Goal: Task Accomplishment & Management: Use online tool/utility

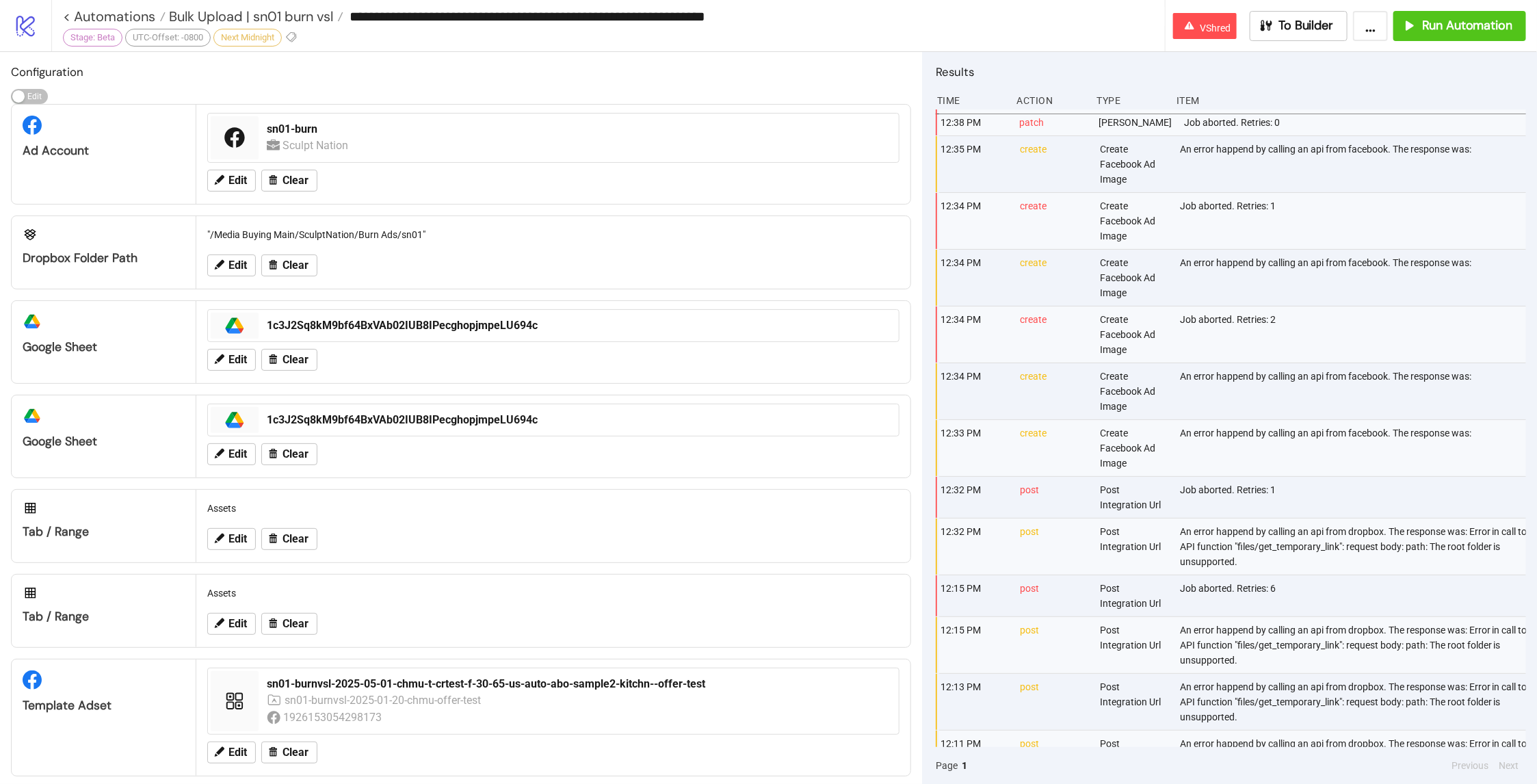
click at [275, 26] on div "**********" at bounding box center [614, 16] width 1103 height 21
click at [290, 11] on span "Bulk Upload | sn01 burn vsl" at bounding box center [249, 16] width 167 height 18
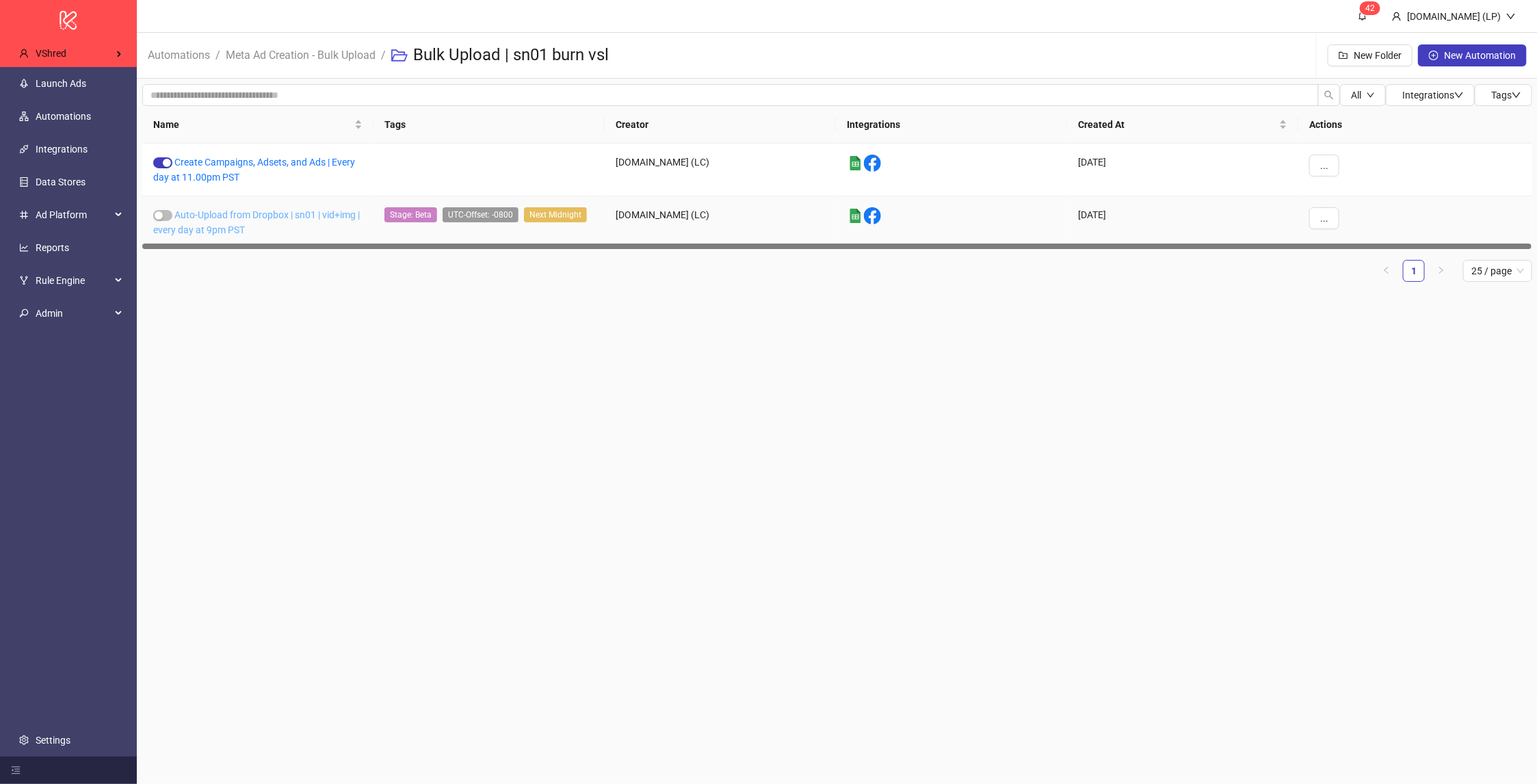
click at [244, 212] on link "Auto-Upload from Dropbox | sn01 | vid+img | every day at 9pm PST" at bounding box center [256, 222] width 207 height 26
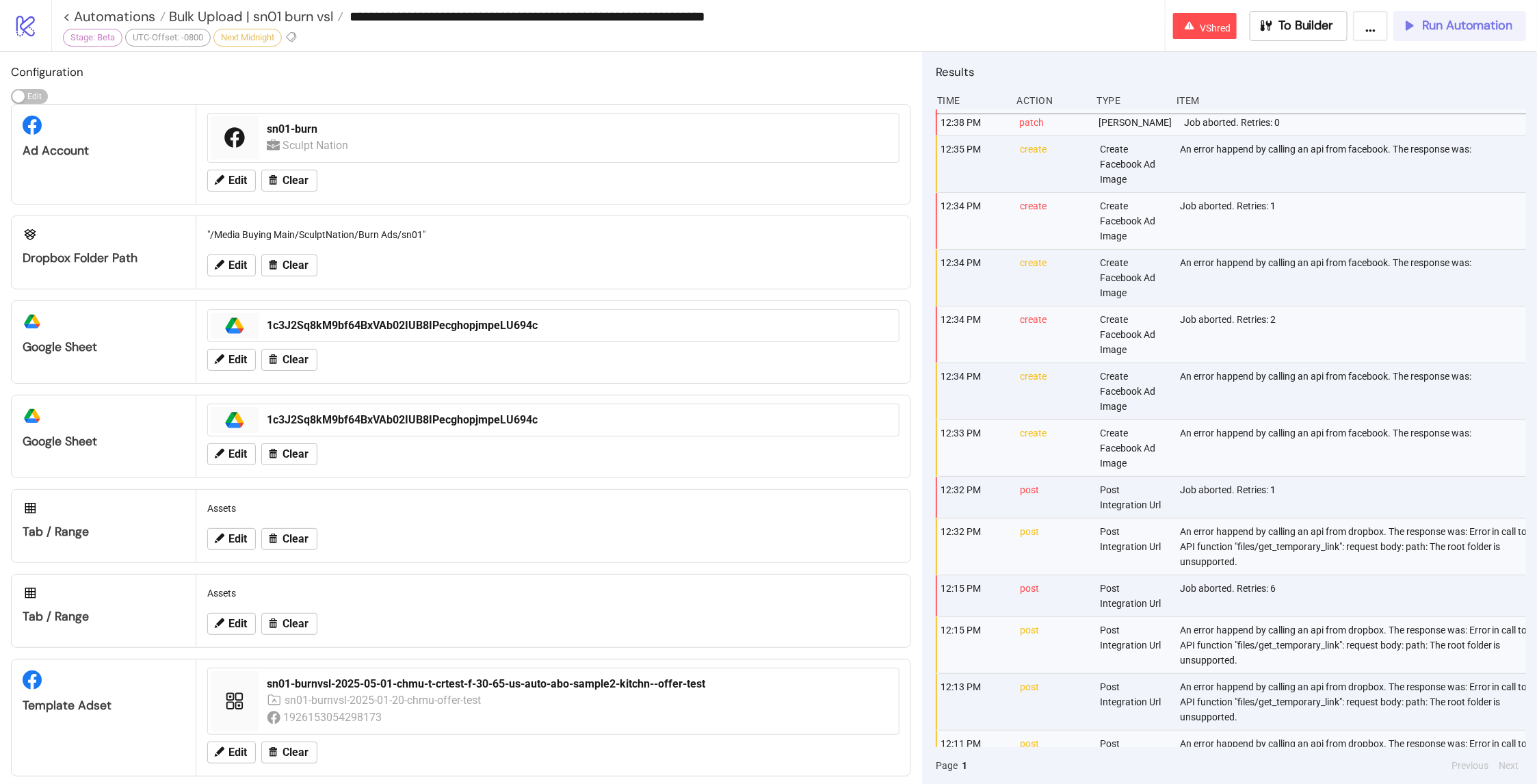
click at [1460, 26] on span "Run Automation" at bounding box center [1468, 25] width 90 height 16
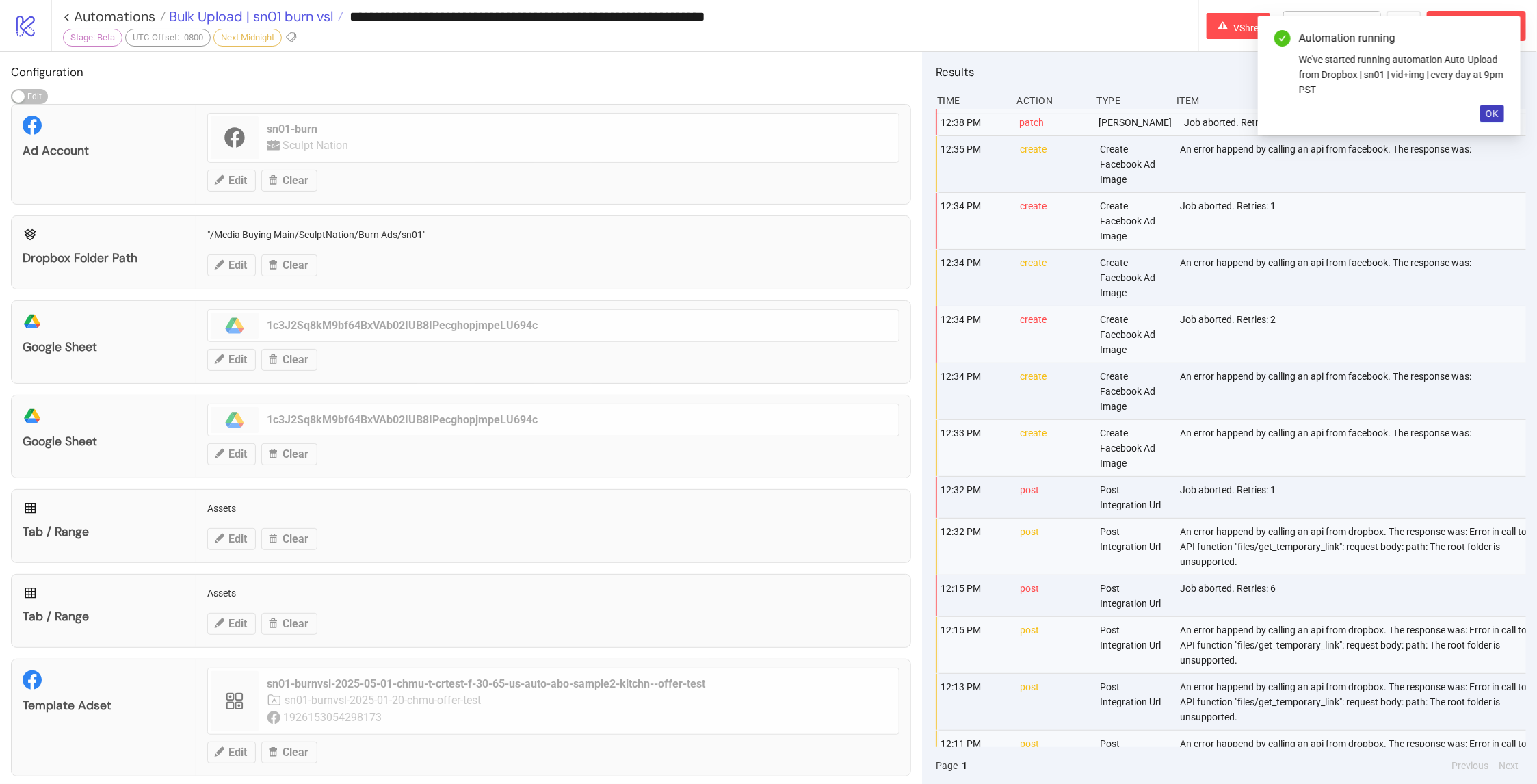
click at [314, 14] on span "Bulk Upload | sn01 burn vsl" at bounding box center [249, 16] width 167 height 18
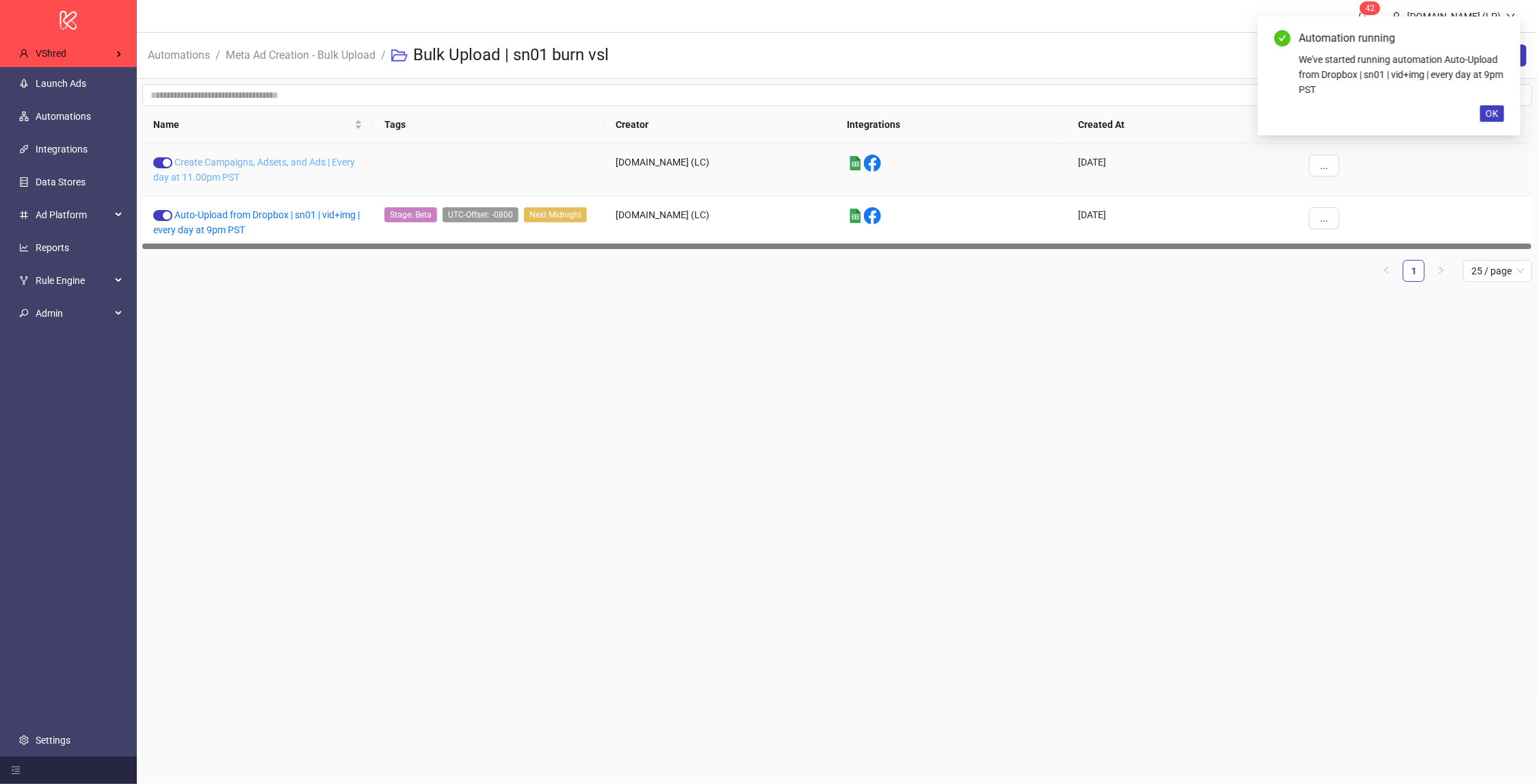
click at [224, 159] on link "Create Campaigns, Adsets, and Ads | Every day at 11.00pm PST" at bounding box center [254, 169] width 202 height 26
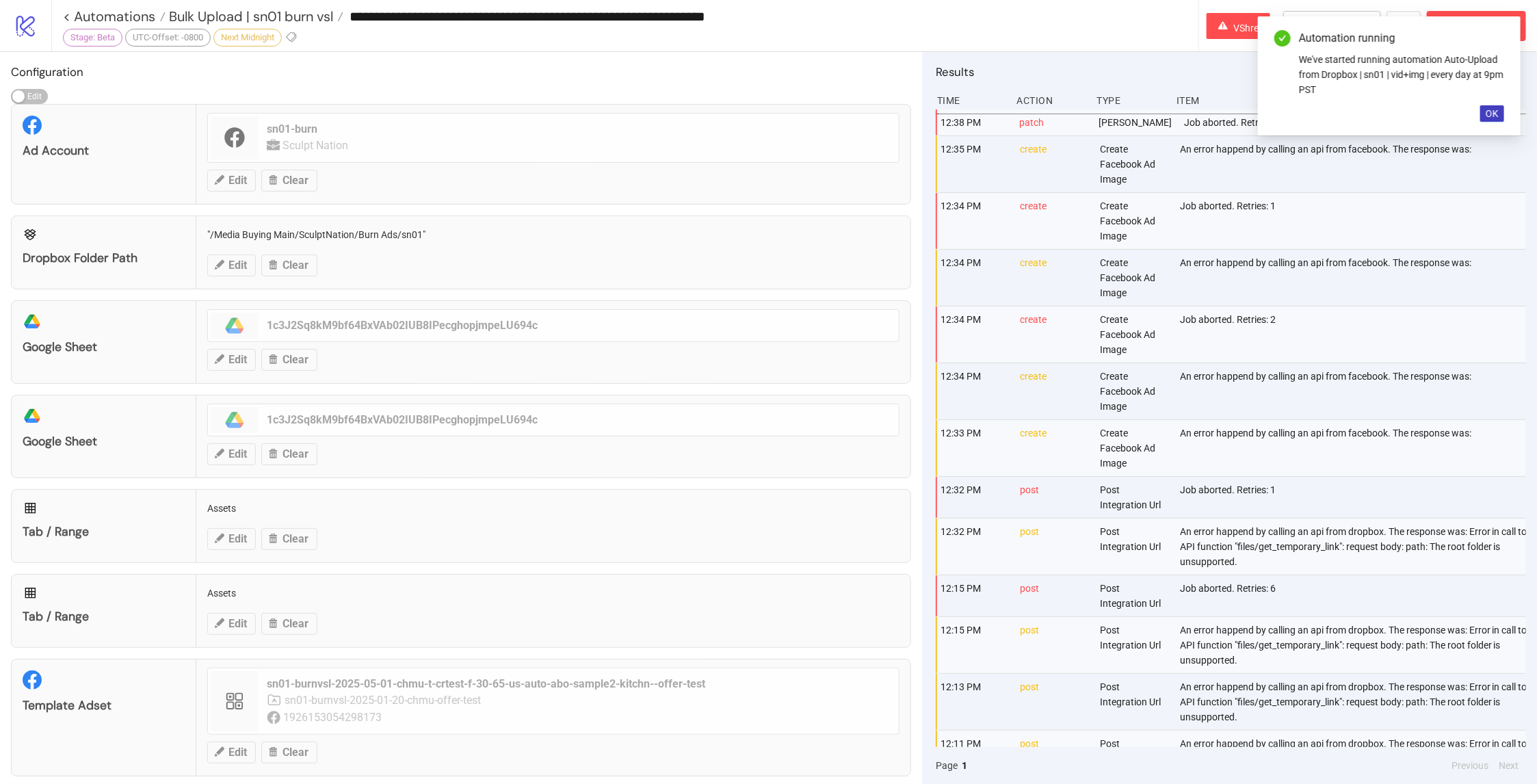
type input "**********"
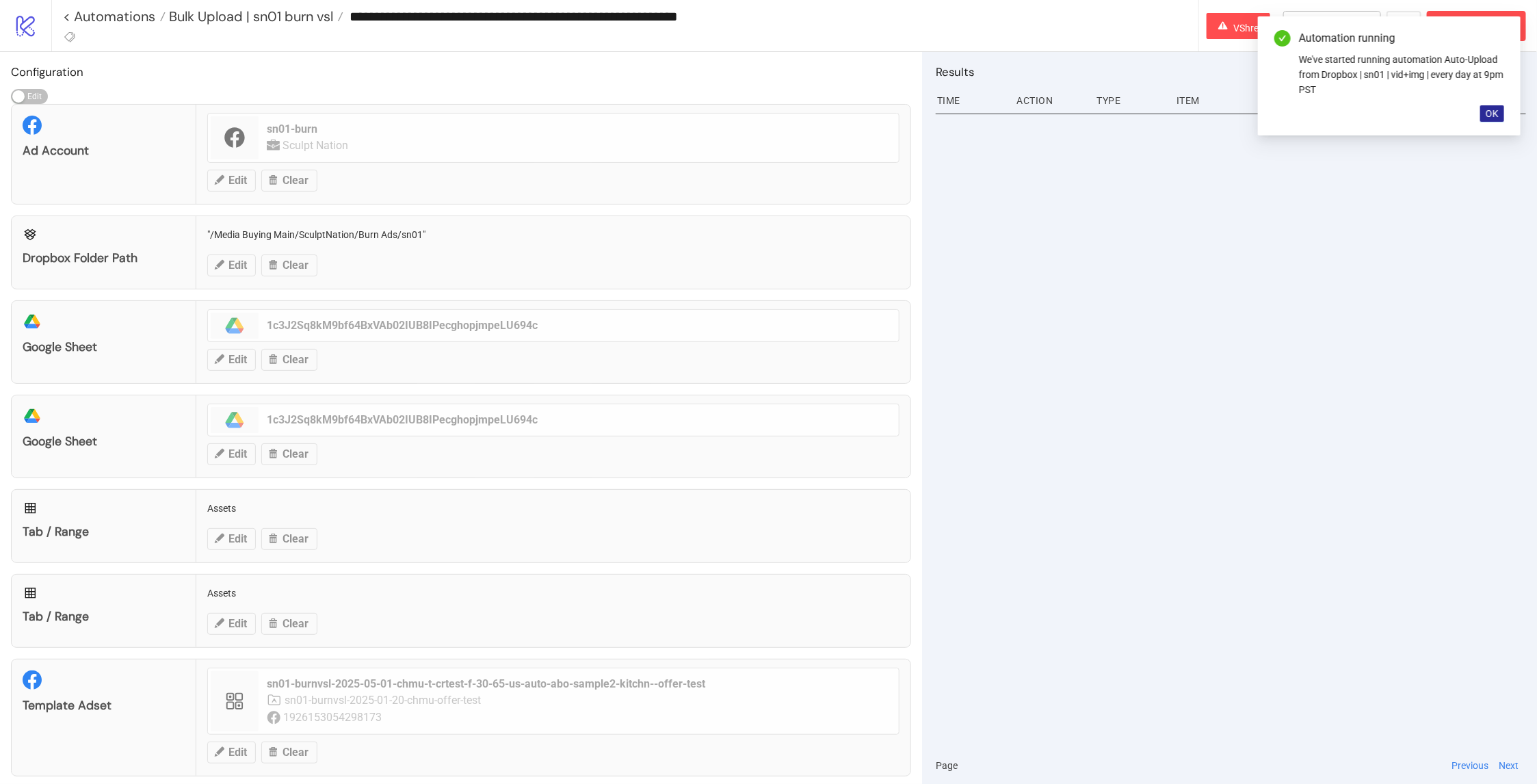
click at [1499, 110] on button "OK" at bounding box center [1493, 114] width 24 height 17
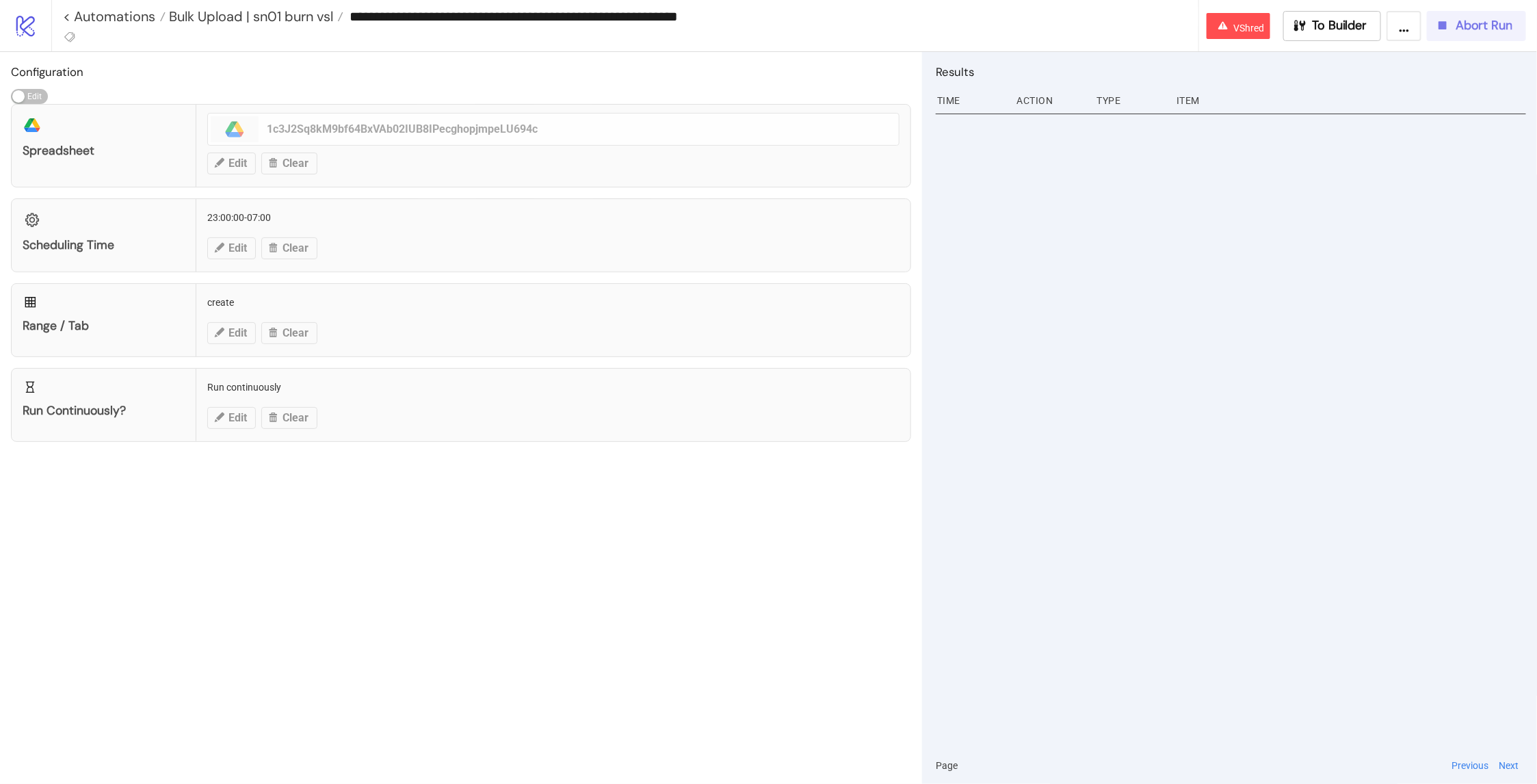
click at [1504, 24] on span "Abort Run" at bounding box center [1484, 25] width 57 height 16
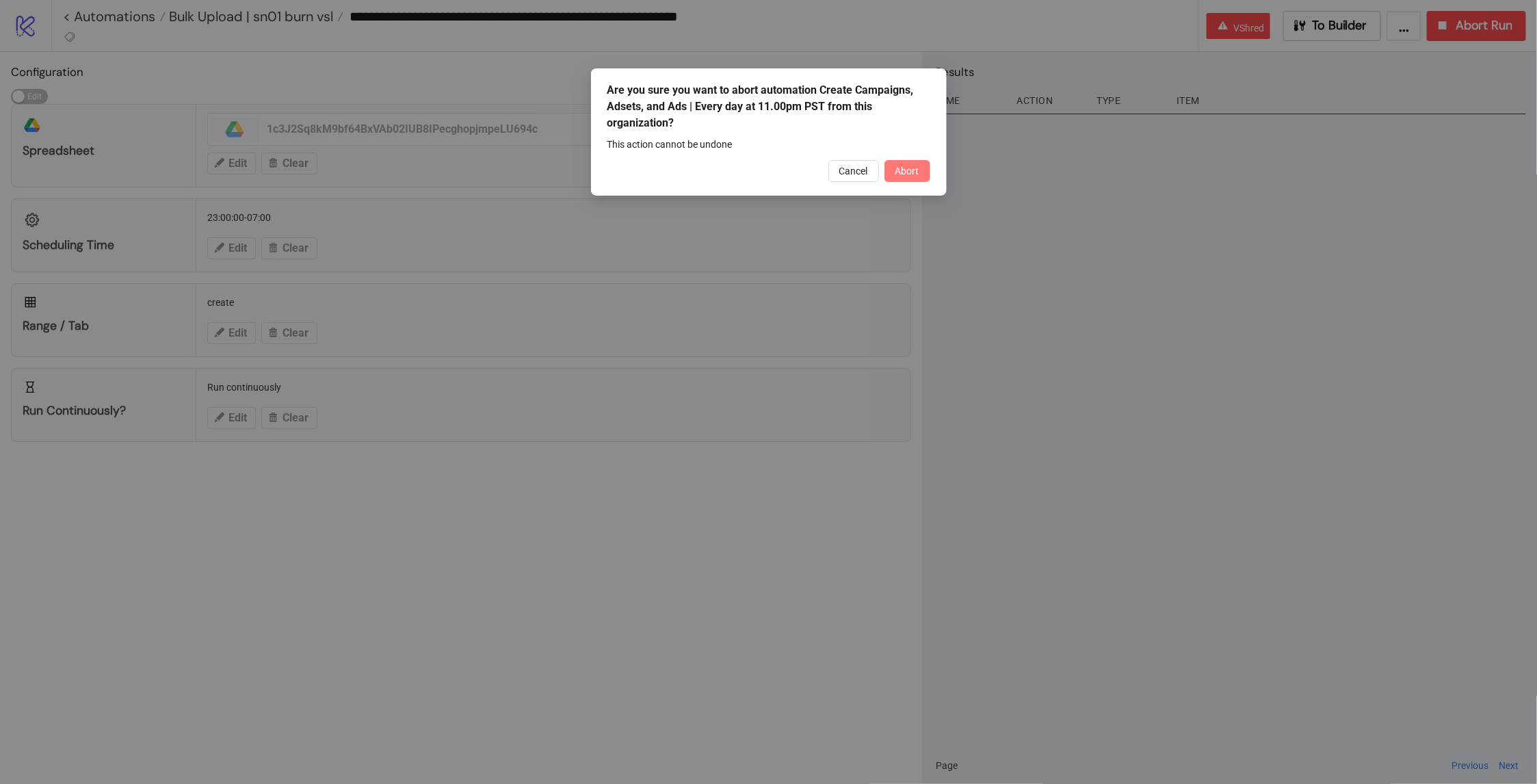
click at [907, 182] on button "Abort" at bounding box center [907, 171] width 46 height 22
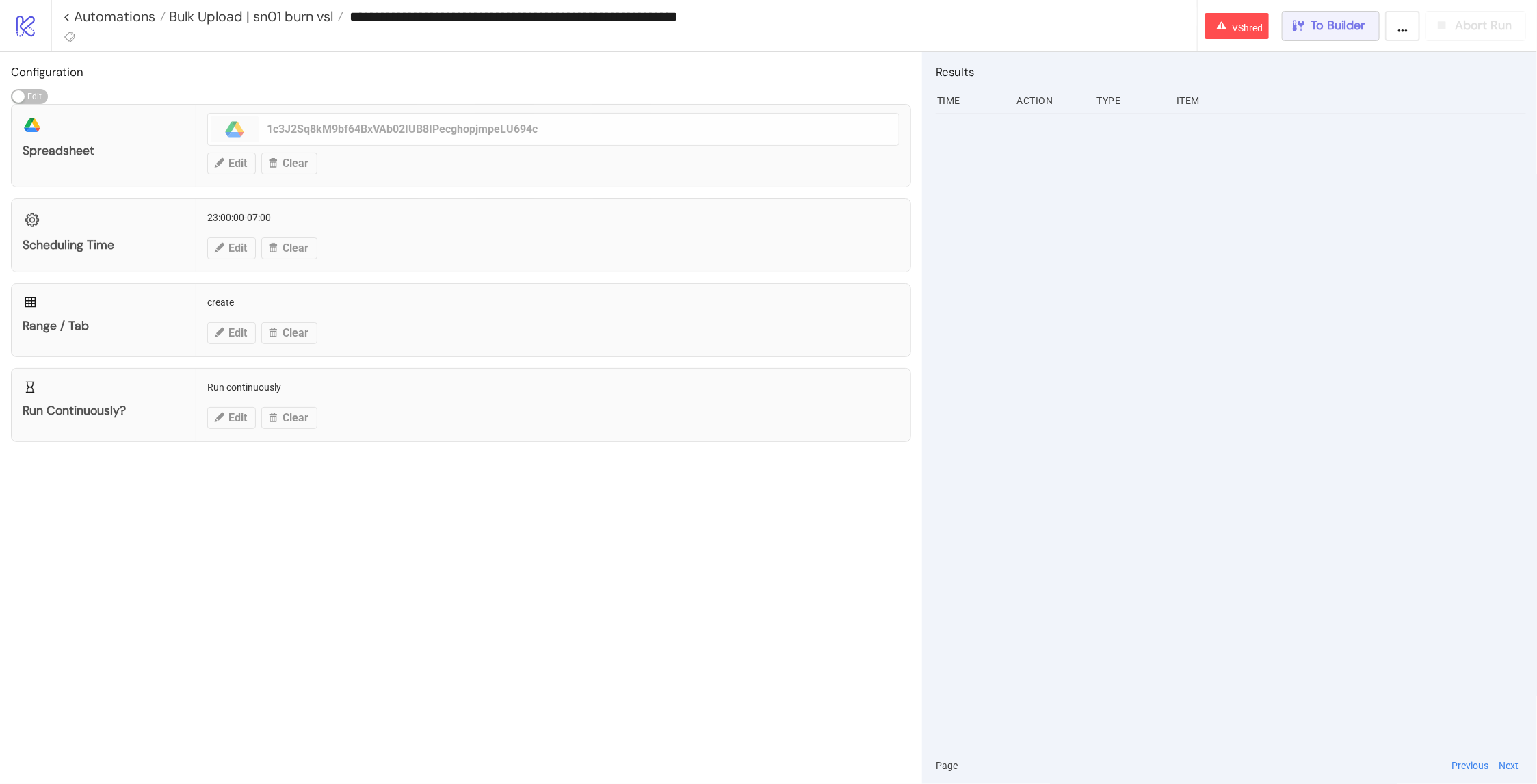
click at [1346, 21] on span "To Builder" at bounding box center [1339, 25] width 54 height 16
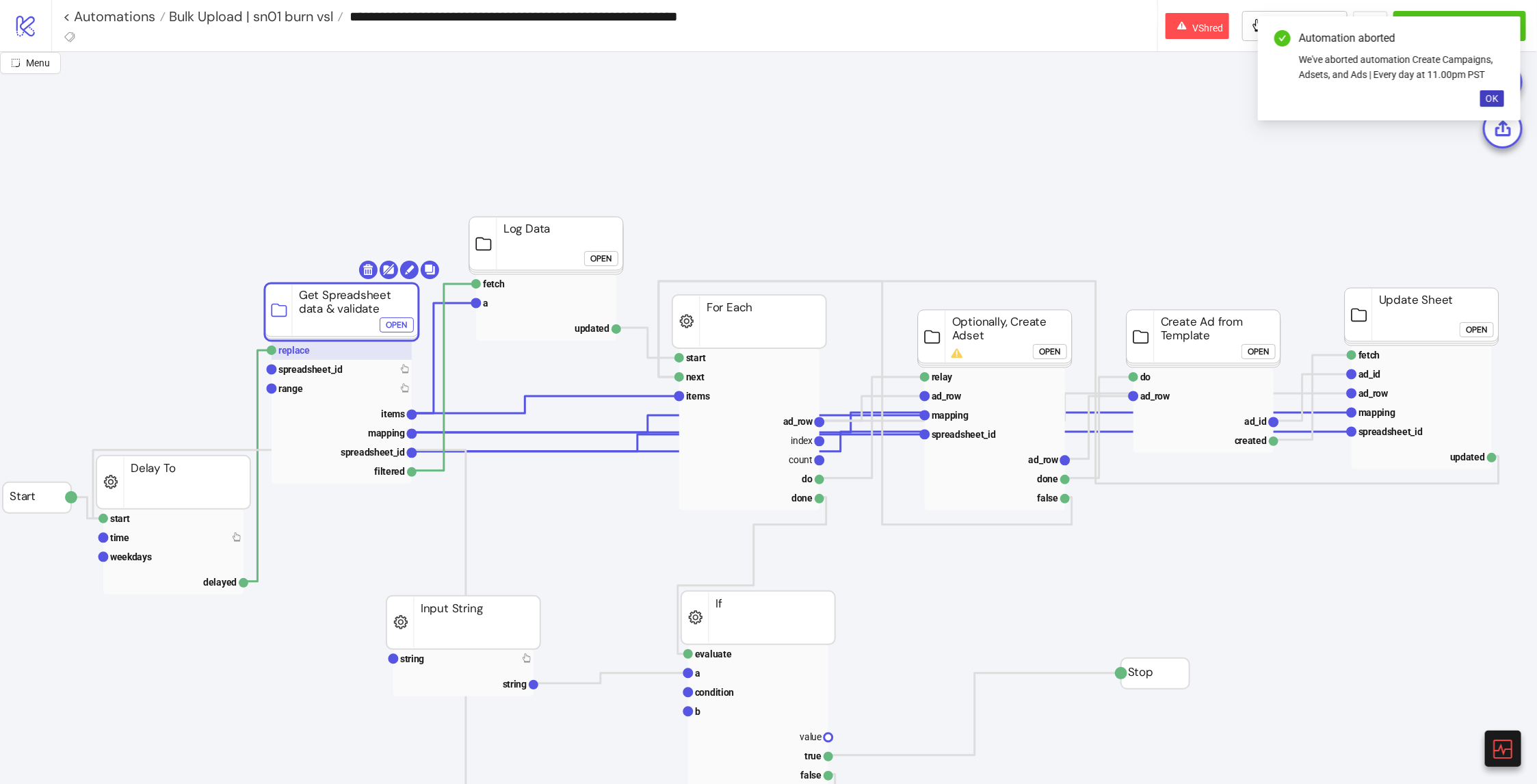
click at [311, 350] on rect at bounding box center [342, 350] width 141 height 19
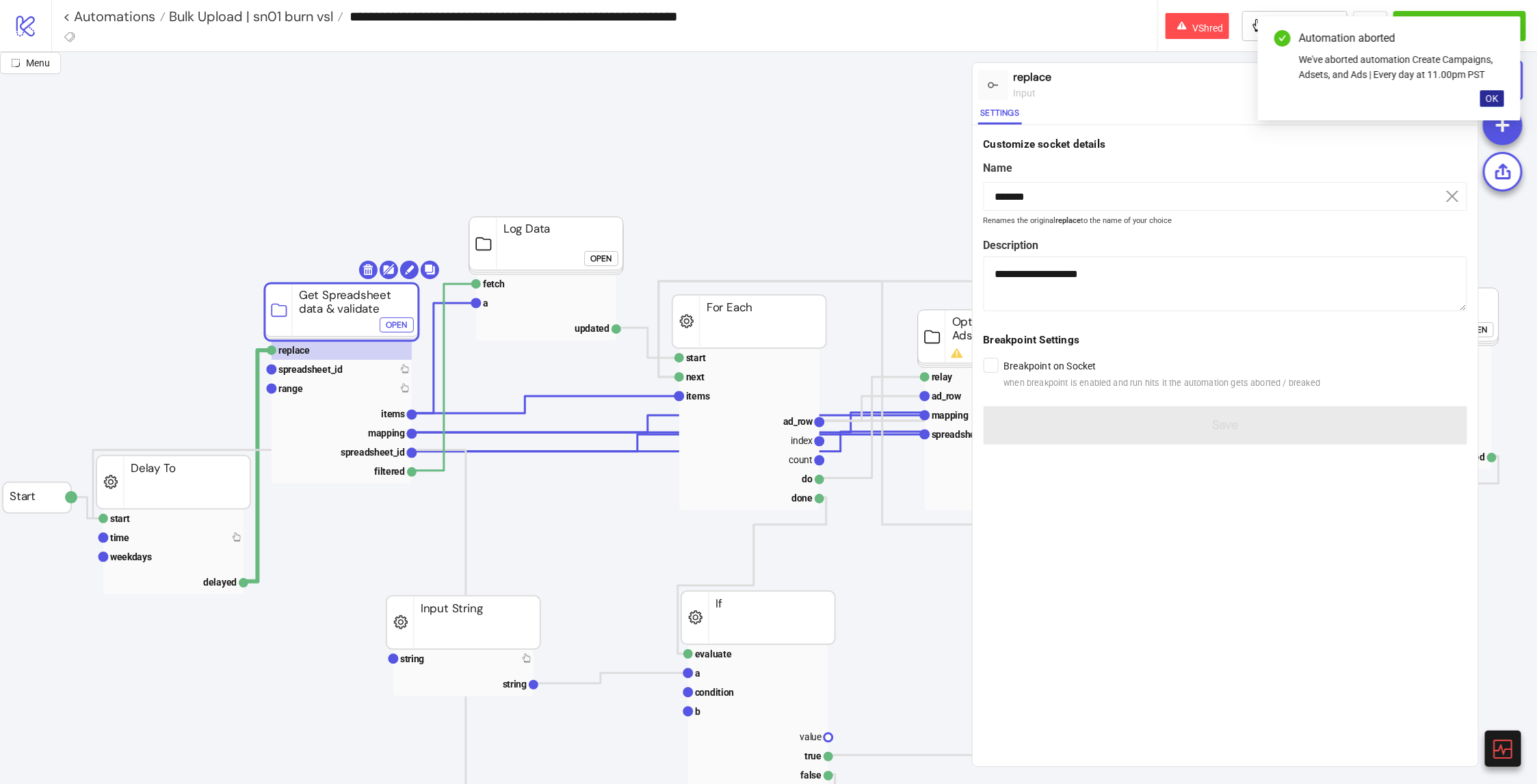
click at [1485, 99] on button "OK" at bounding box center [1493, 99] width 24 height 17
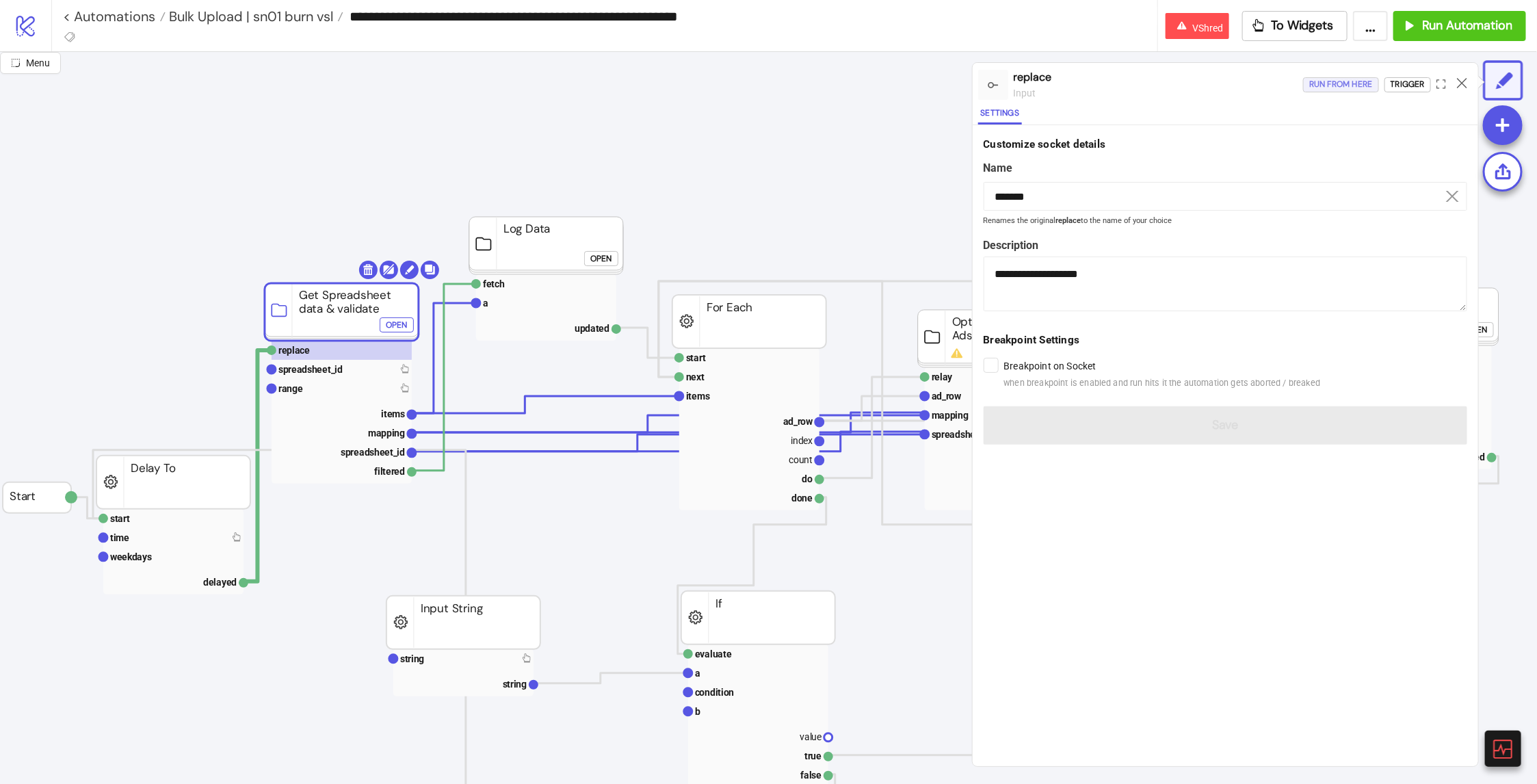
click at [1304, 79] on button "Run from here" at bounding box center [1341, 85] width 76 height 15
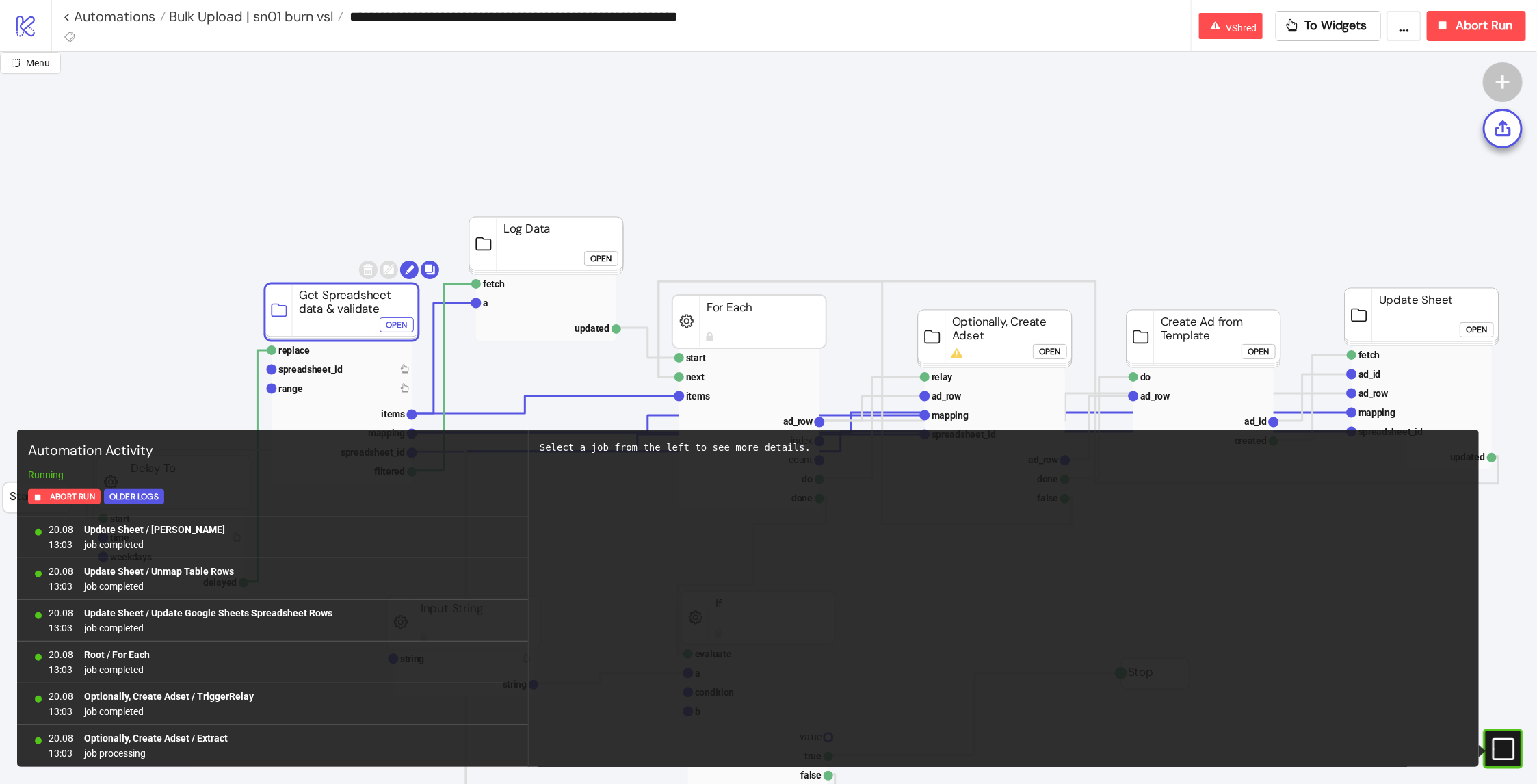
scroll to position [18963, 0]
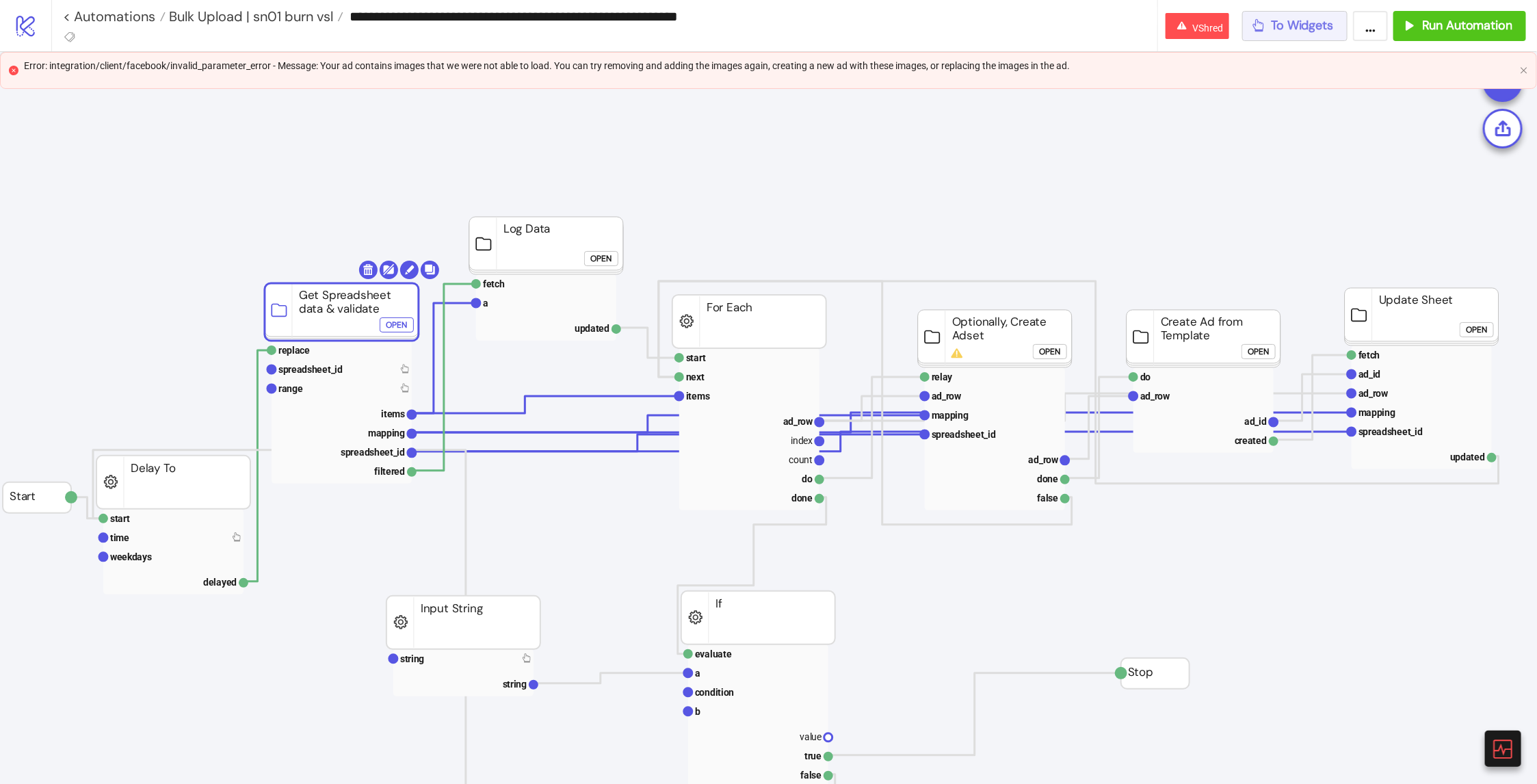
click at [1269, 26] on div "To Widgets" at bounding box center [1293, 25] width 83 height 16
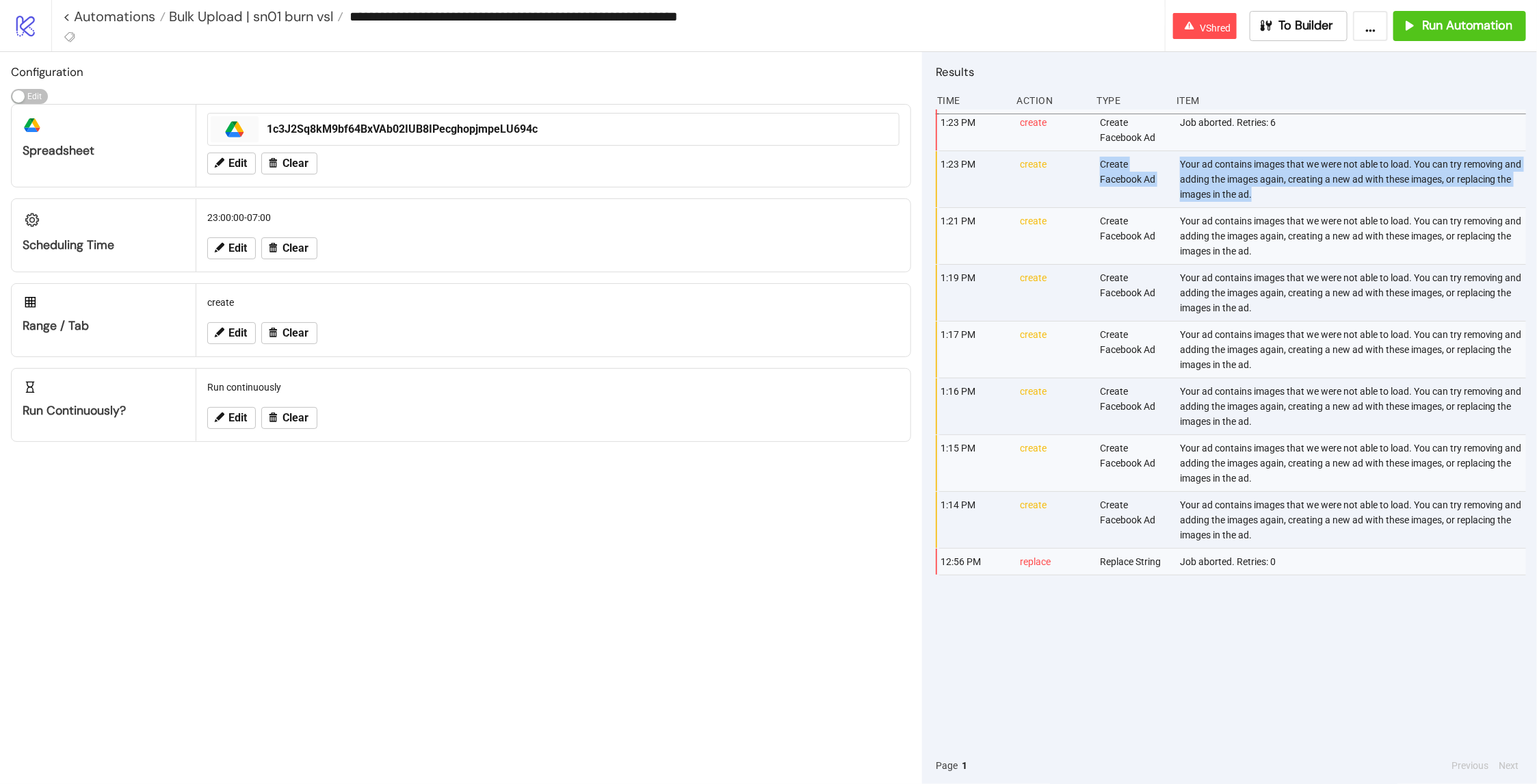
drag, startPoint x: 1264, startPoint y: 195, endPoint x: 1161, endPoint y: 153, distance: 111.2
click at [1161, 153] on div "1:23 PM create Create Facebook Ad Your ad contains images that we were not able…" at bounding box center [1234, 180] width 590 height 57
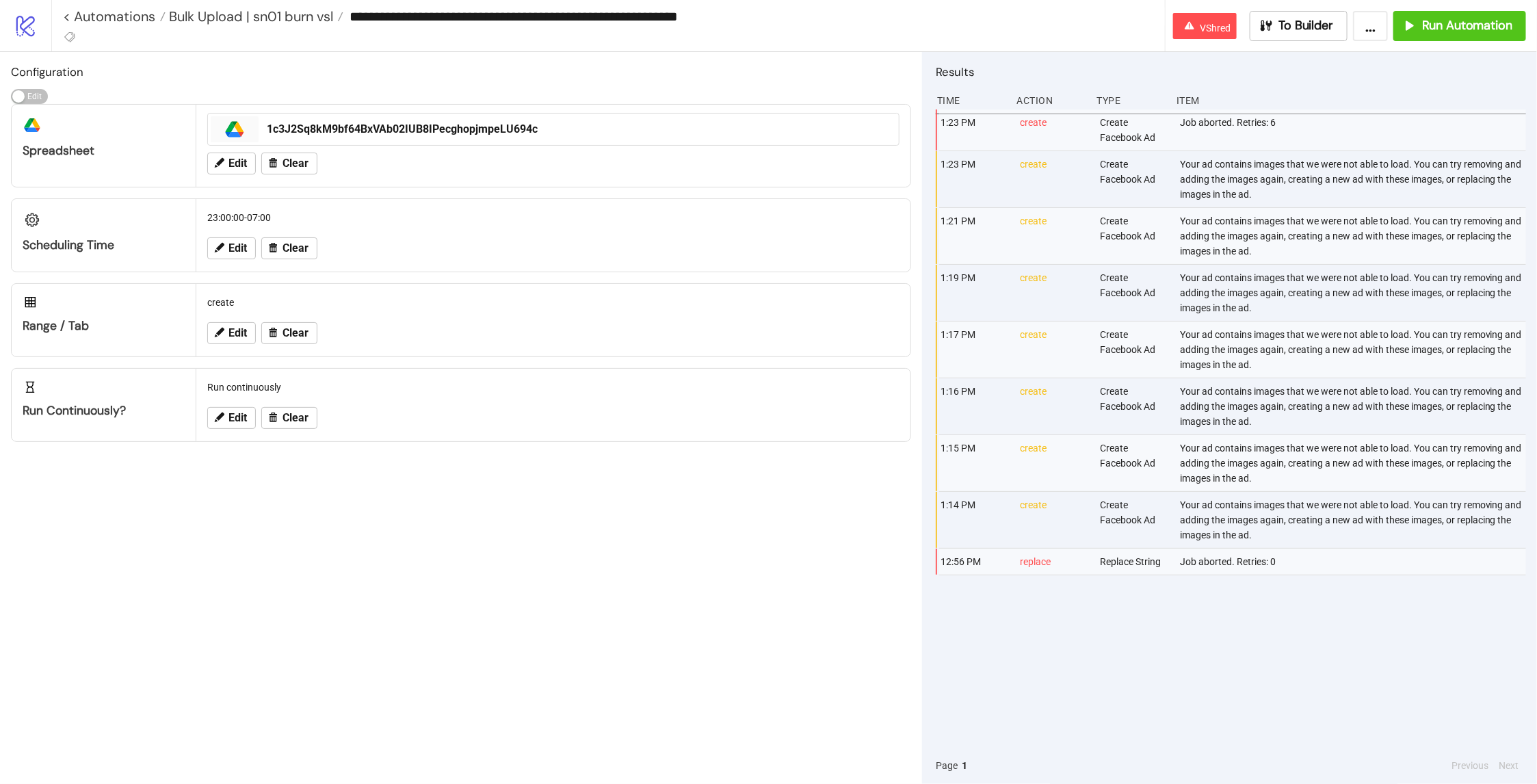
click at [1252, 253] on div "Your ad contains images that we were not able to load. You can try removing and…" at bounding box center [1354, 235] width 351 height 56
copy div "Your ad contains images that we were not able to load. You can try removing and…"
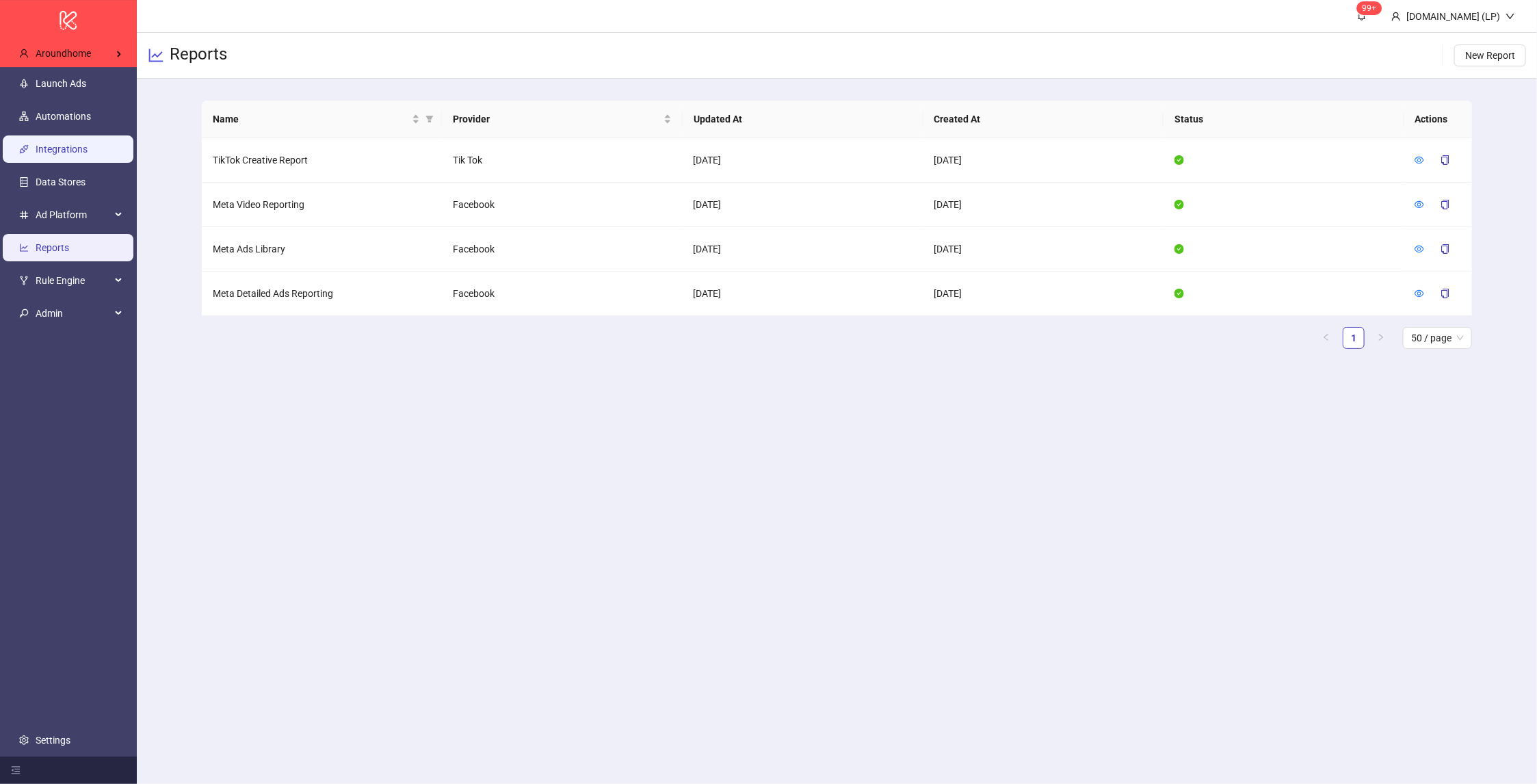
click at [66, 156] on link "Integrations" at bounding box center [61, 149] width 52 height 11
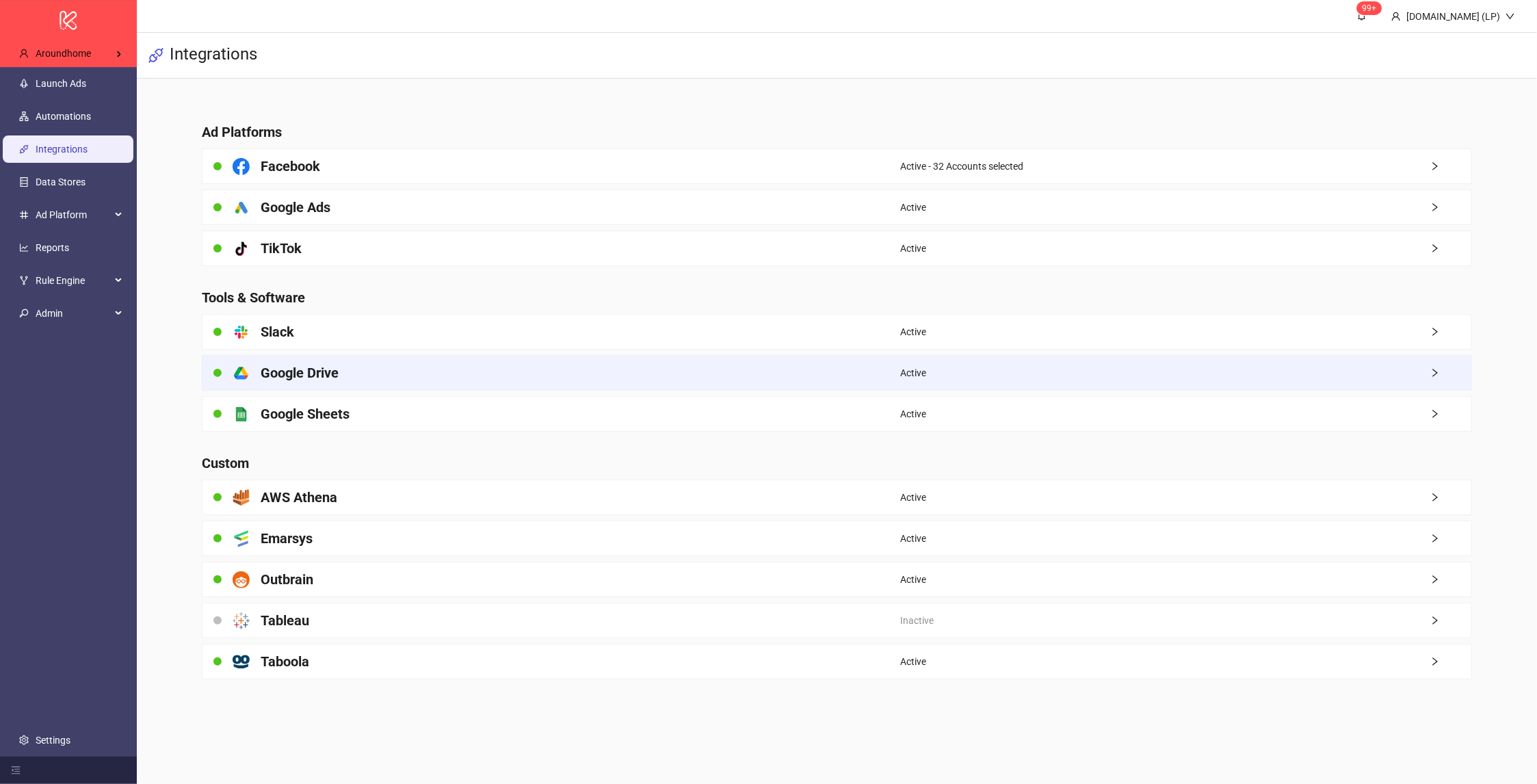
click at [409, 377] on div "platform/google_drive Google Drive" at bounding box center [552, 372] width 698 height 34
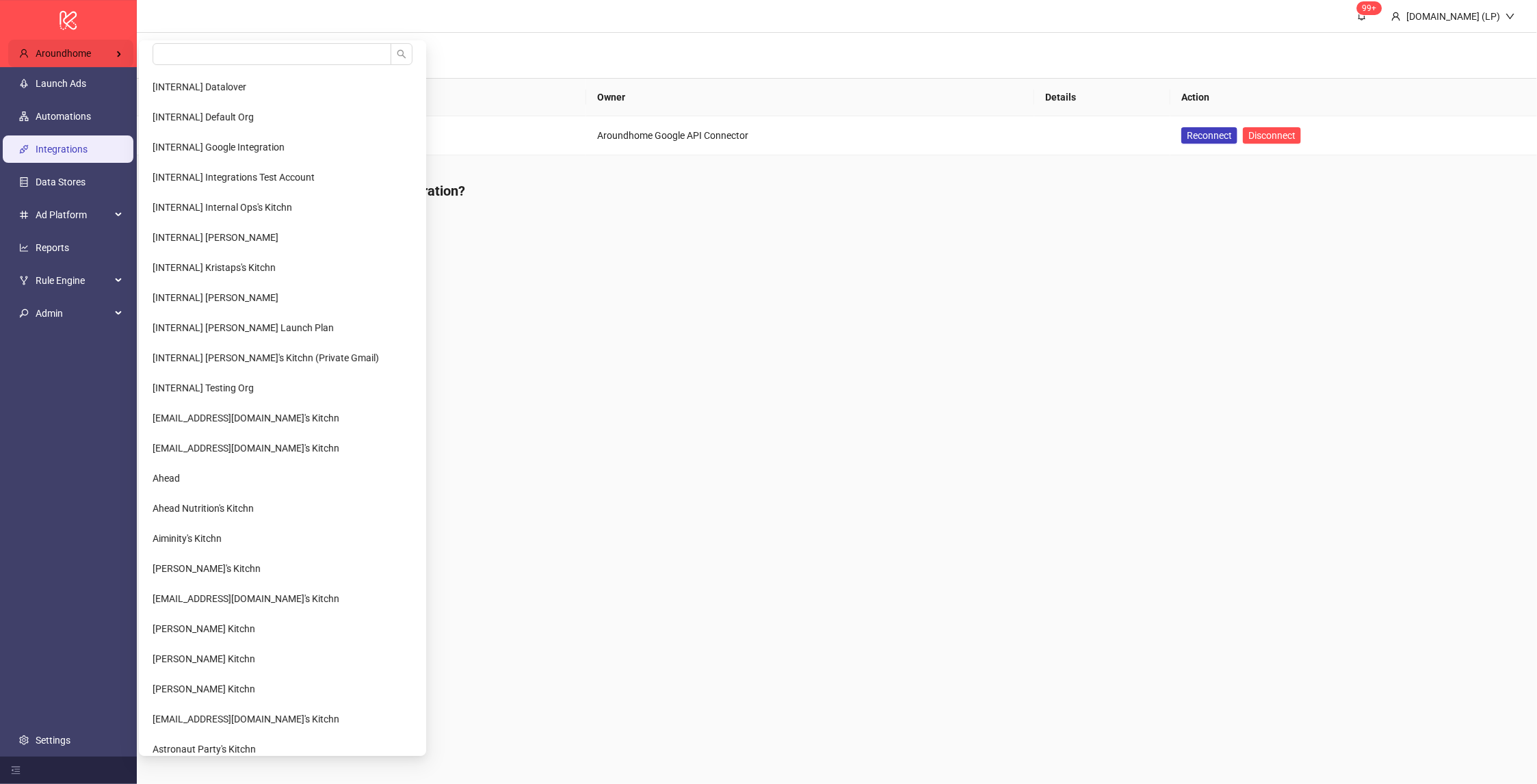
click at [121, 59] on div "Aroundhome" at bounding box center [71, 54] width 126 height 28
click at [157, 50] on input "search" at bounding box center [271, 54] width 239 height 22
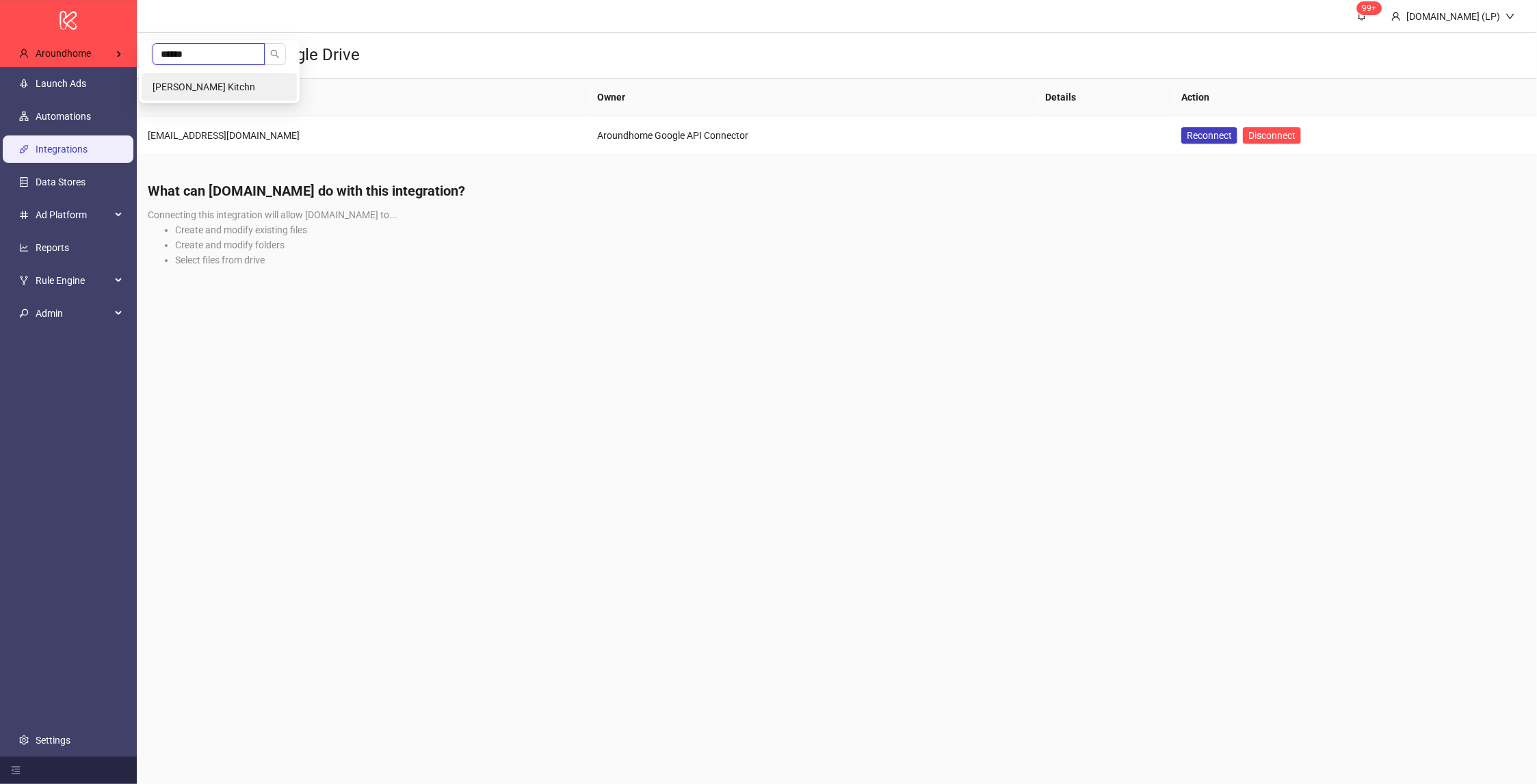
type input "******"
click at [191, 81] on span "Manish Midha's Kitchn" at bounding box center [203, 86] width 103 height 11
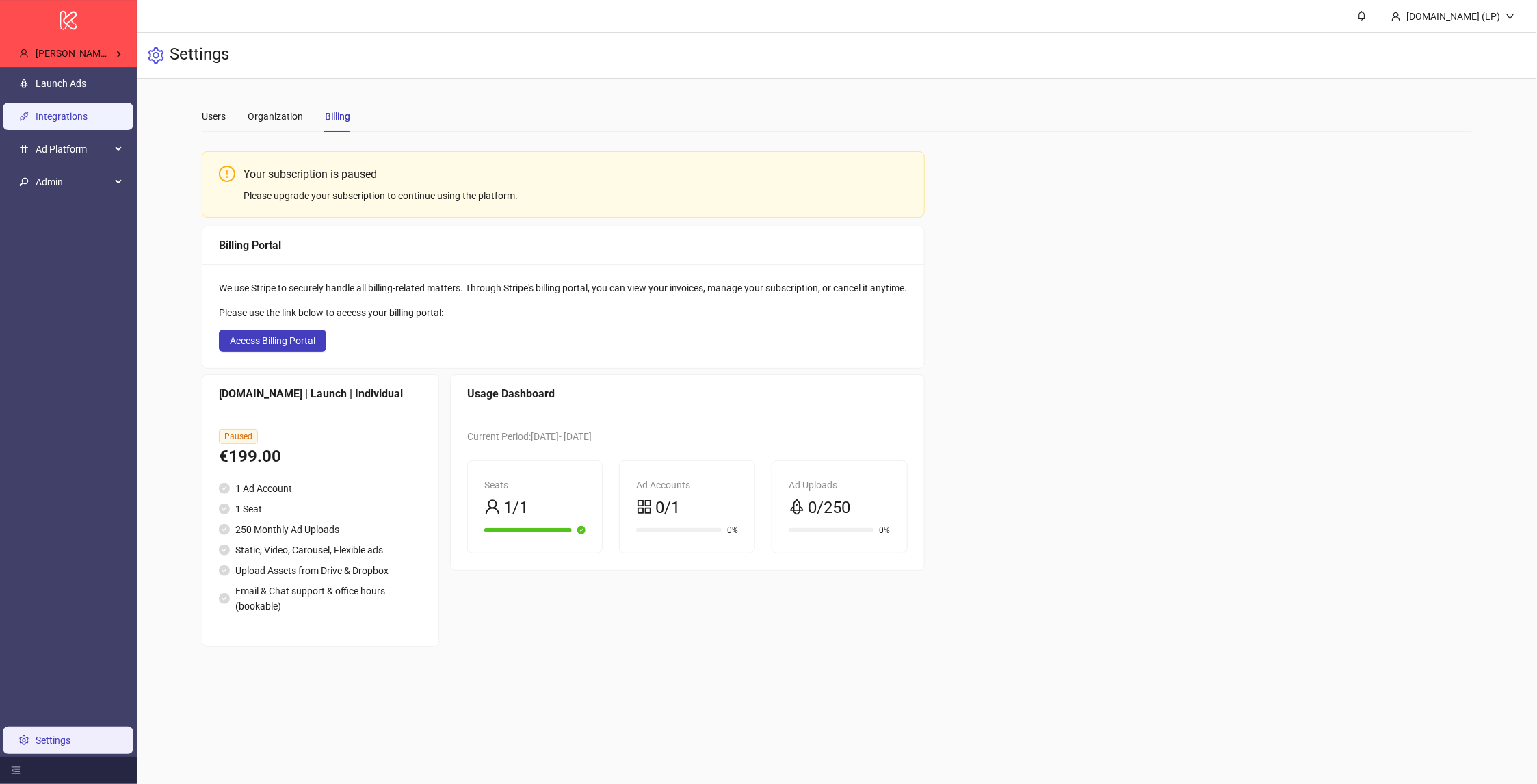
click at [88, 111] on link "Integrations" at bounding box center [61, 116] width 52 height 11
click at [73, 111] on link "Integrations" at bounding box center [61, 116] width 52 height 11
click at [69, 42] on div "Manish Midha's Kitchn" at bounding box center [71, 54] width 126 height 28
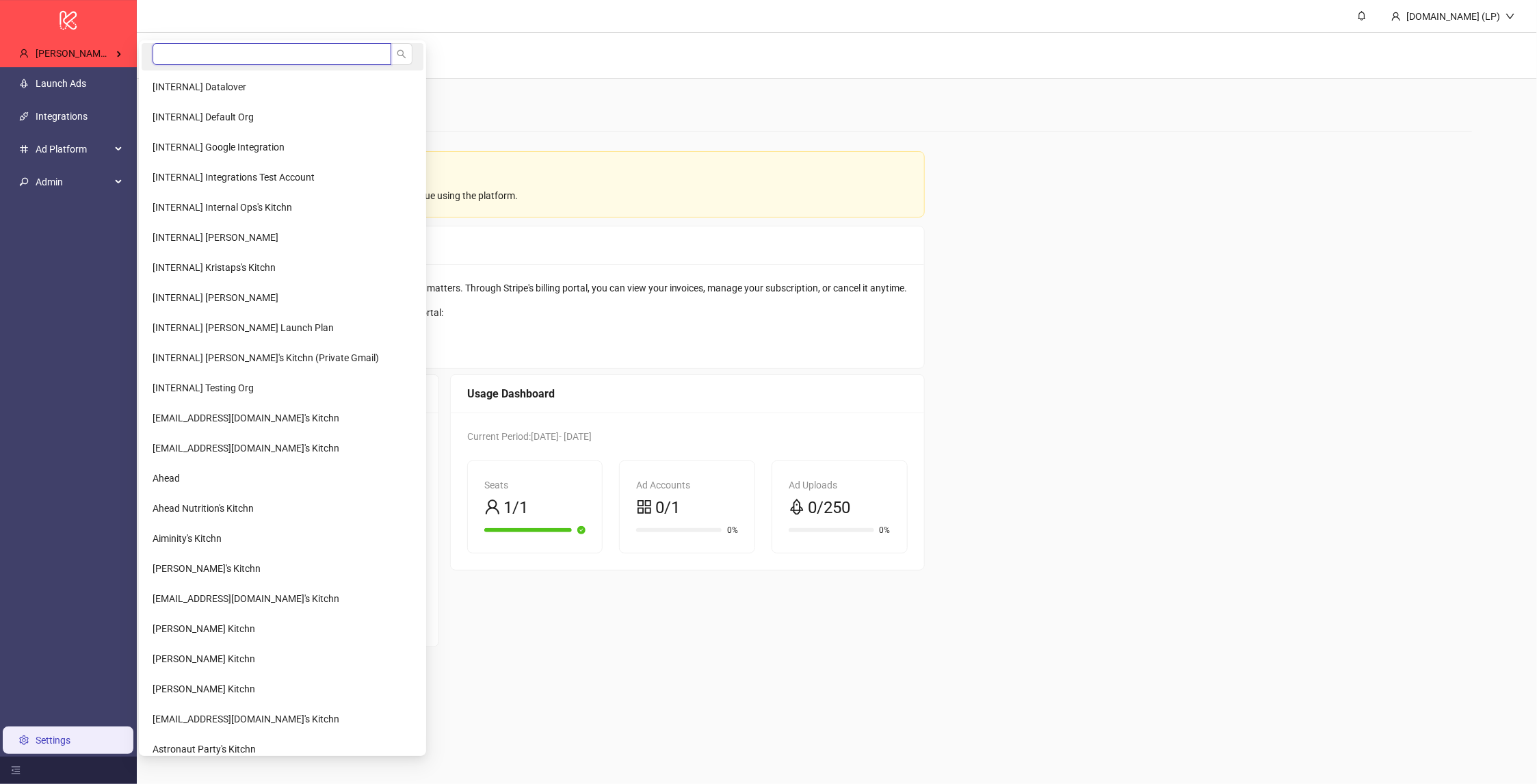
click at [157, 50] on input "search" at bounding box center [271, 54] width 239 height 22
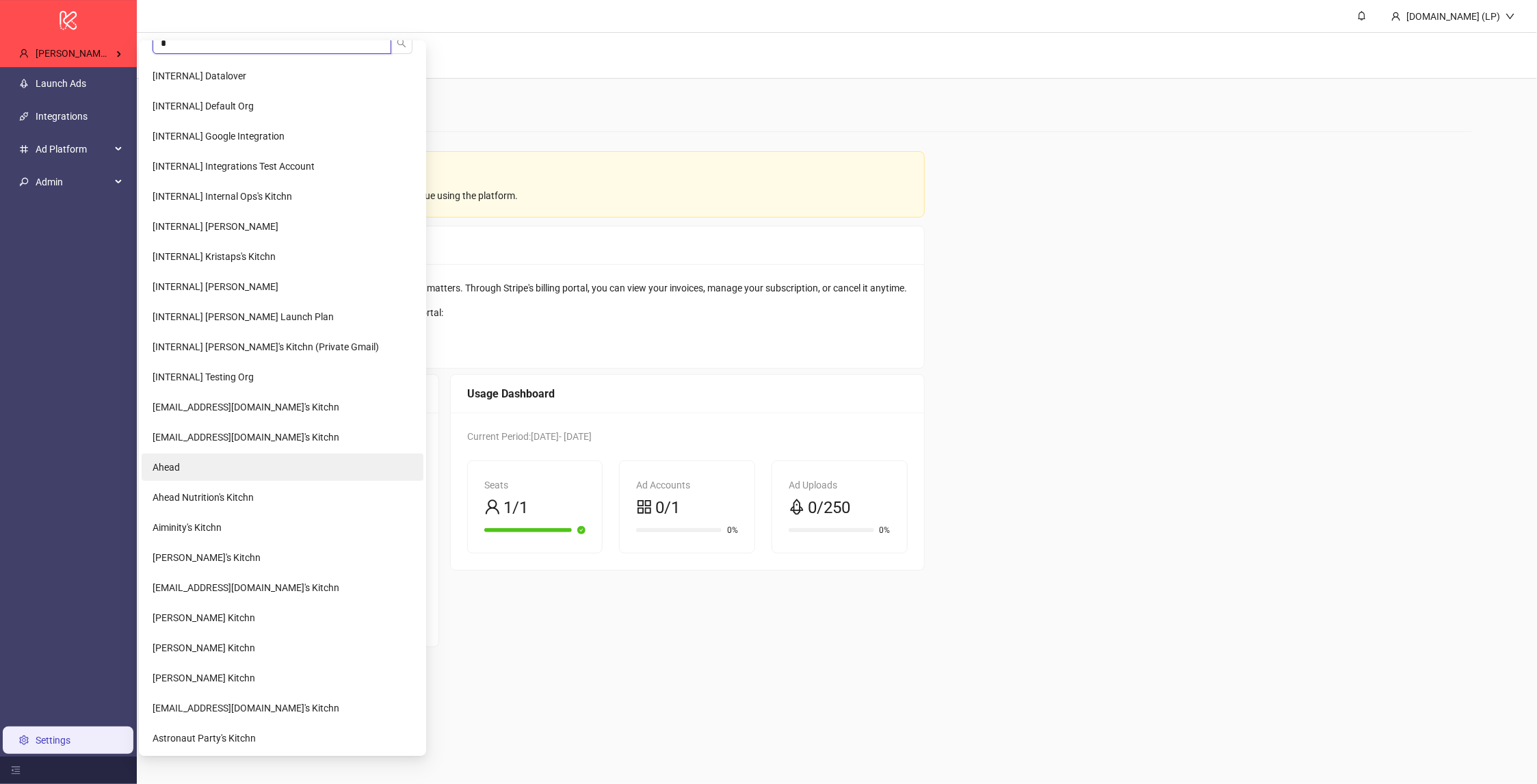
scroll to position [8, 0]
type input "*****"
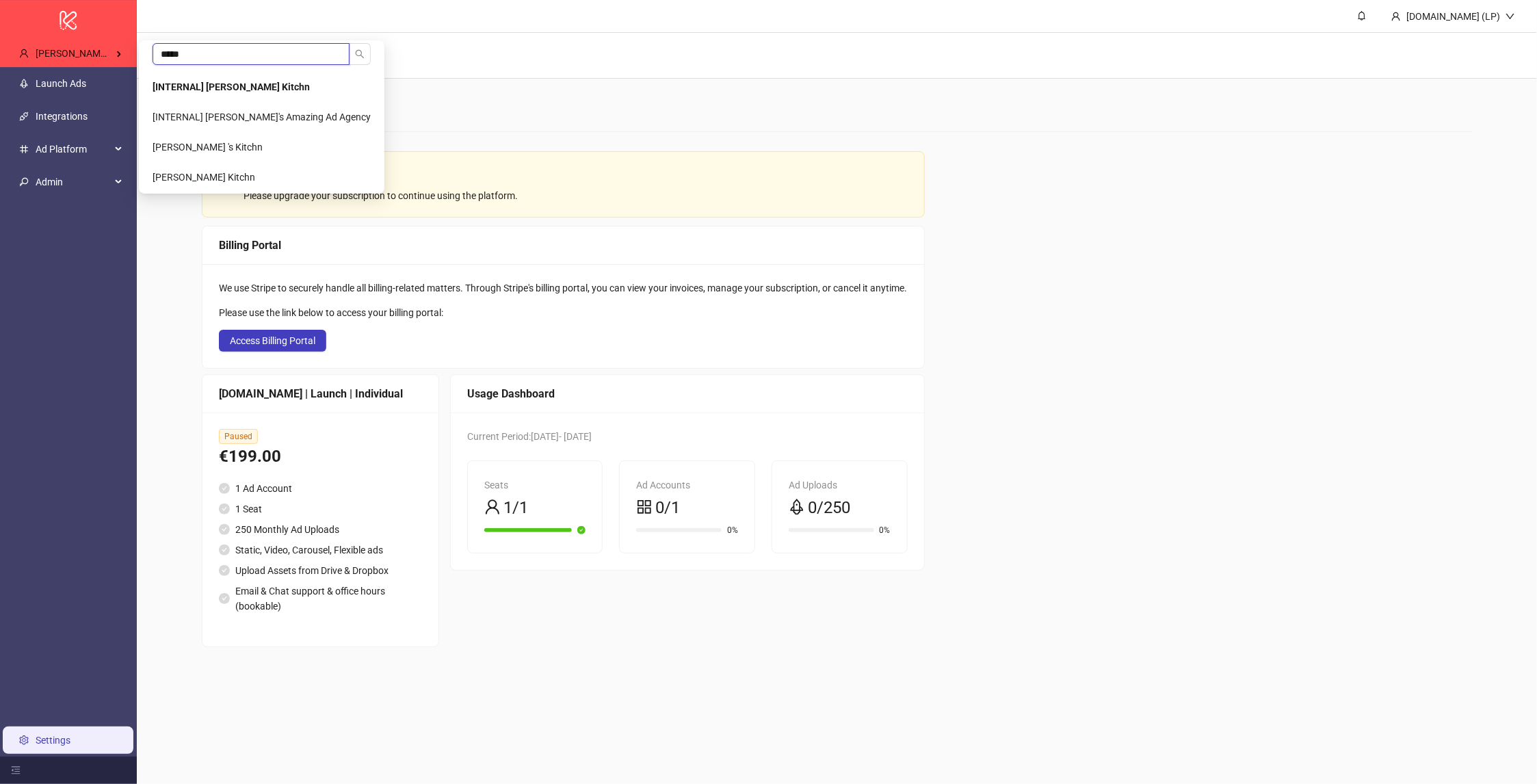
scroll to position [0, 0]
click at [279, 92] on li "[INTERNAL] Laura Pineda's Kitchn" at bounding box center [261, 86] width 240 height 28
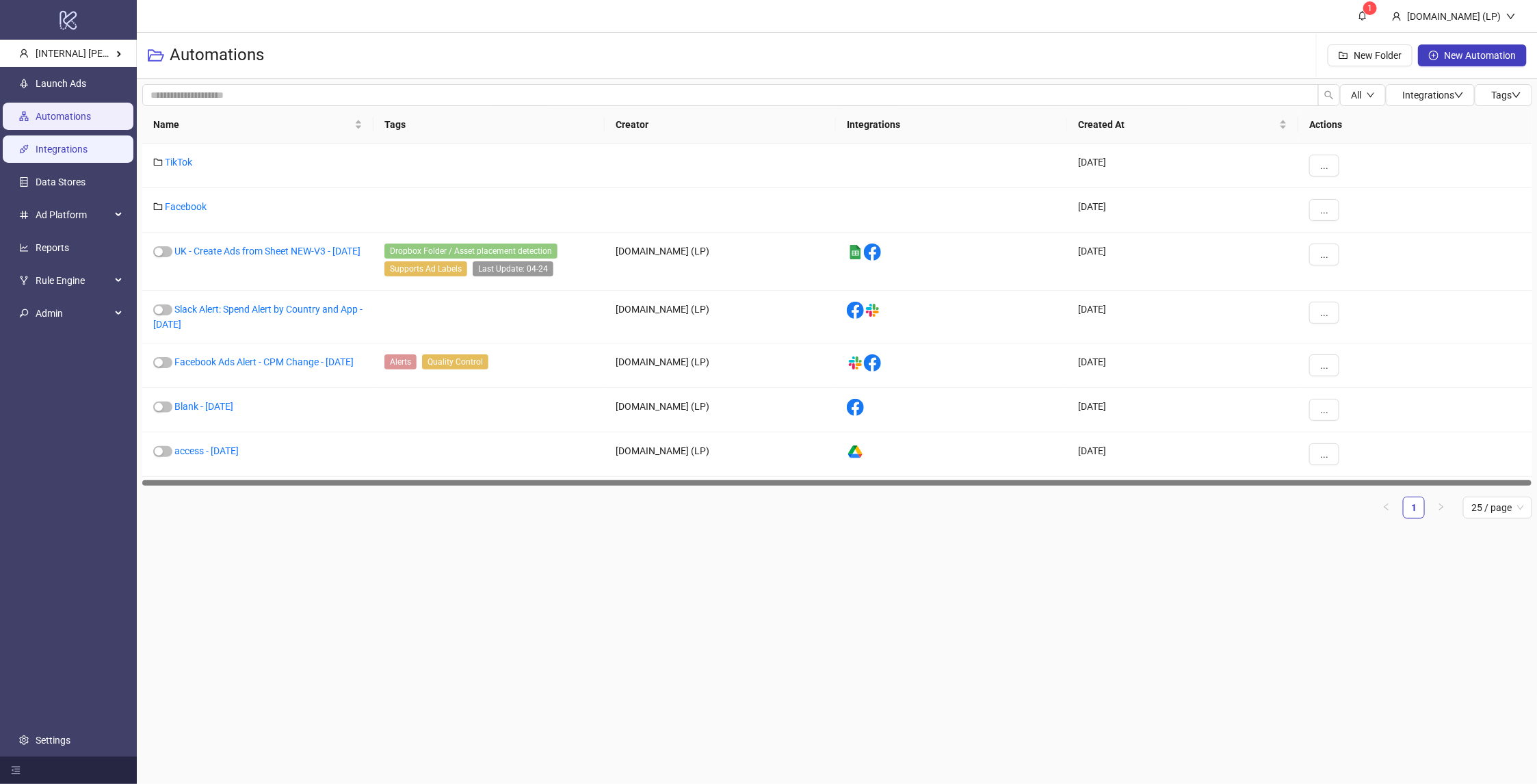
click at [59, 154] on link "Integrations" at bounding box center [61, 149] width 52 height 11
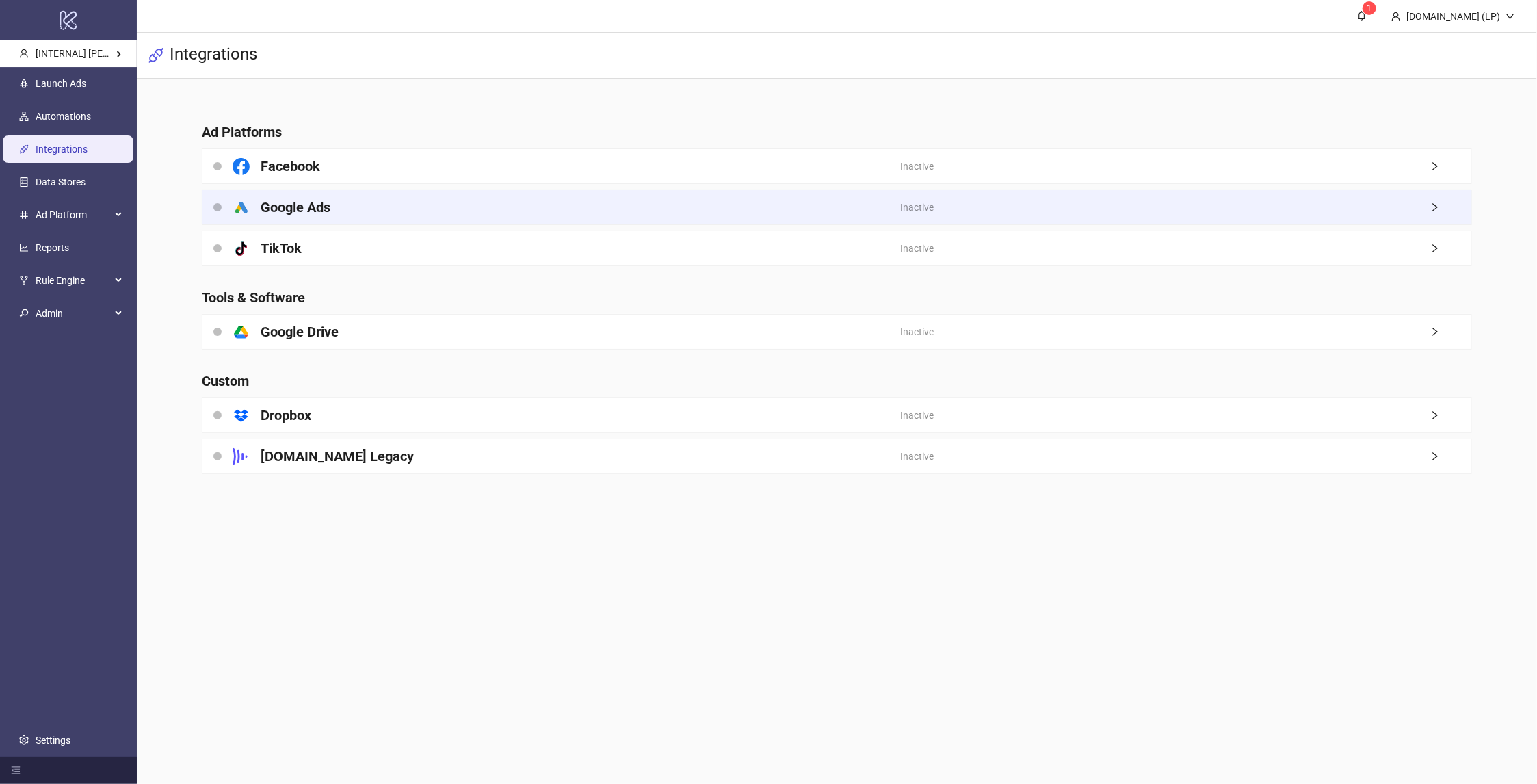
click at [425, 218] on div "platform/google_ads Google Ads" at bounding box center [552, 207] width 698 height 34
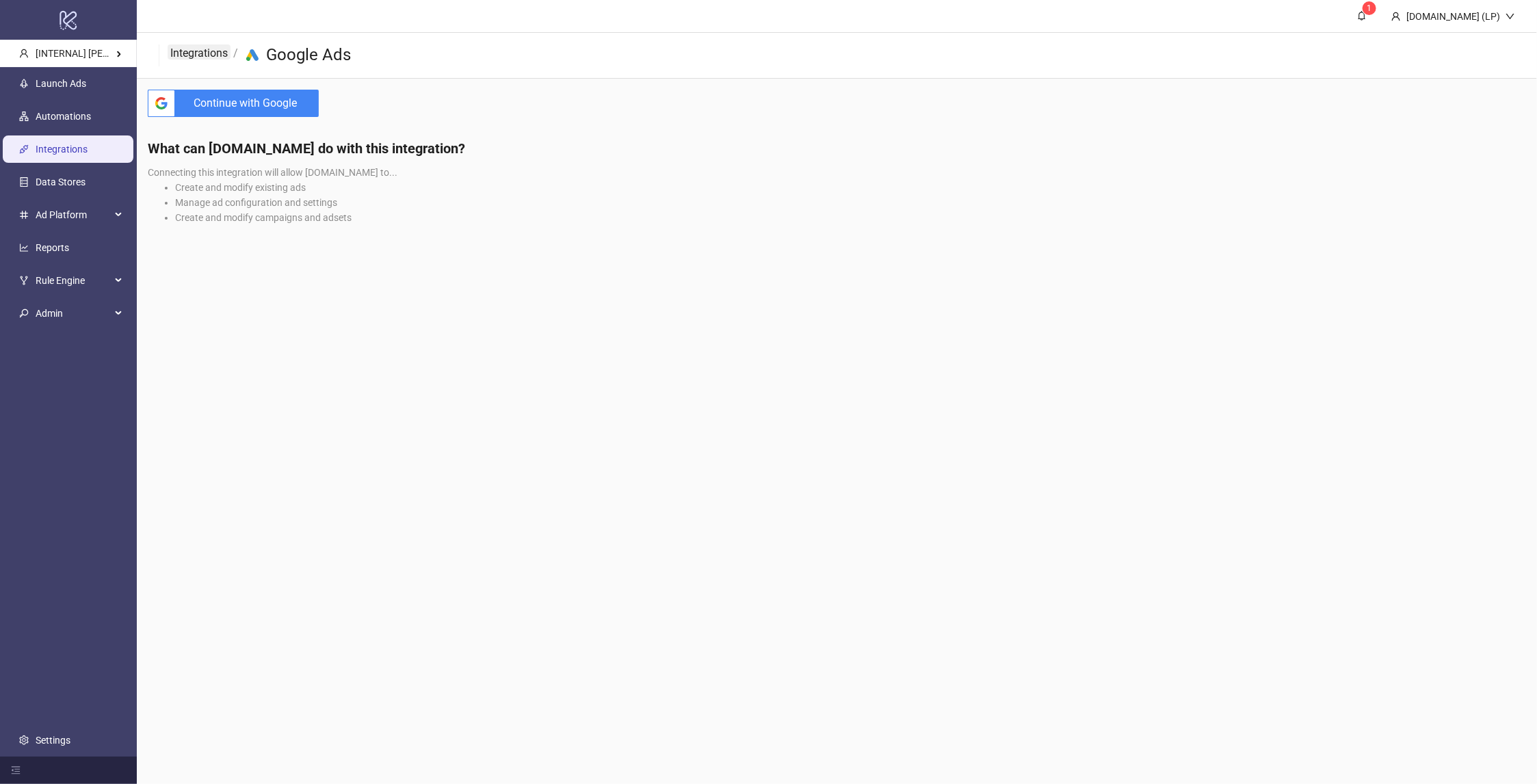
click at [210, 58] on link "Integrations" at bounding box center [198, 52] width 63 height 15
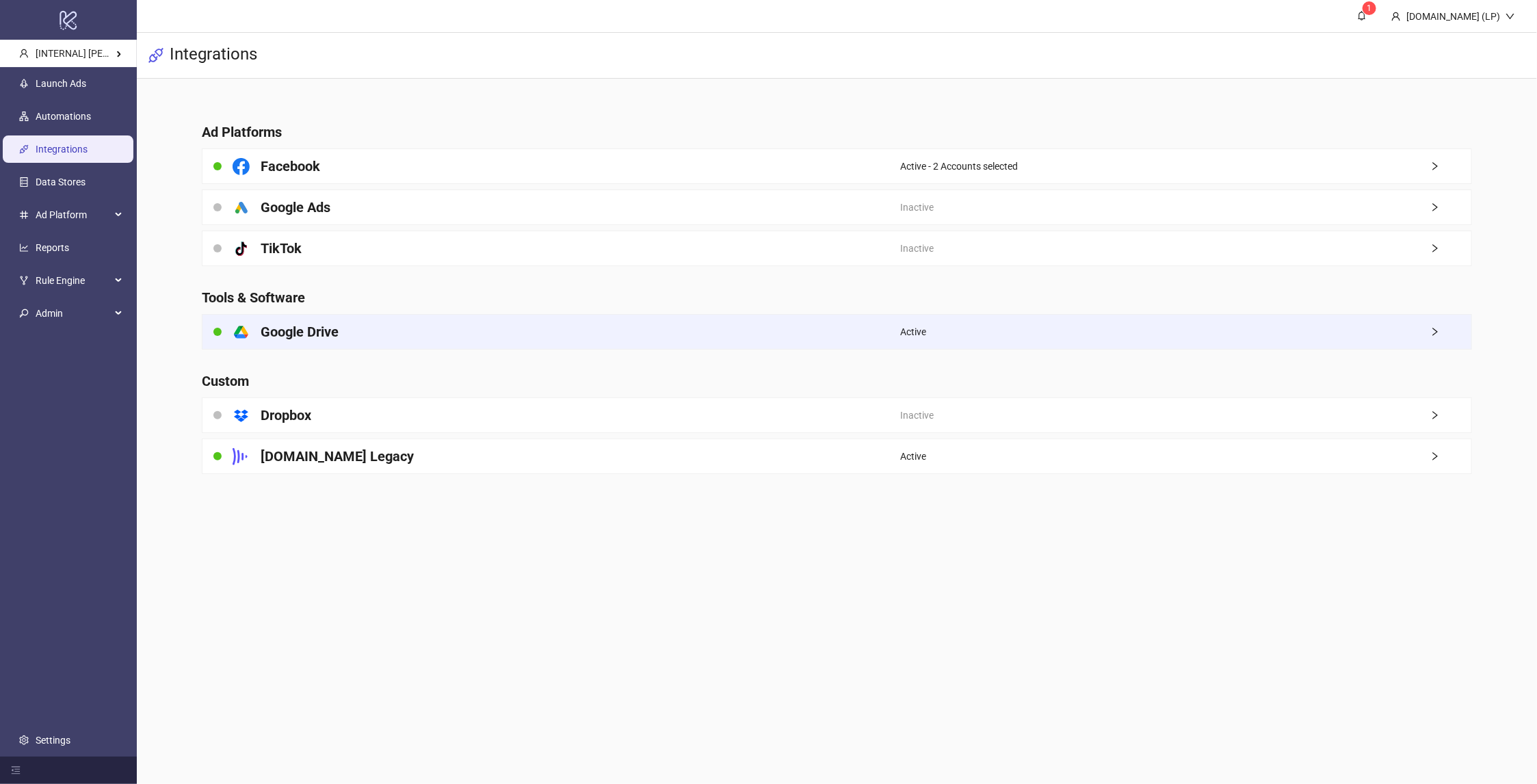
click at [301, 325] on h4 "Google Drive" at bounding box center [299, 331] width 78 height 19
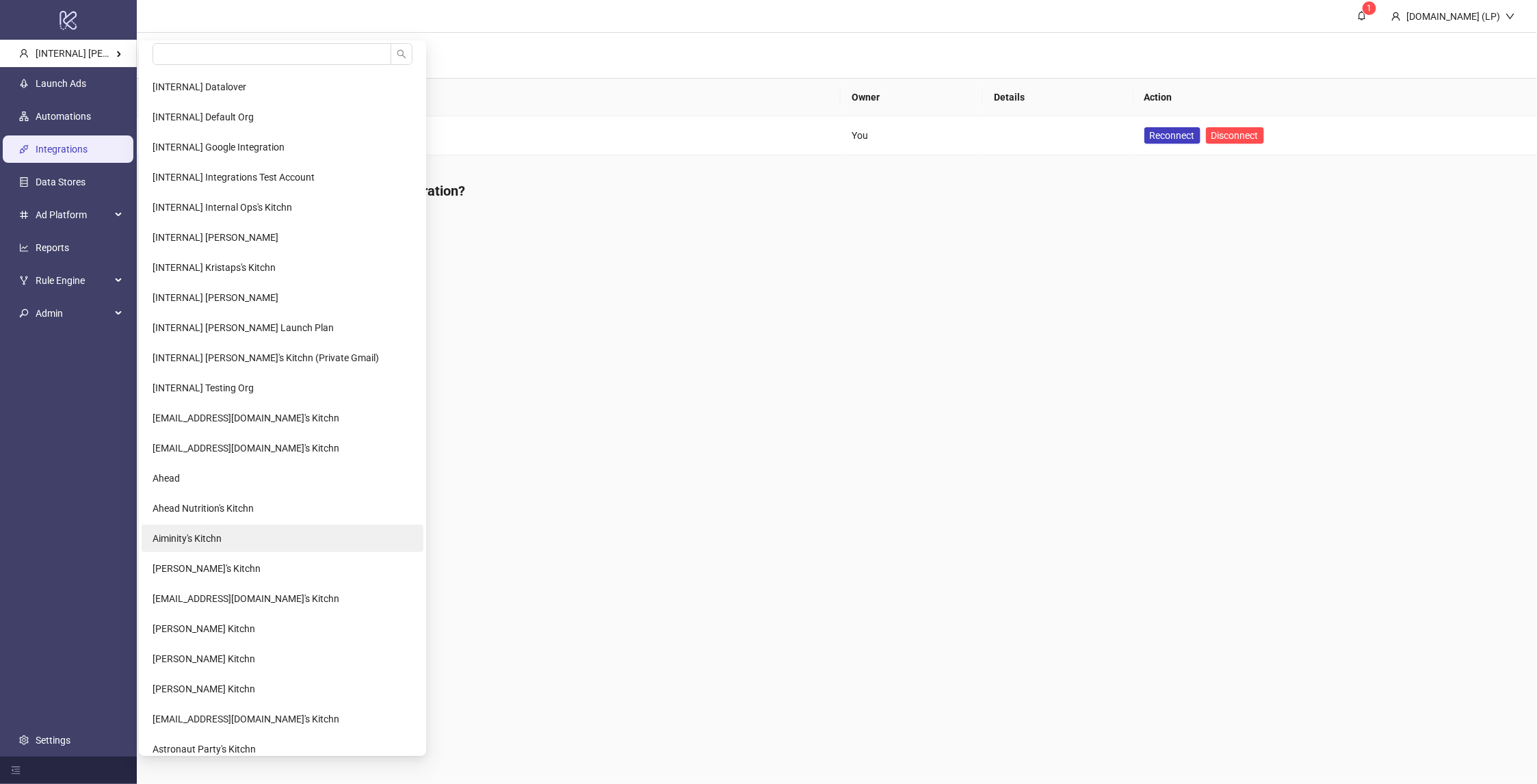
click at [171, 528] on li "Aiminity's Kitchn" at bounding box center [282, 538] width 282 height 28
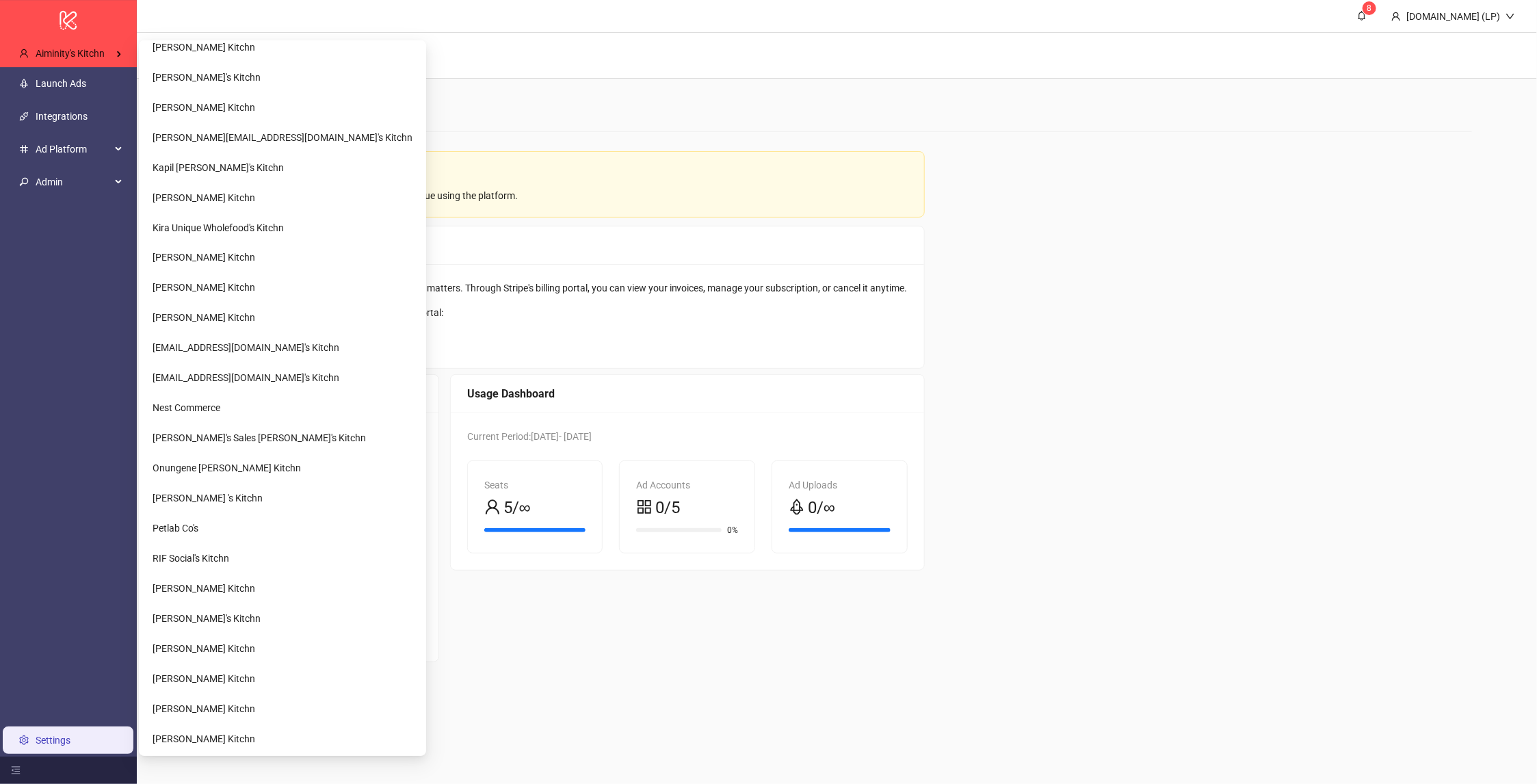
scroll to position [1351, 0]
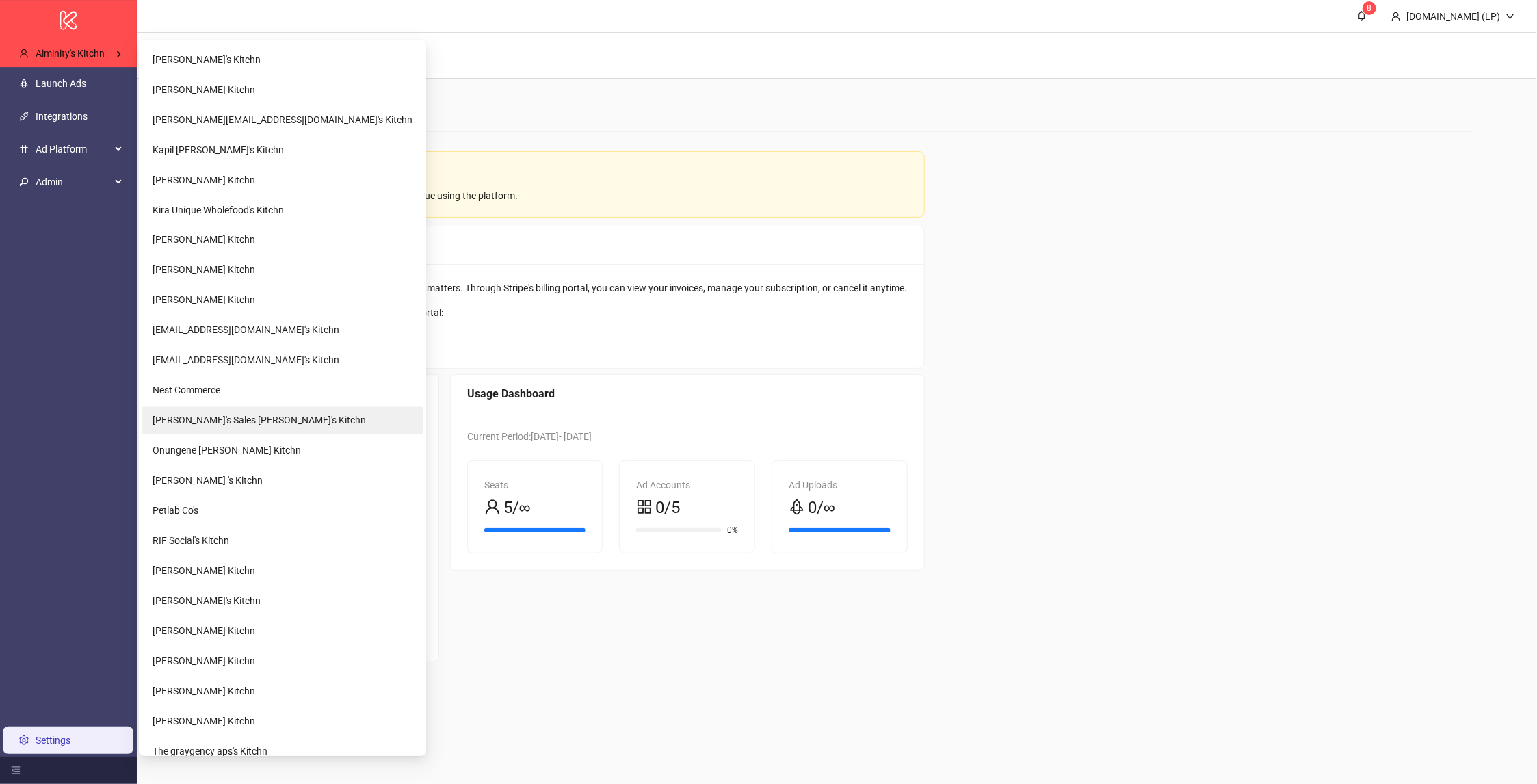
click at [236, 429] on li "[PERSON_NAME]'s Sales [PERSON_NAME]'s Kitchn" at bounding box center [282, 420] width 282 height 28
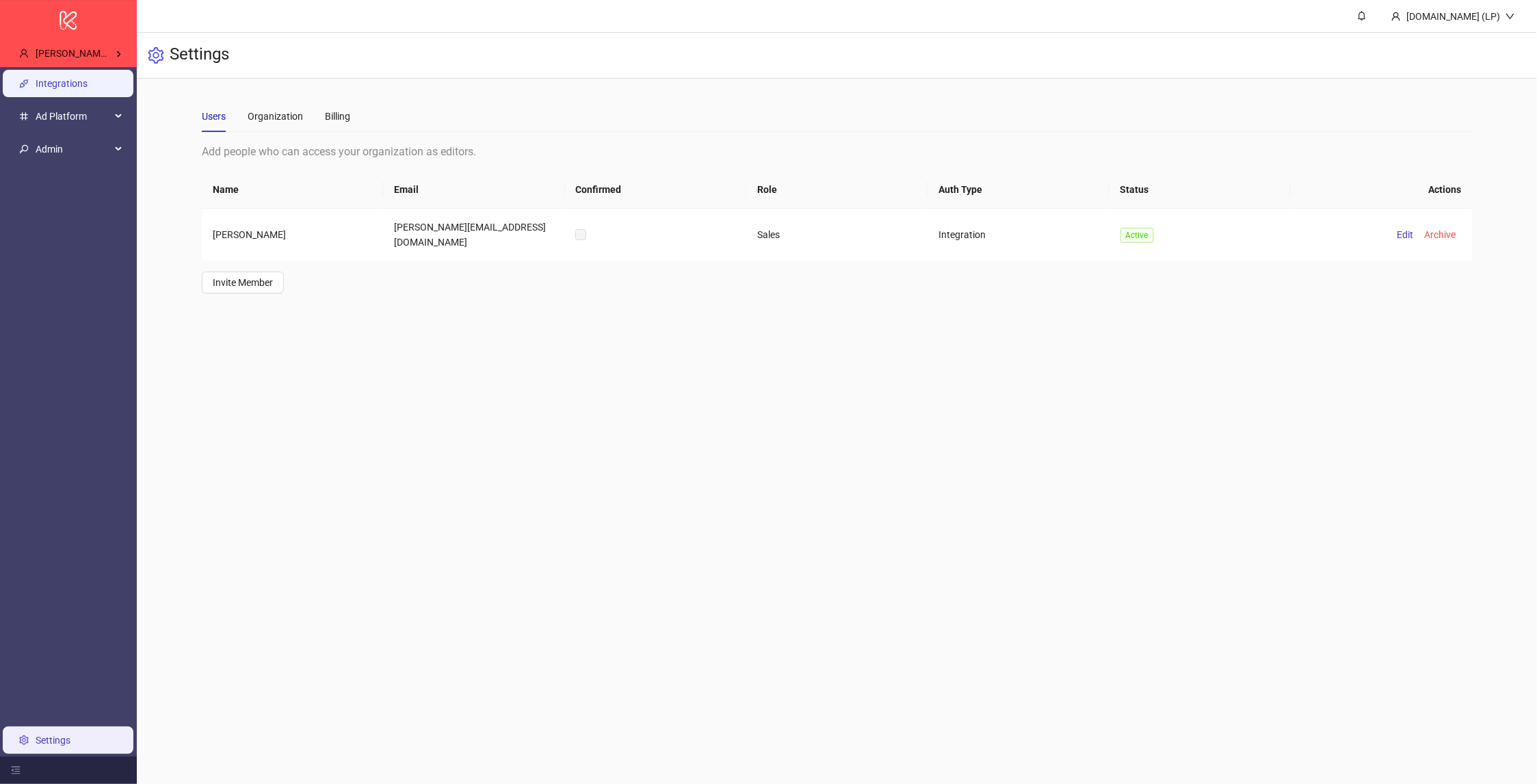
click at [66, 90] on link "Integrations" at bounding box center [61, 84] width 52 height 11
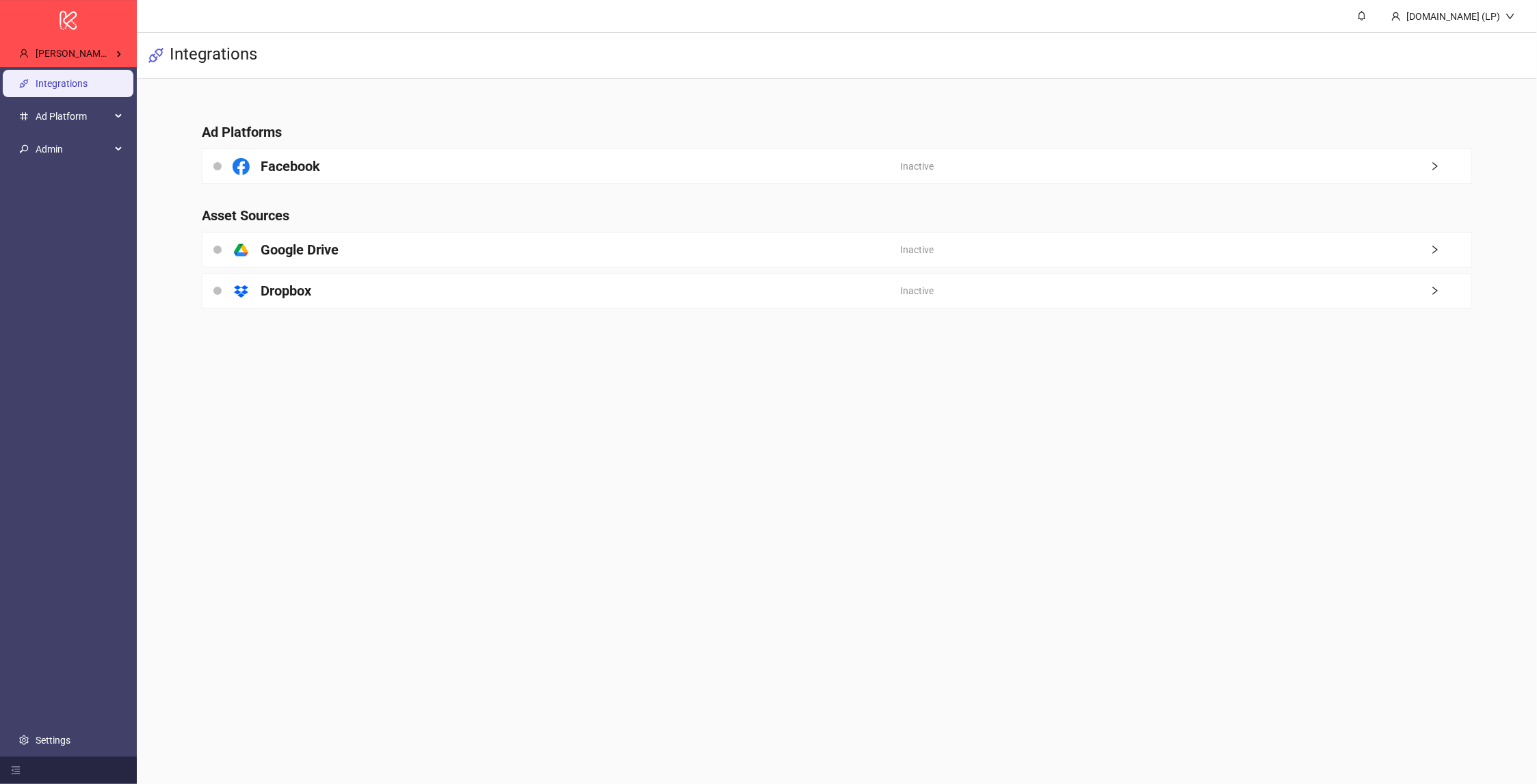
click at [326, 271] on main "Ad Platforms Facebook Inactive Asset Sources platform/google_drive Google Drive…" at bounding box center [837, 207] width 1293 height 257
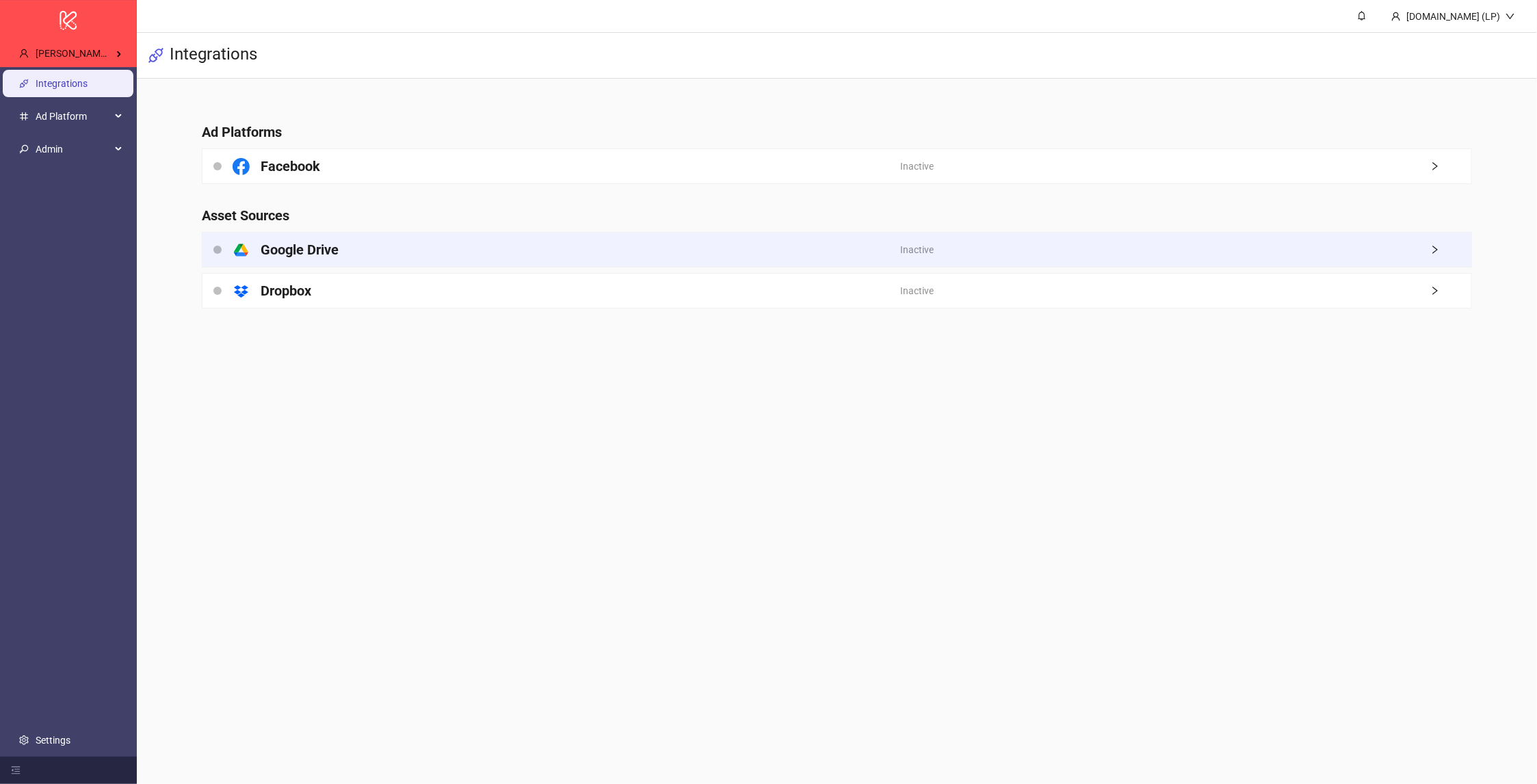
click at [329, 256] on h4 "Google Drive" at bounding box center [299, 249] width 78 height 19
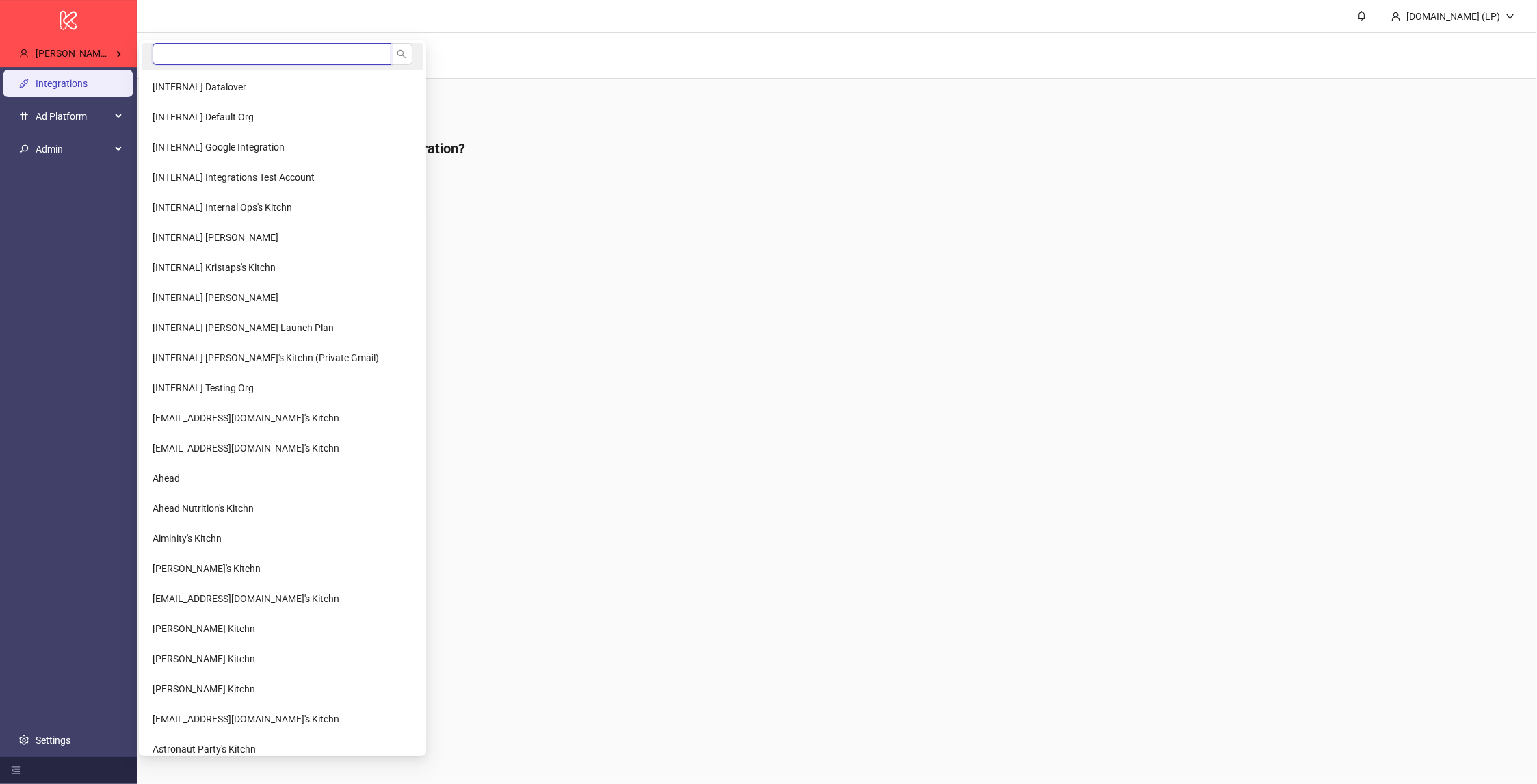
click at [203, 49] on input "search" at bounding box center [271, 54] width 239 height 22
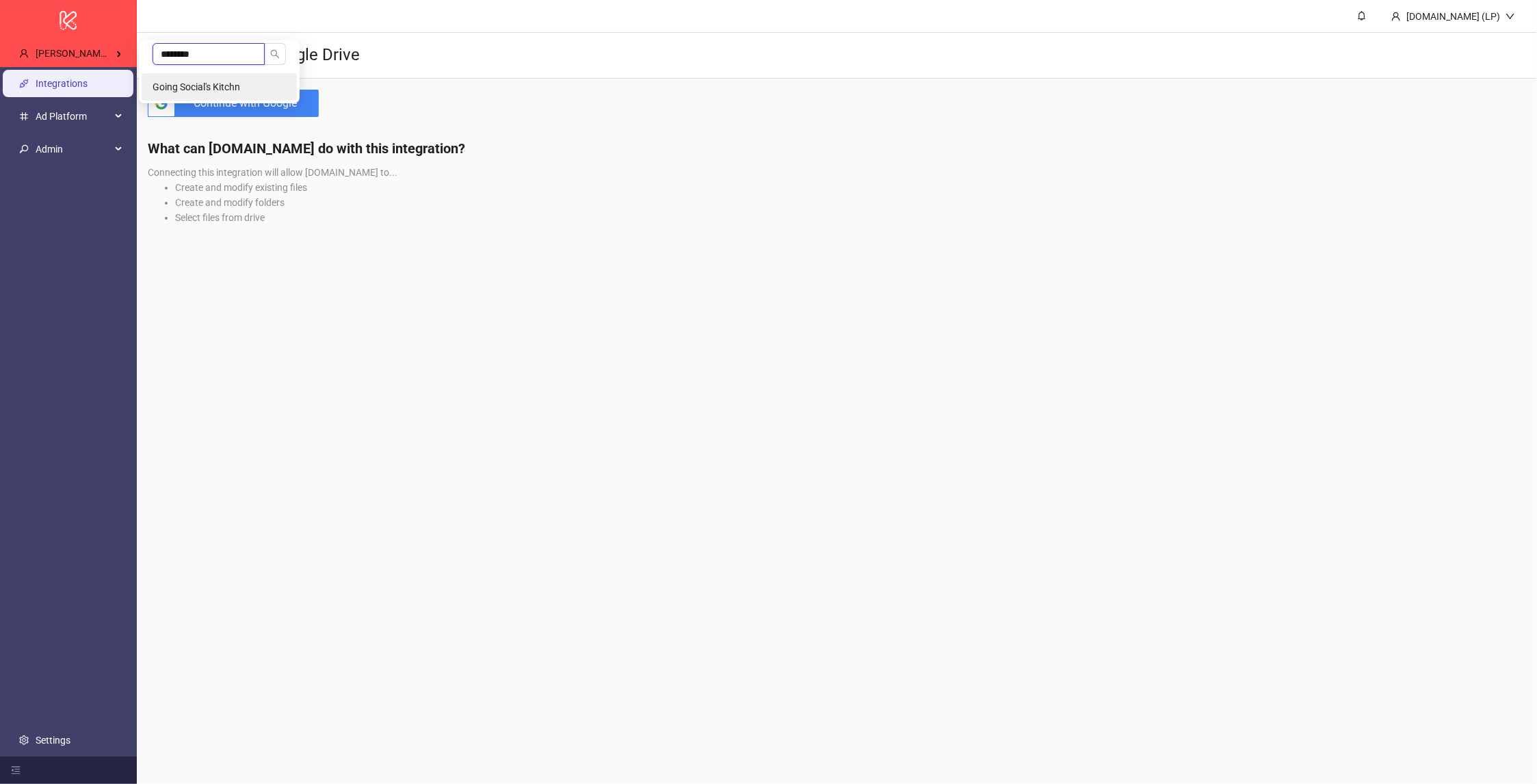
type input "********"
click at [287, 79] on li "Going Social's Kitchn" at bounding box center [219, 86] width 156 height 28
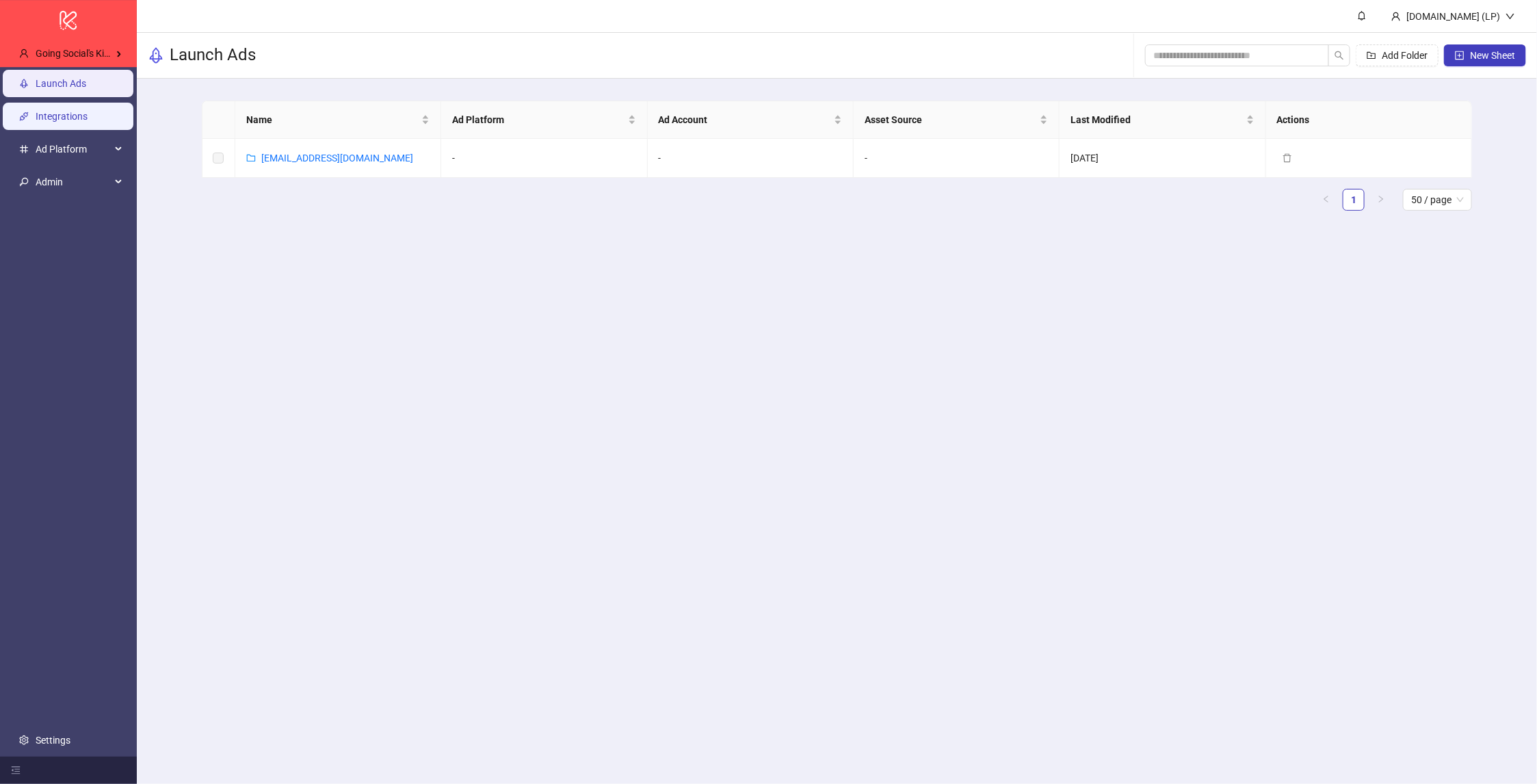
click at [75, 120] on link "Integrations" at bounding box center [61, 116] width 52 height 11
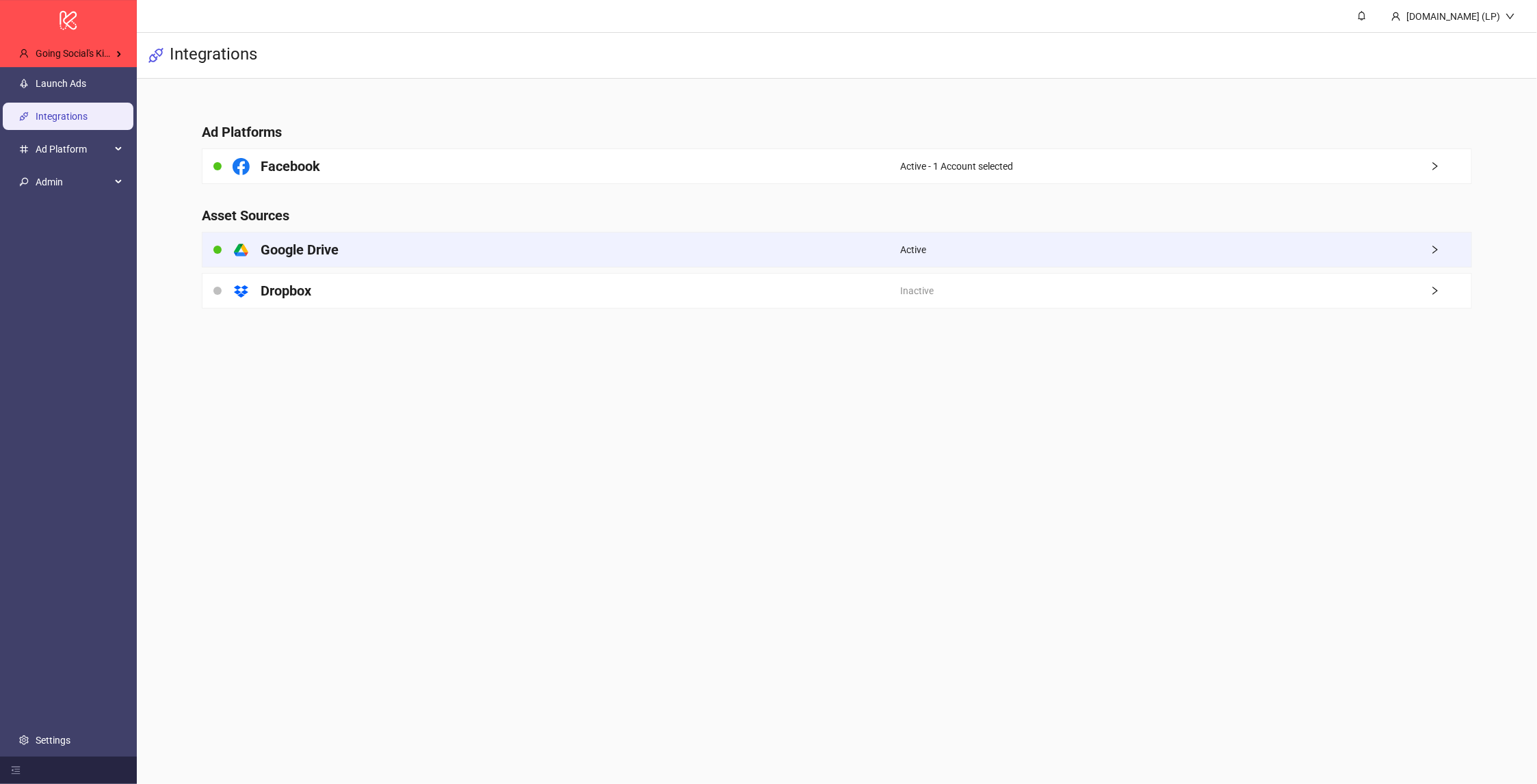
click at [363, 262] on div "platform/google_drive Google Drive" at bounding box center [552, 249] width 698 height 34
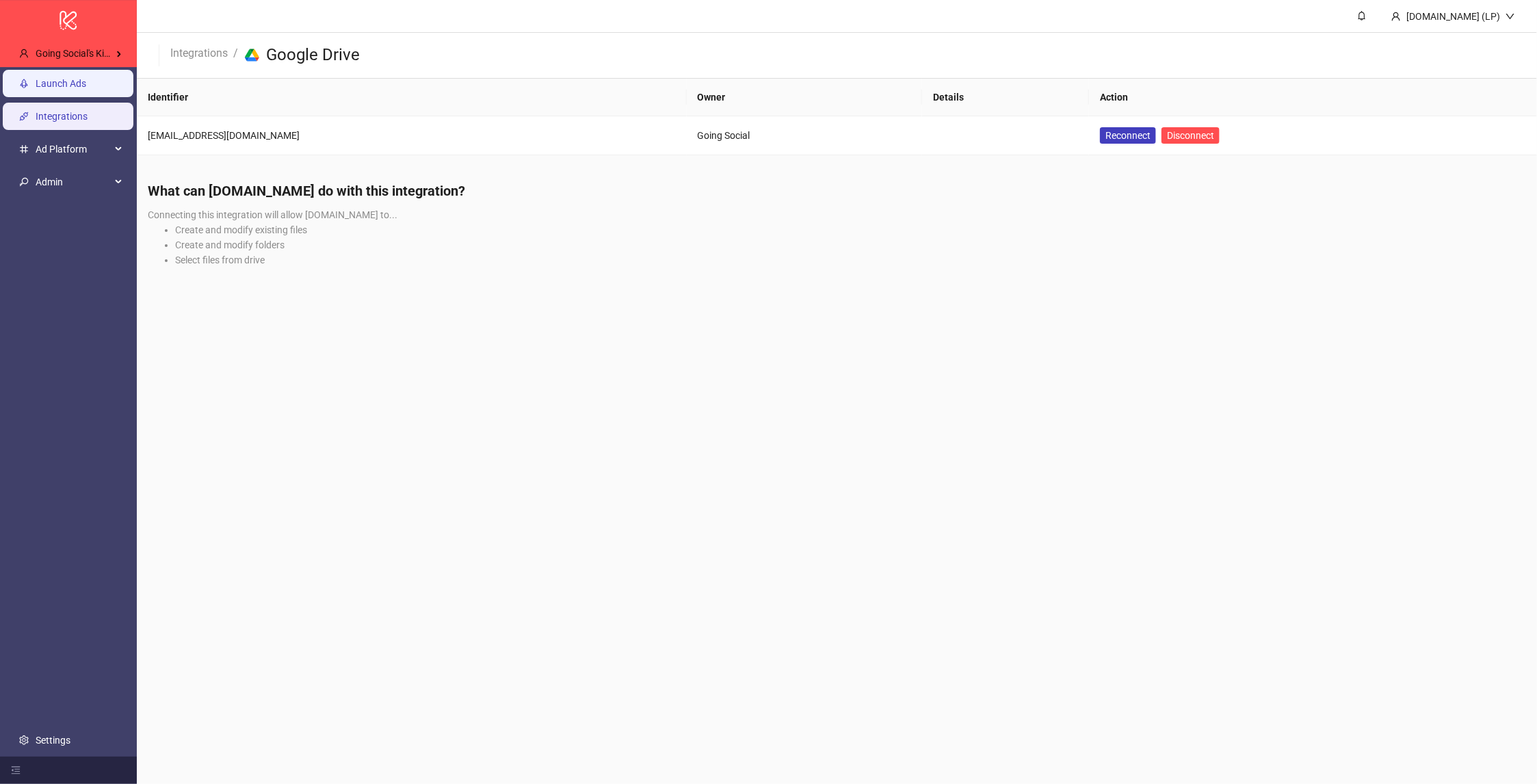
click at [86, 87] on link "Launch Ads" at bounding box center [60, 84] width 50 height 11
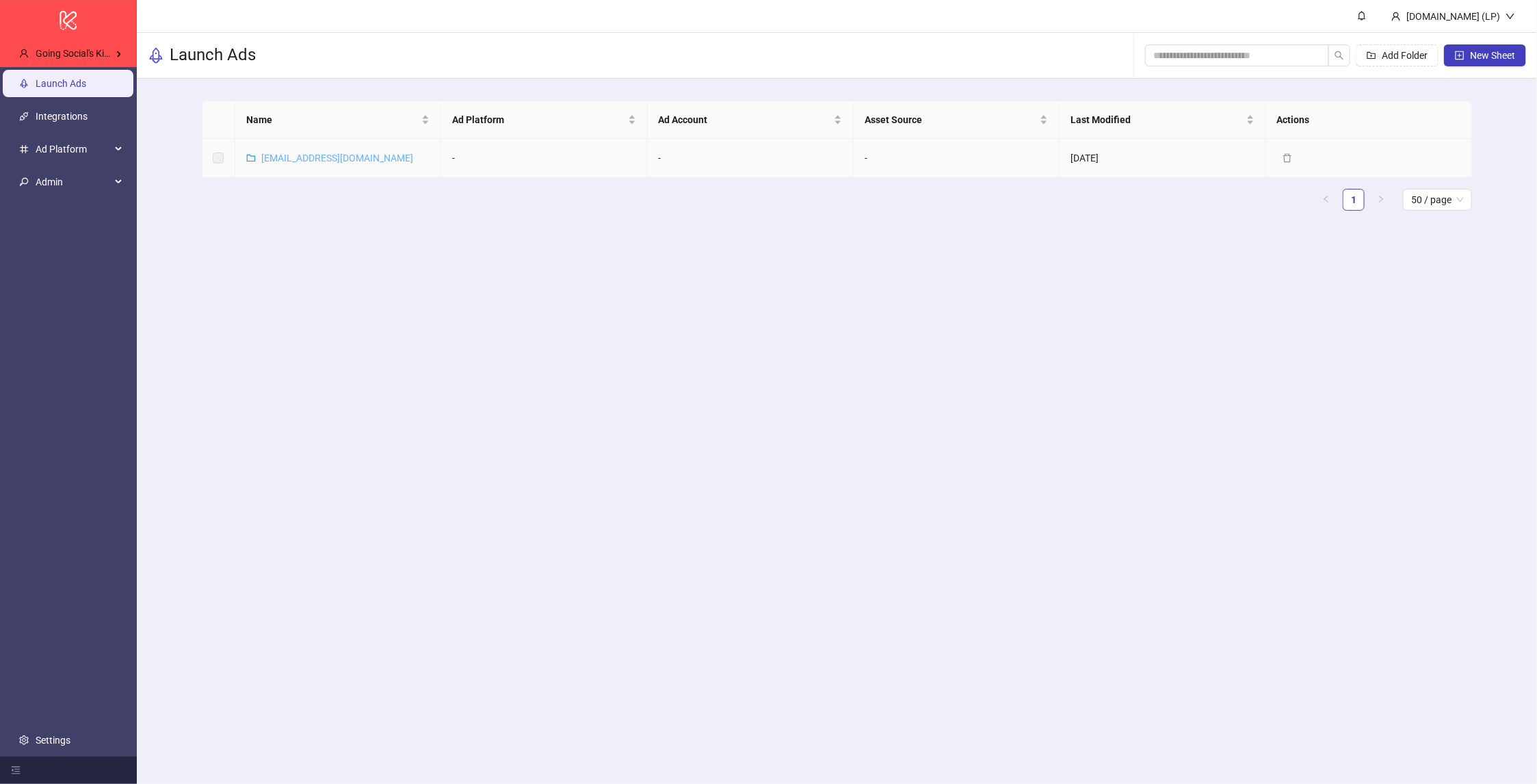
click at [340, 156] on link "umanair77@gmail.com" at bounding box center [337, 157] width 152 height 11
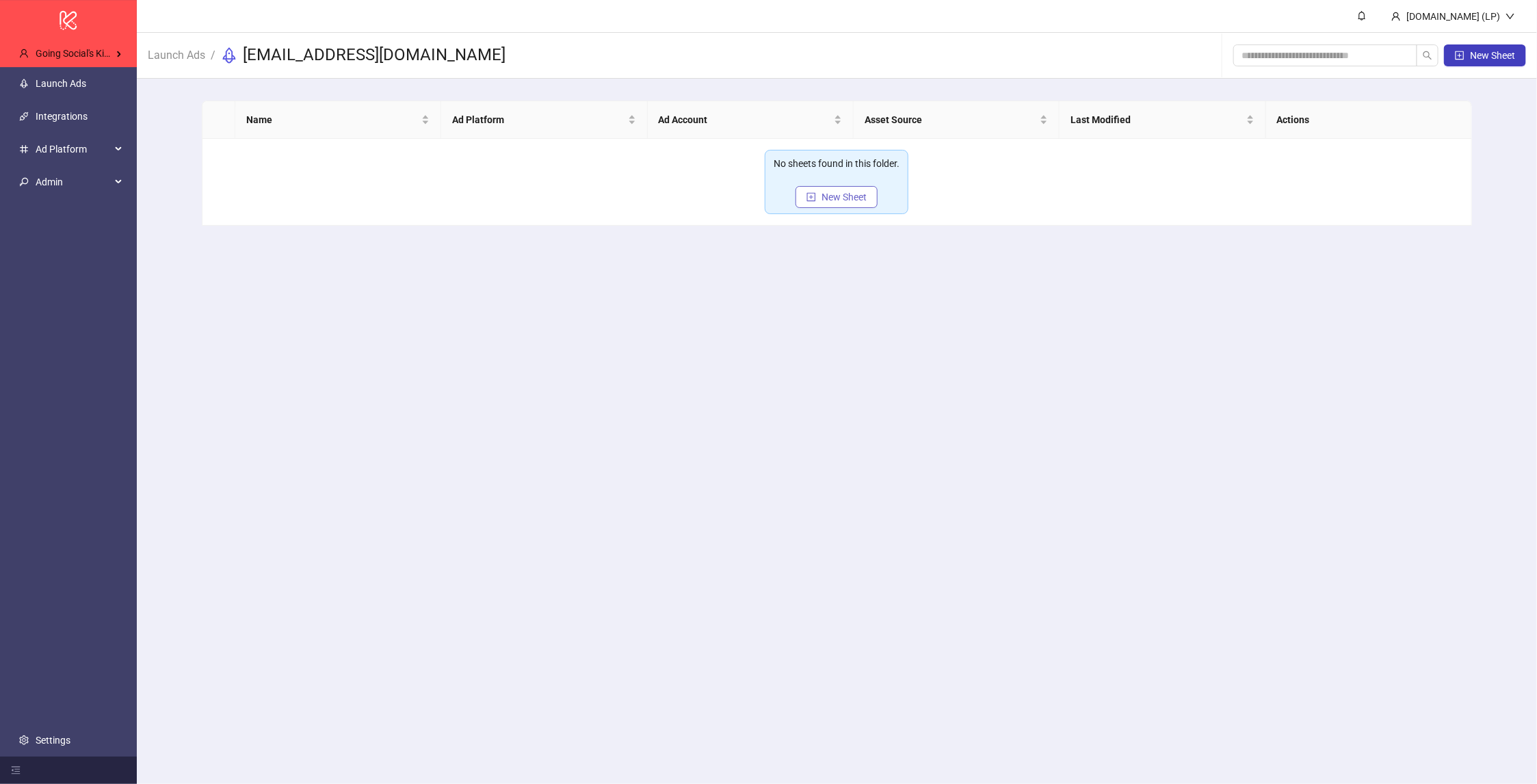
click at [825, 189] on button "New Sheet" at bounding box center [837, 197] width 82 height 22
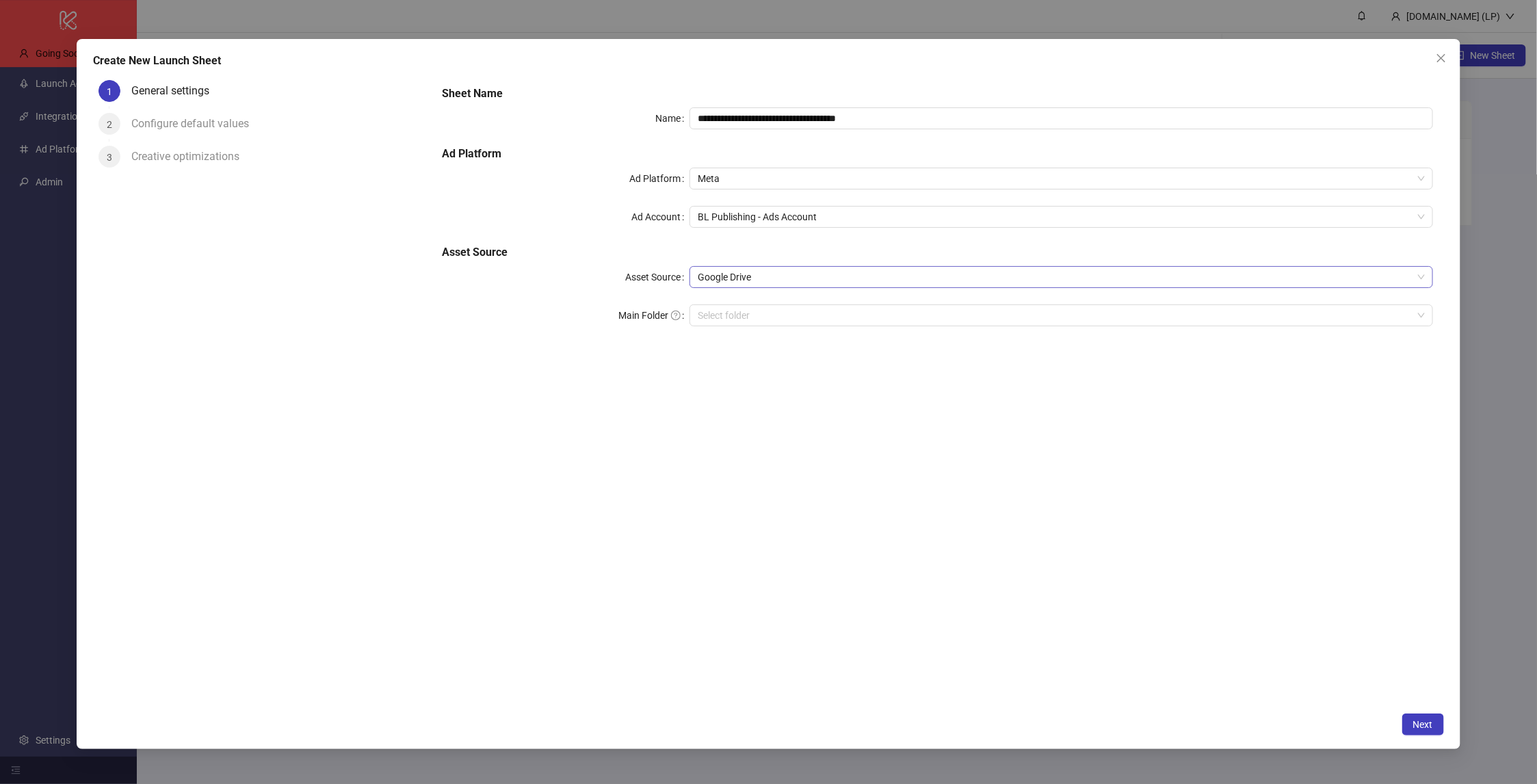
click at [810, 279] on span "Google Drive" at bounding box center [1062, 277] width 727 height 21
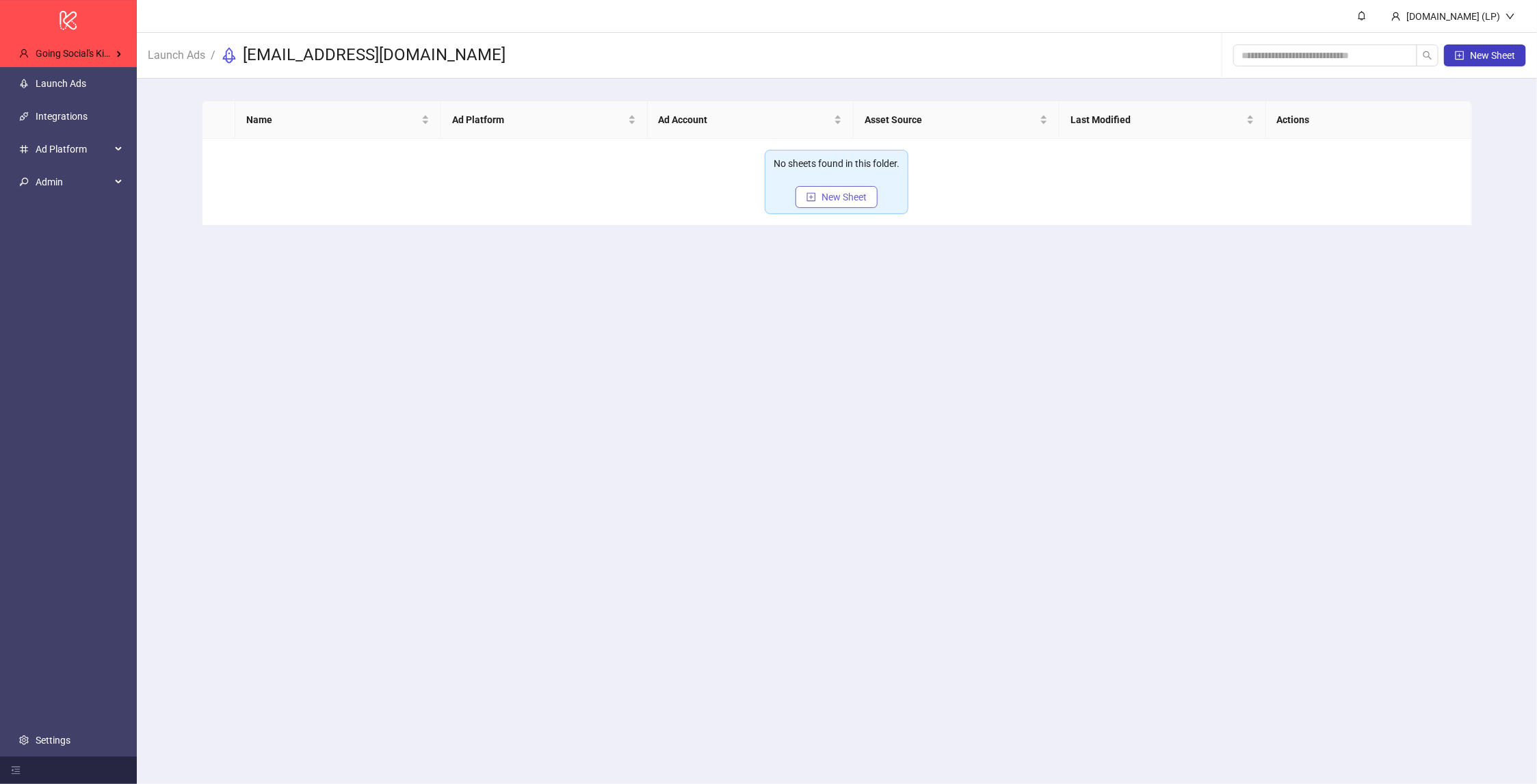
click at [830, 200] on span "New Sheet" at bounding box center [845, 197] width 45 height 11
type input "**********"
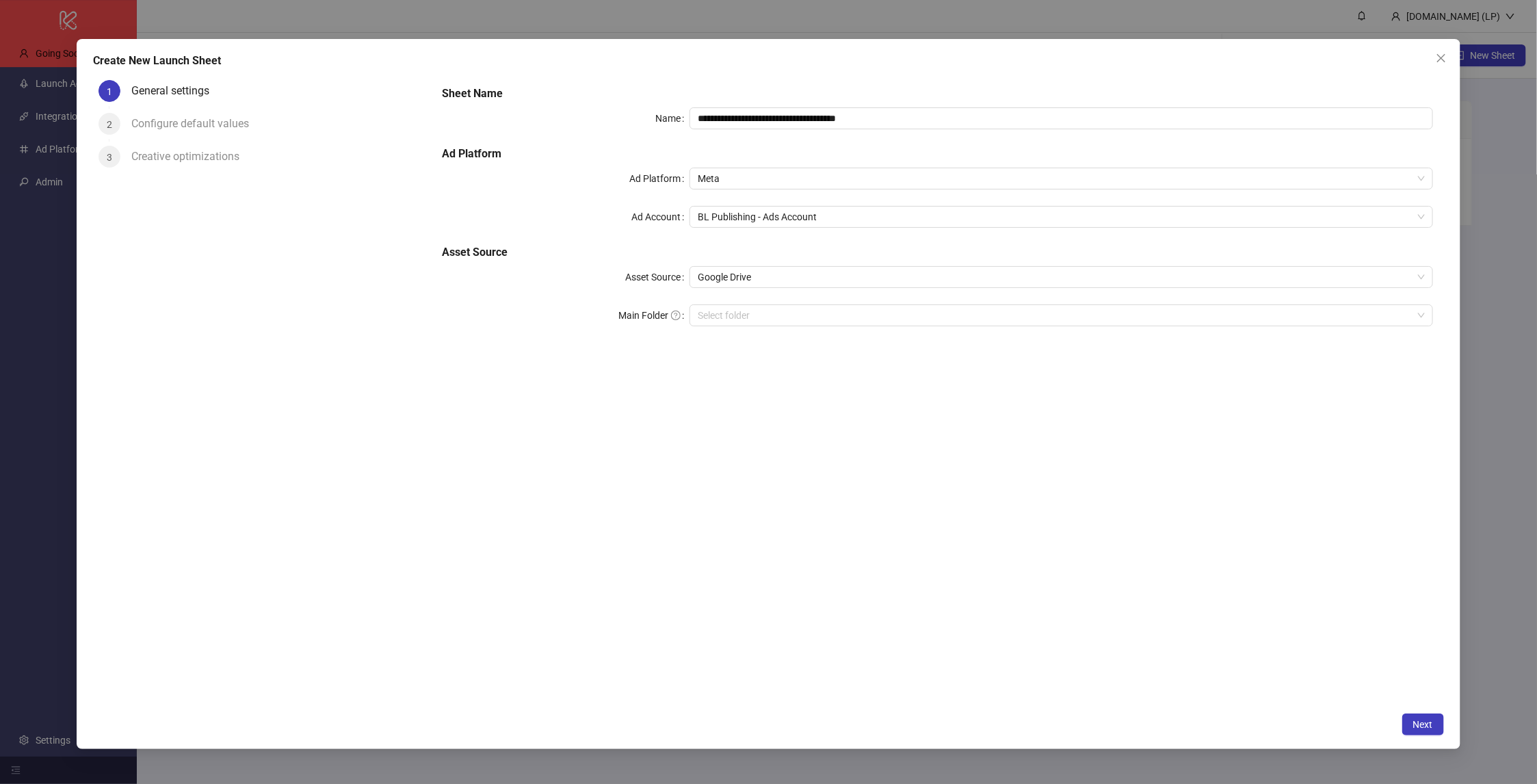
click at [815, 253] on h5 "Asset Source" at bounding box center [938, 253] width 991 height 17
click at [822, 271] on span "Google Drive" at bounding box center [1062, 277] width 727 height 21
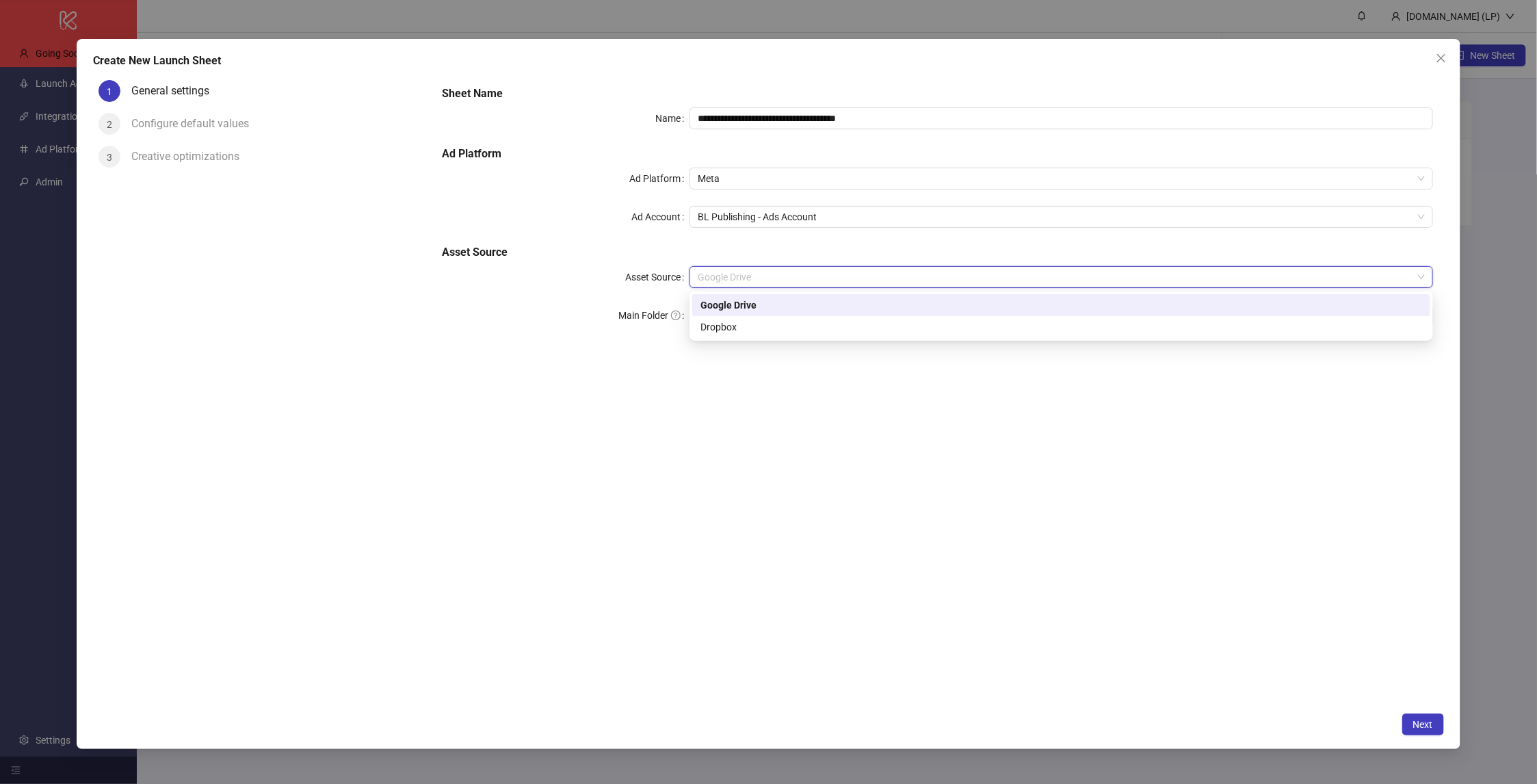
drag, startPoint x: 615, startPoint y: 345, endPoint x: 1009, endPoint y: 587, distance: 462.4
click at [616, 346] on div "**********" at bounding box center [937, 214] width 1002 height 268
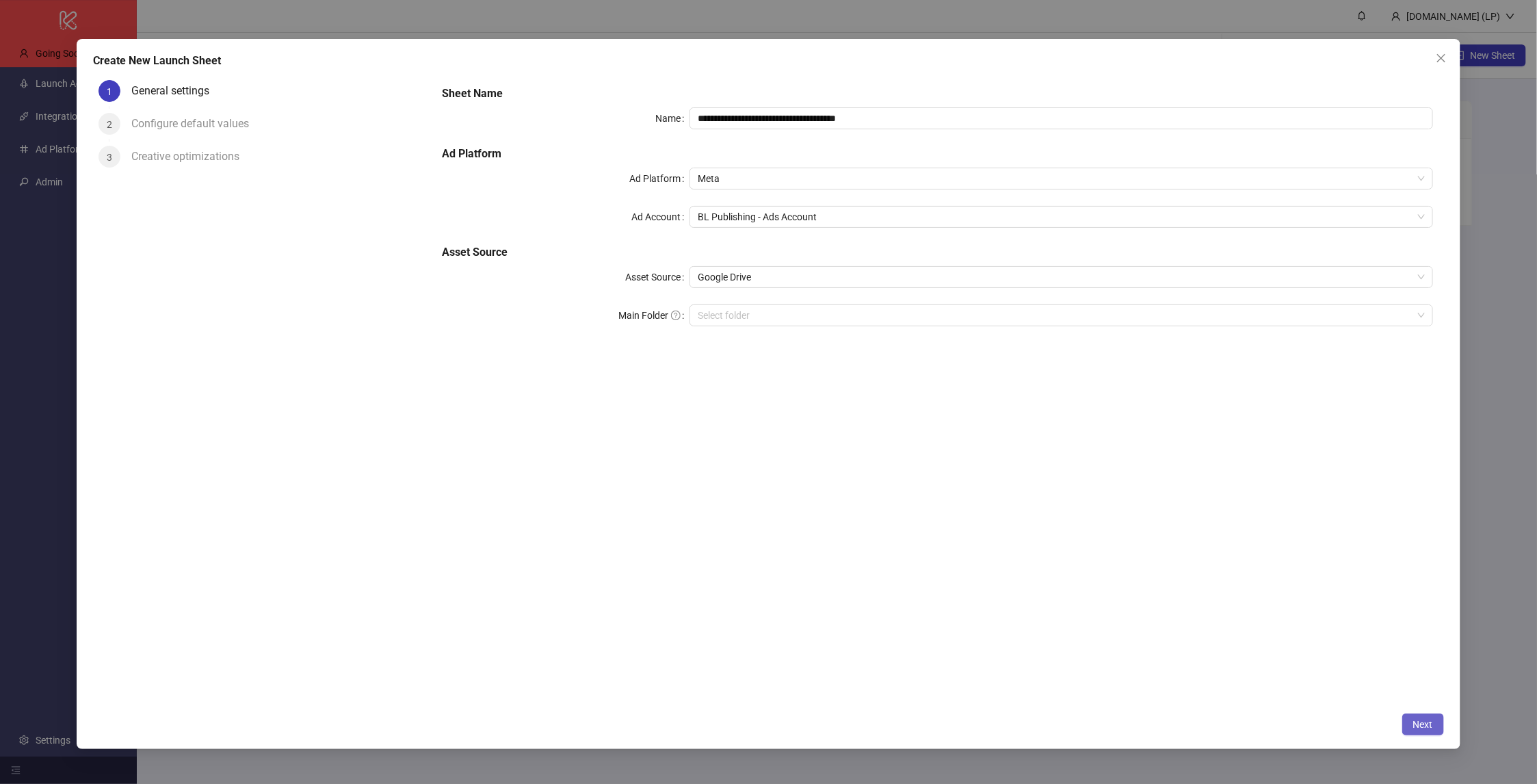
click at [1416, 732] on button "Next" at bounding box center [1423, 724] width 42 height 22
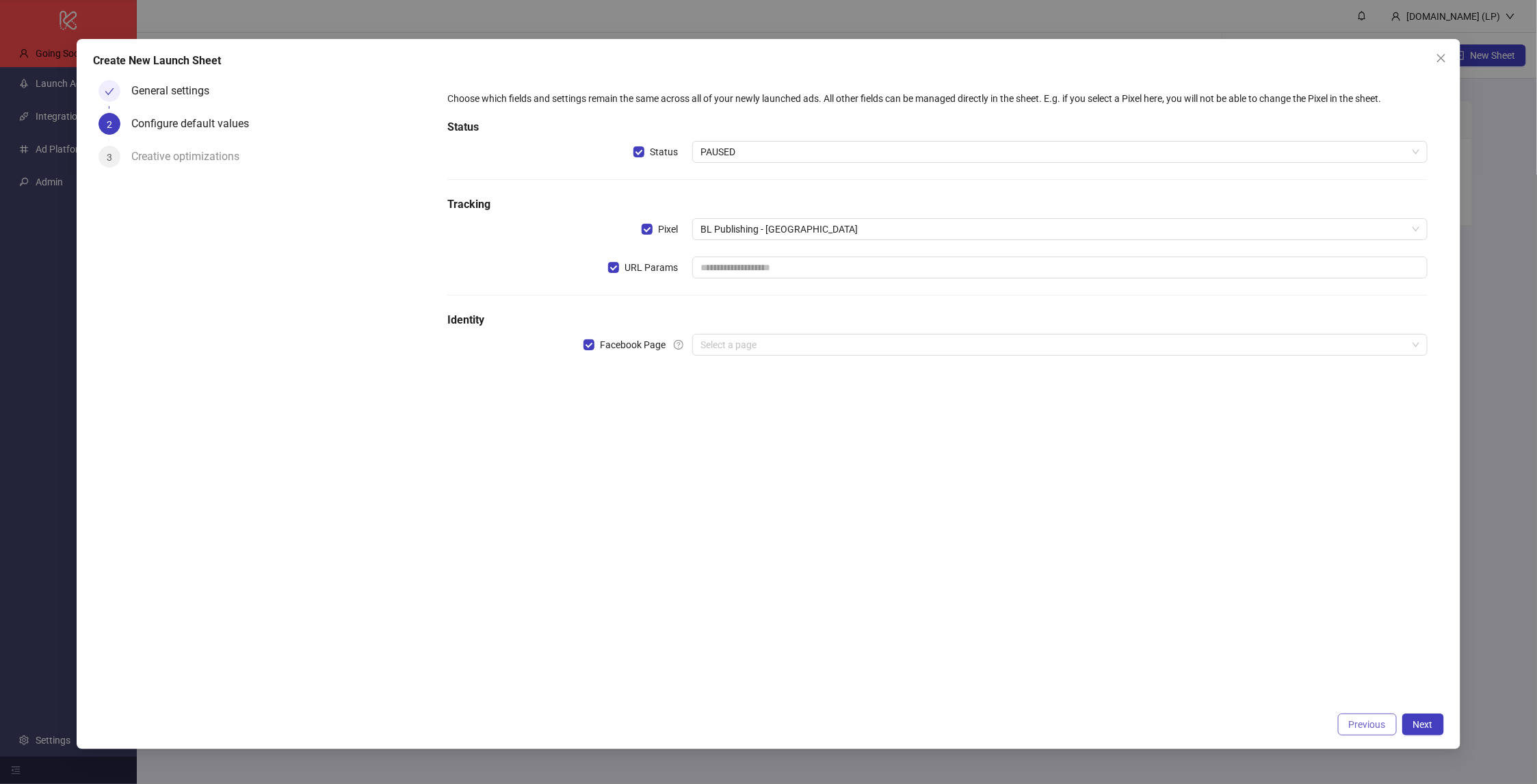
click at [1361, 725] on span "Previous" at bounding box center [1368, 724] width 37 height 11
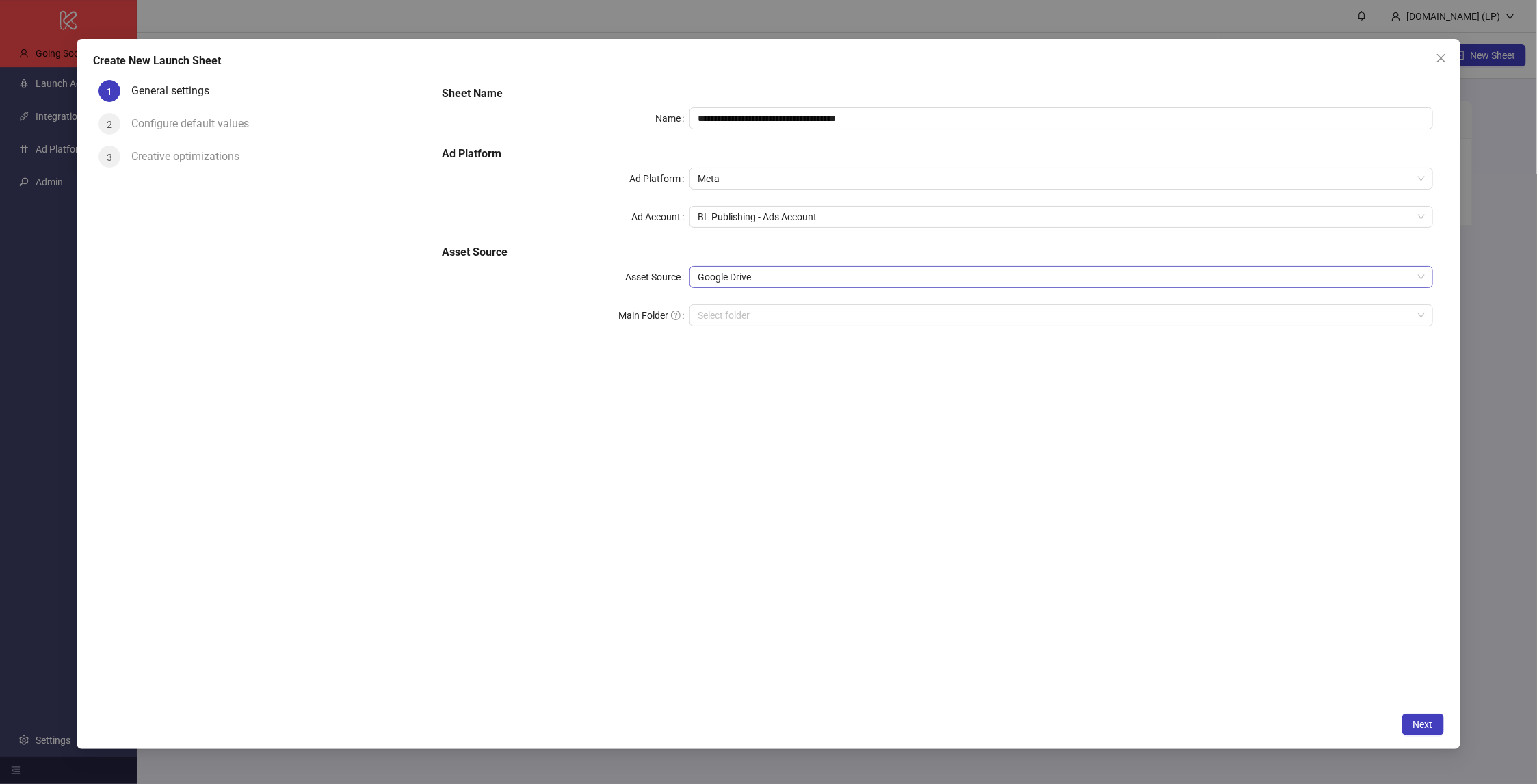
click at [769, 267] on span "Google Drive" at bounding box center [1062, 277] width 727 height 21
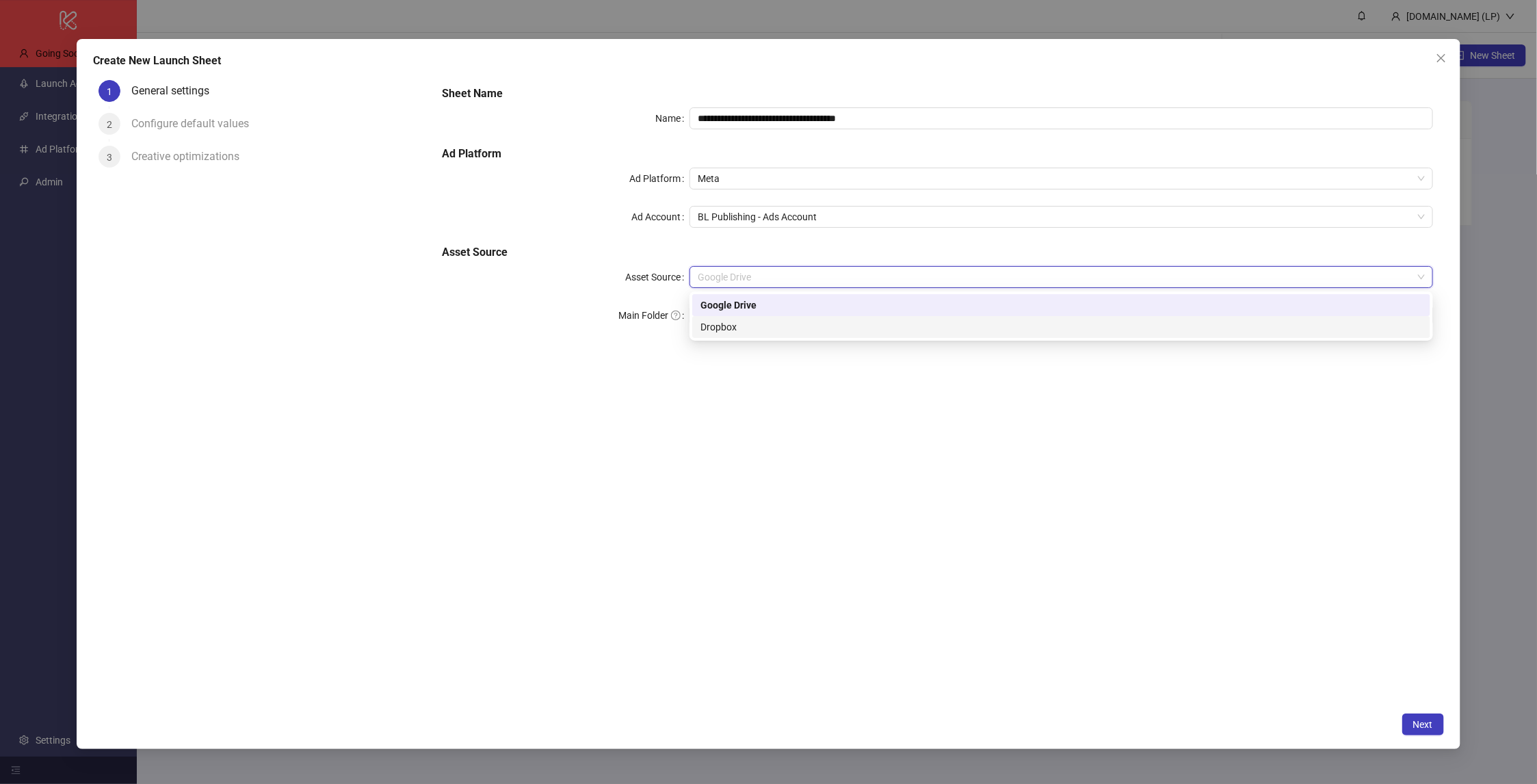
click at [896, 424] on div "**********" at bounding box center [938, 389] width 1013 height 630
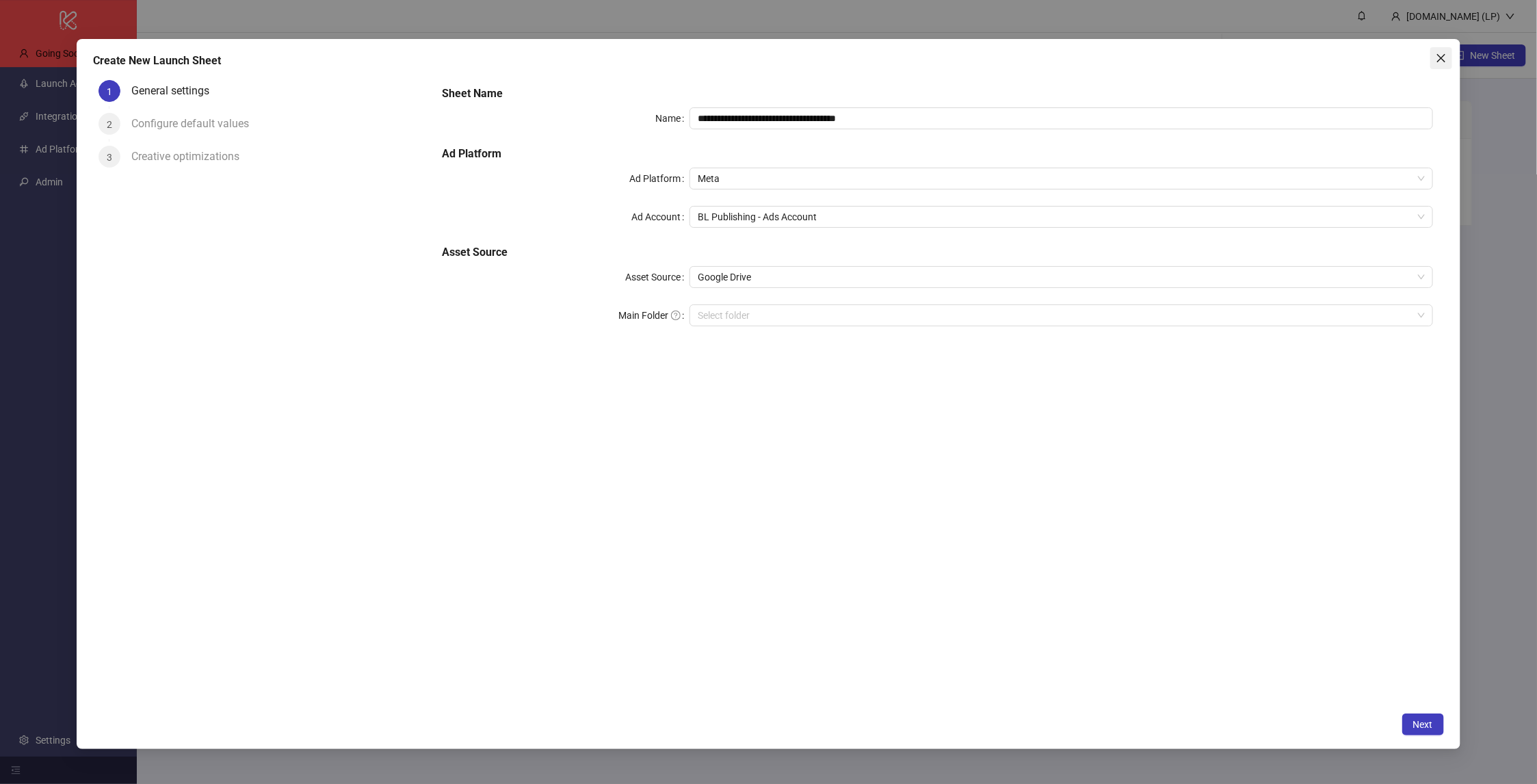
click at [1440, 63] on icon "close" at bounding box center [1441, 58] width 11 height 11
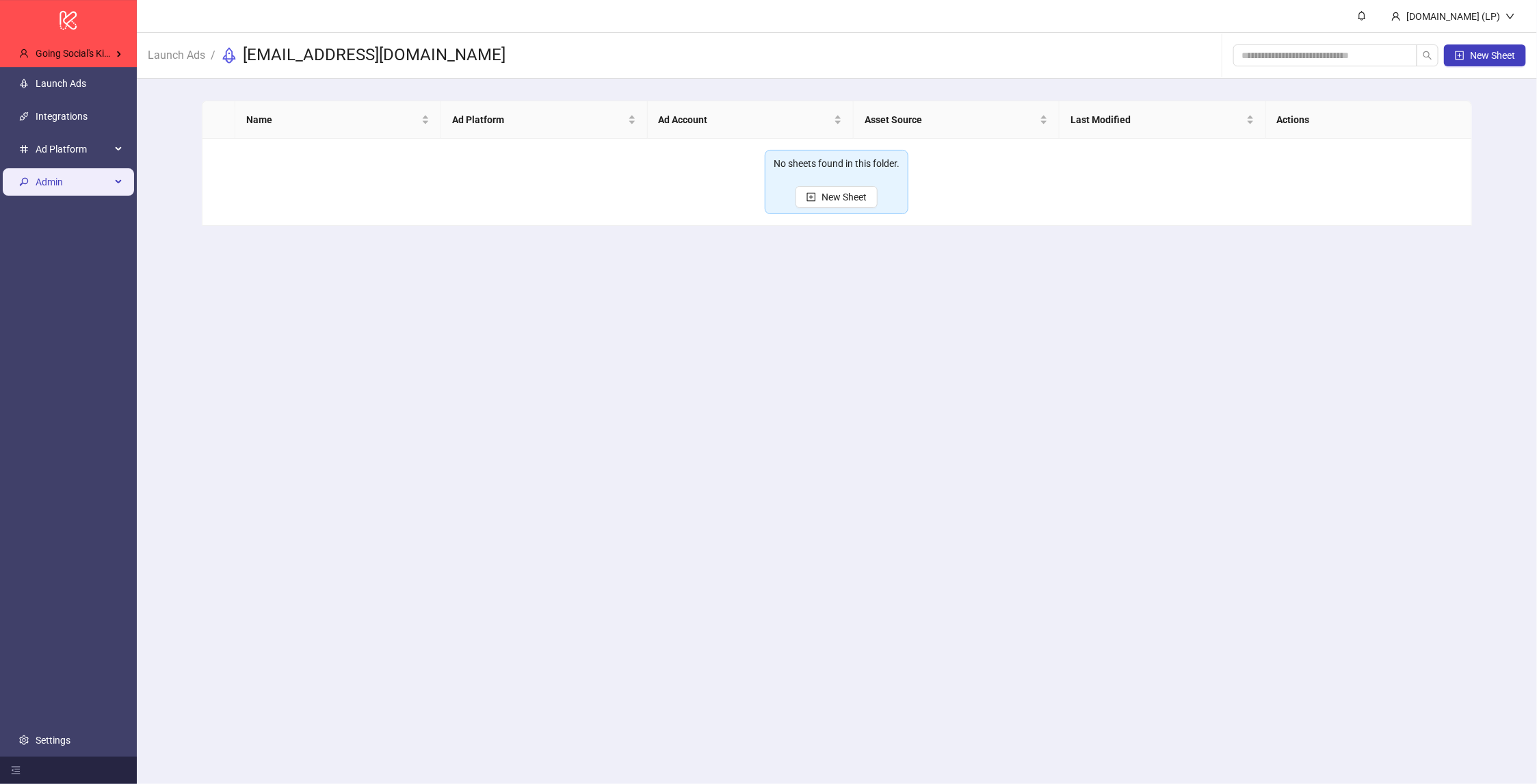
click at [122, 170] on div "Admin" at bounding box center [68, 182] width 131 height 28
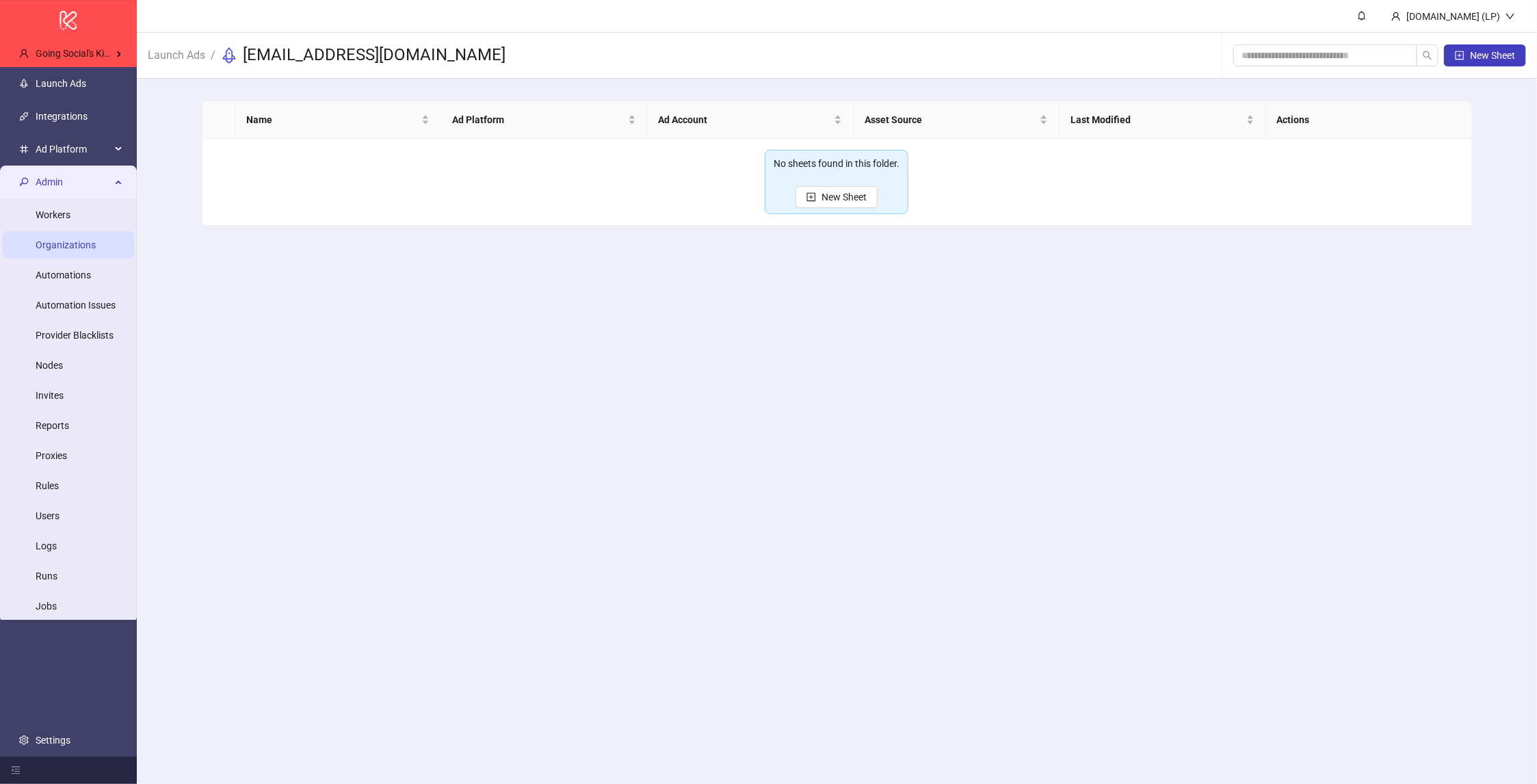
click at [93, 240] on link "Organizations" at bounding box center [65, 245] width 60 height 11
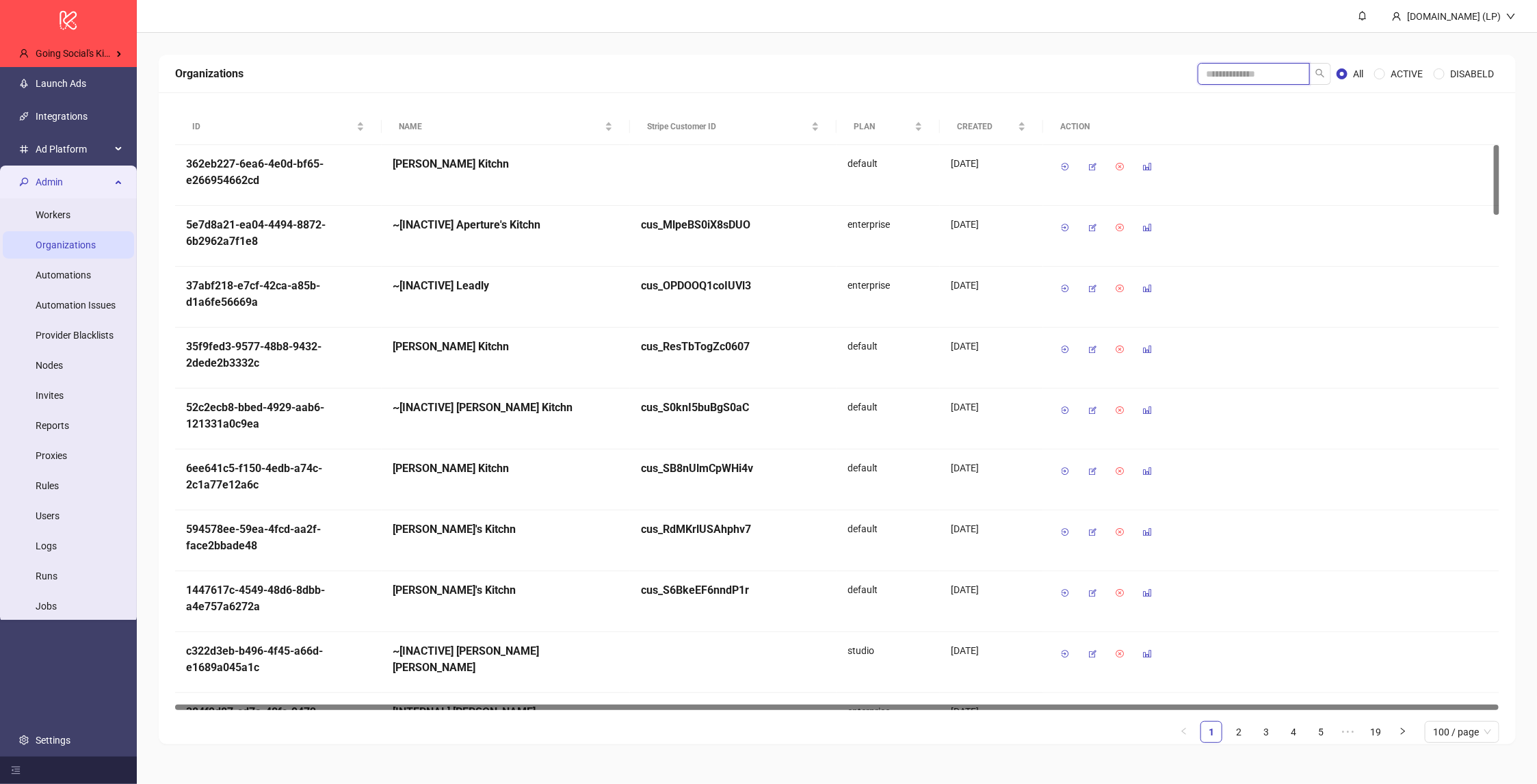
click at [1259, 76] on input "search" at bounding box center [1254, 74] width 112 height 22
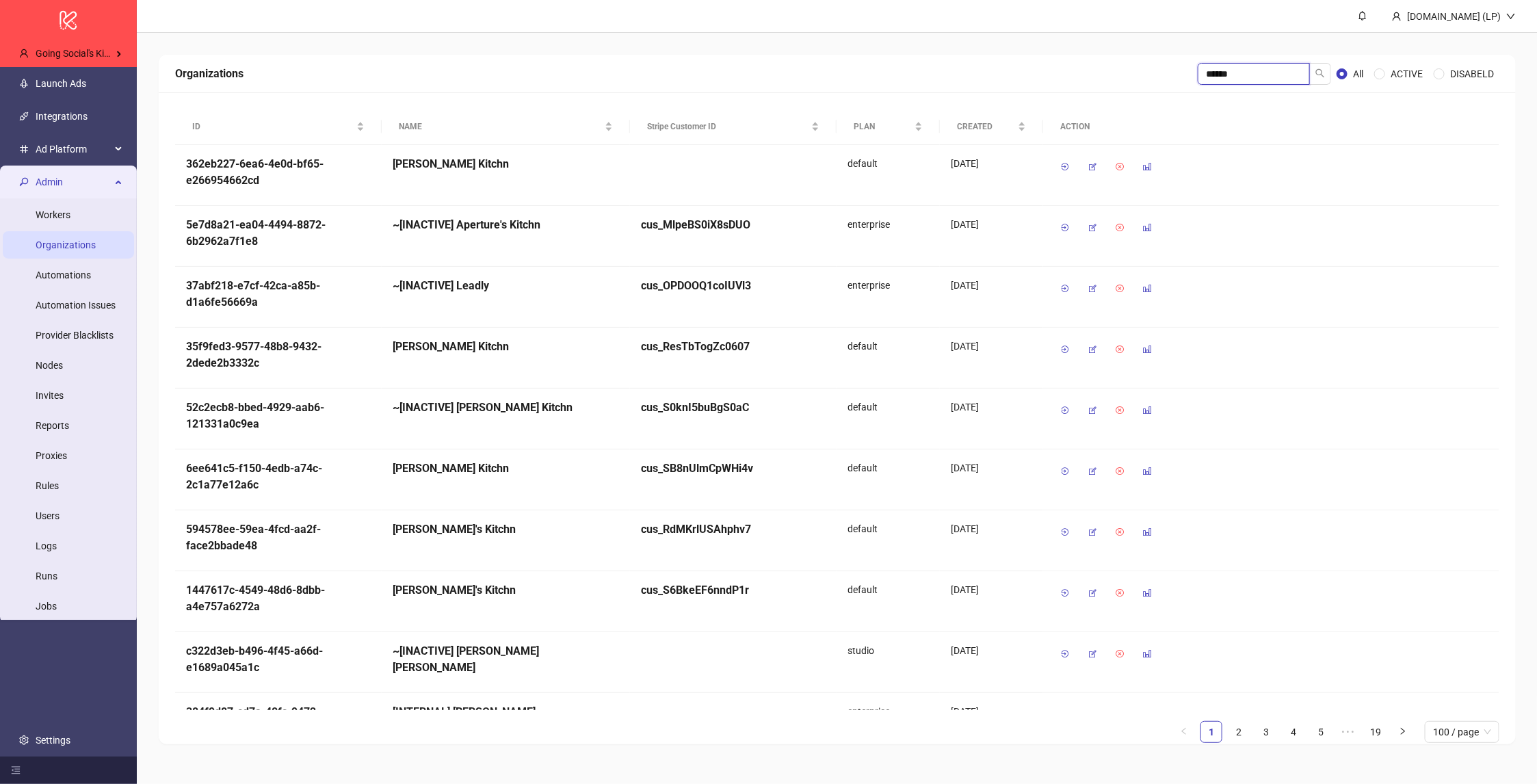
type input "******"
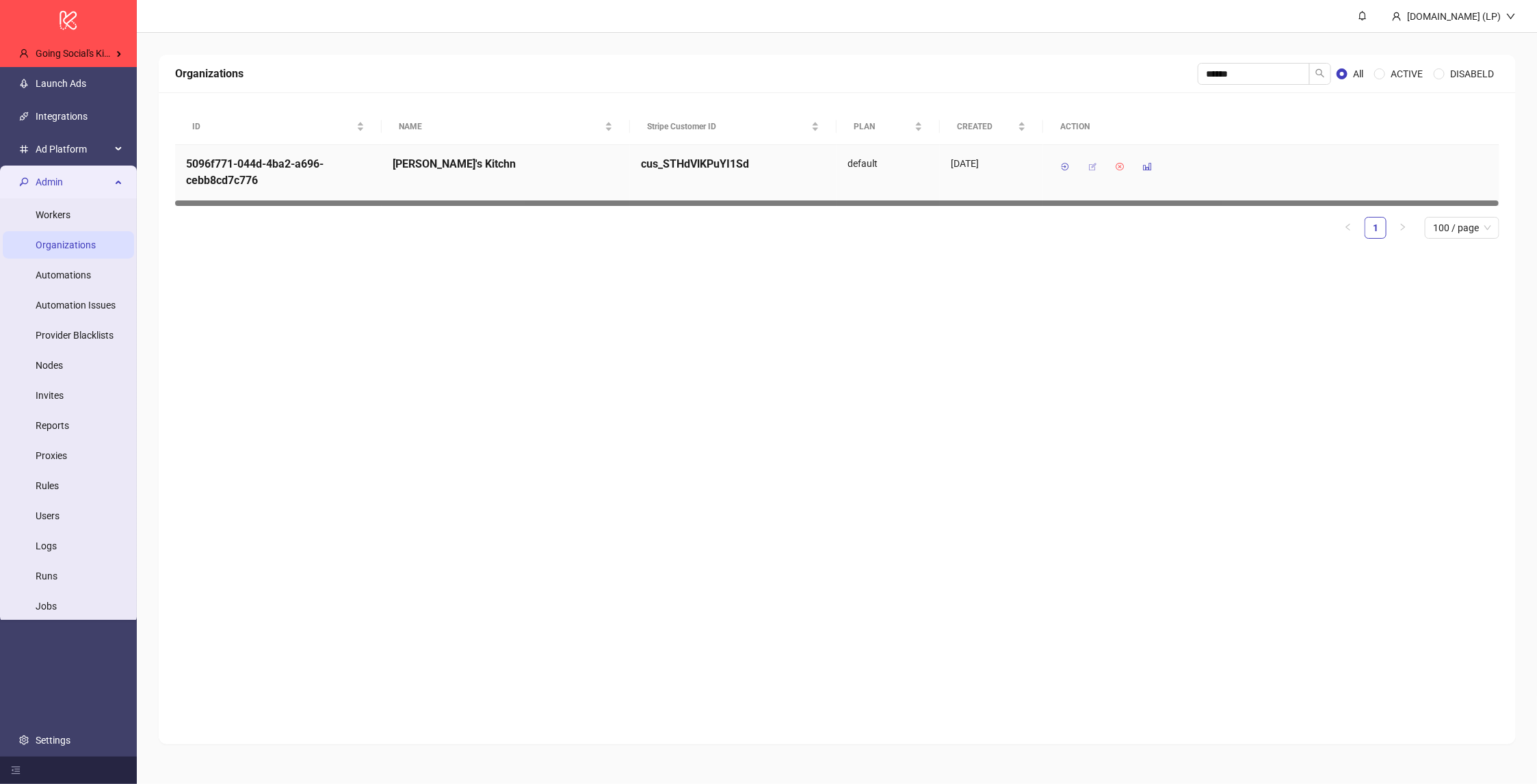
click at [1082, 160] on button "button" at bounding box center [1092, 167] width 22 height 22
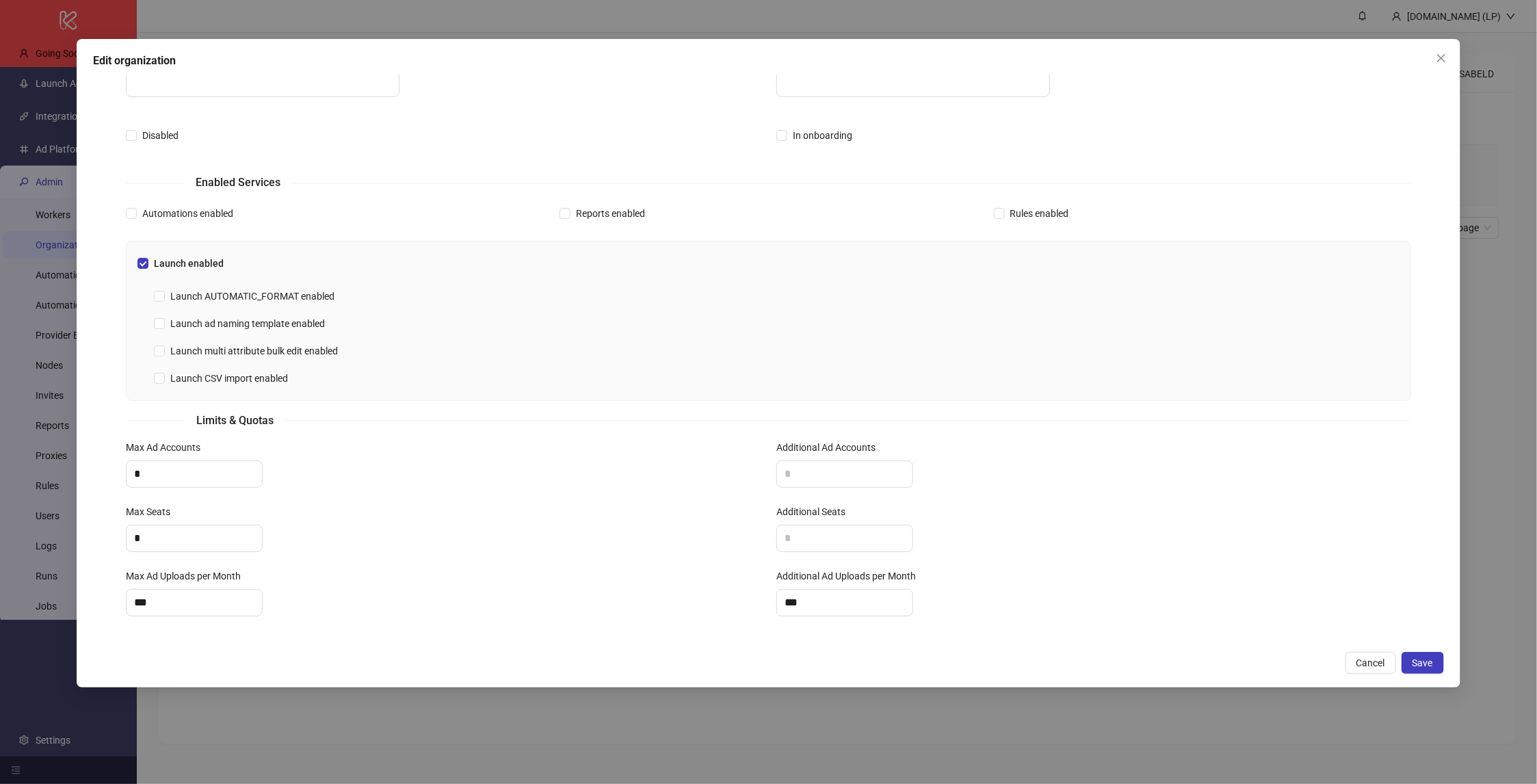
scroll to position [245, 0]
click at [793, 605] on input "***" at bounding box center [845, 605] width 136 height 26
type input "***"
click at [1436, 665] on button "Save" at bounding box center [1423, 663] width 43 height 22
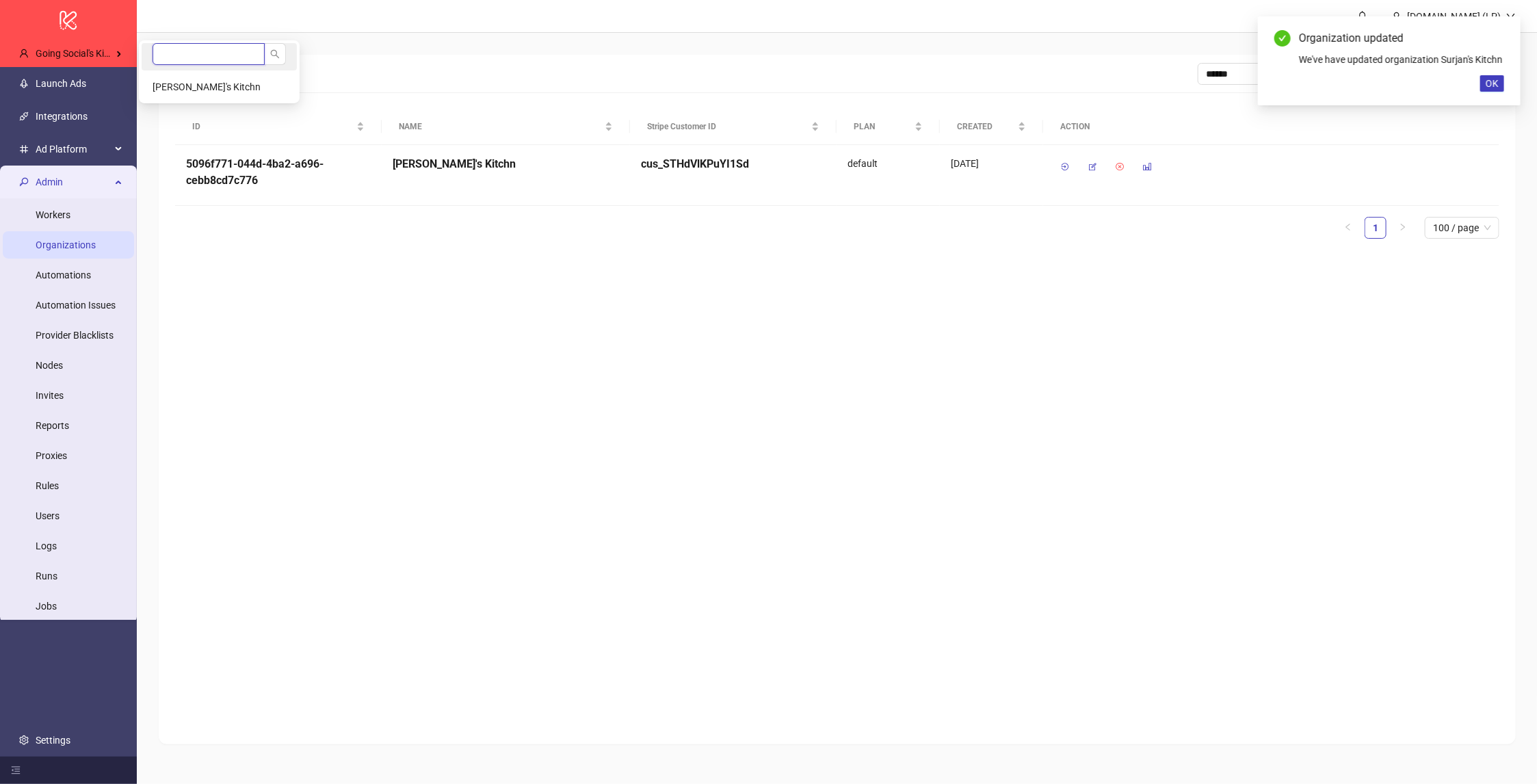
click at [200, 50] on input "search" at bounding box center [208, 54] width 112 height 22
type input "*****"
click at [177, 93] on div "ID NAME Stripe Customer ID PLAN CREATED ACTION 5096f771-044d-4ba2-a696-cebb8cd7…" at bounding box center [837, 179] width 1357 height 174
click at [204, 100] on li "Surjan's Kitchn" at bounding box center [219, 86] width 156 height 28
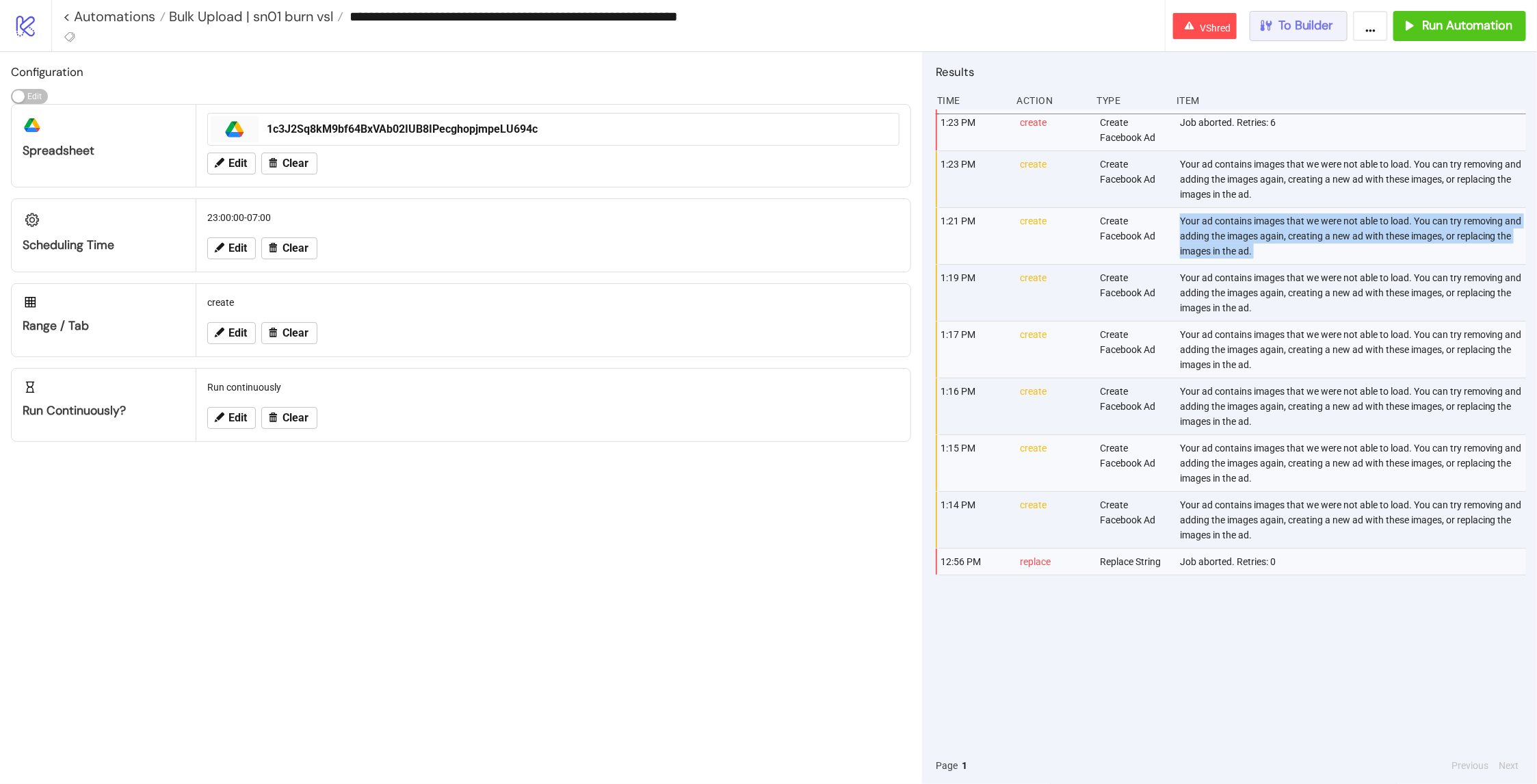
click at [1280, 24] on span "To Builder" at bounding box center [1306, 25] width 54 height 16
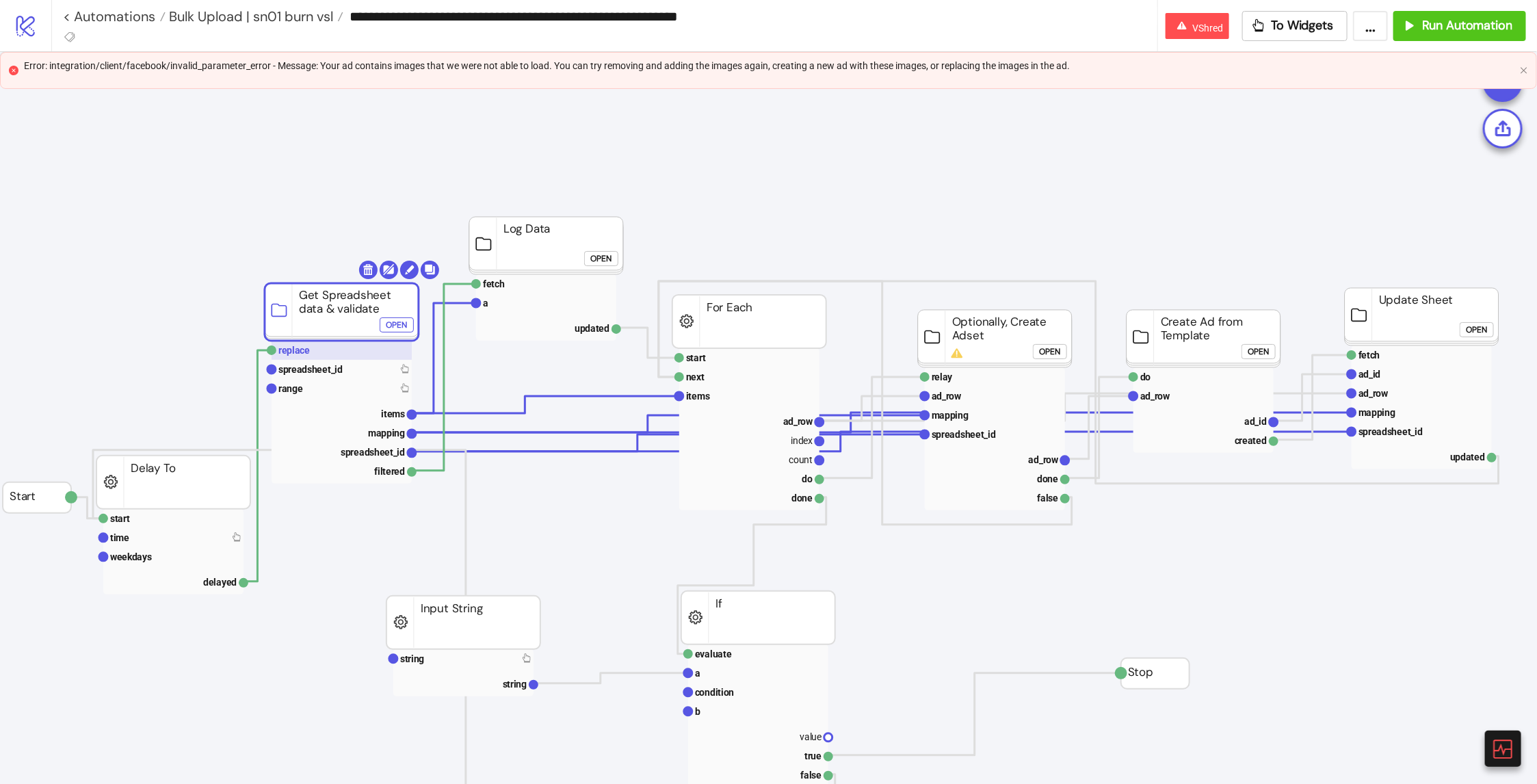
click at [329, 344] on rect at bounding box center [342, 350] width 141 height 19
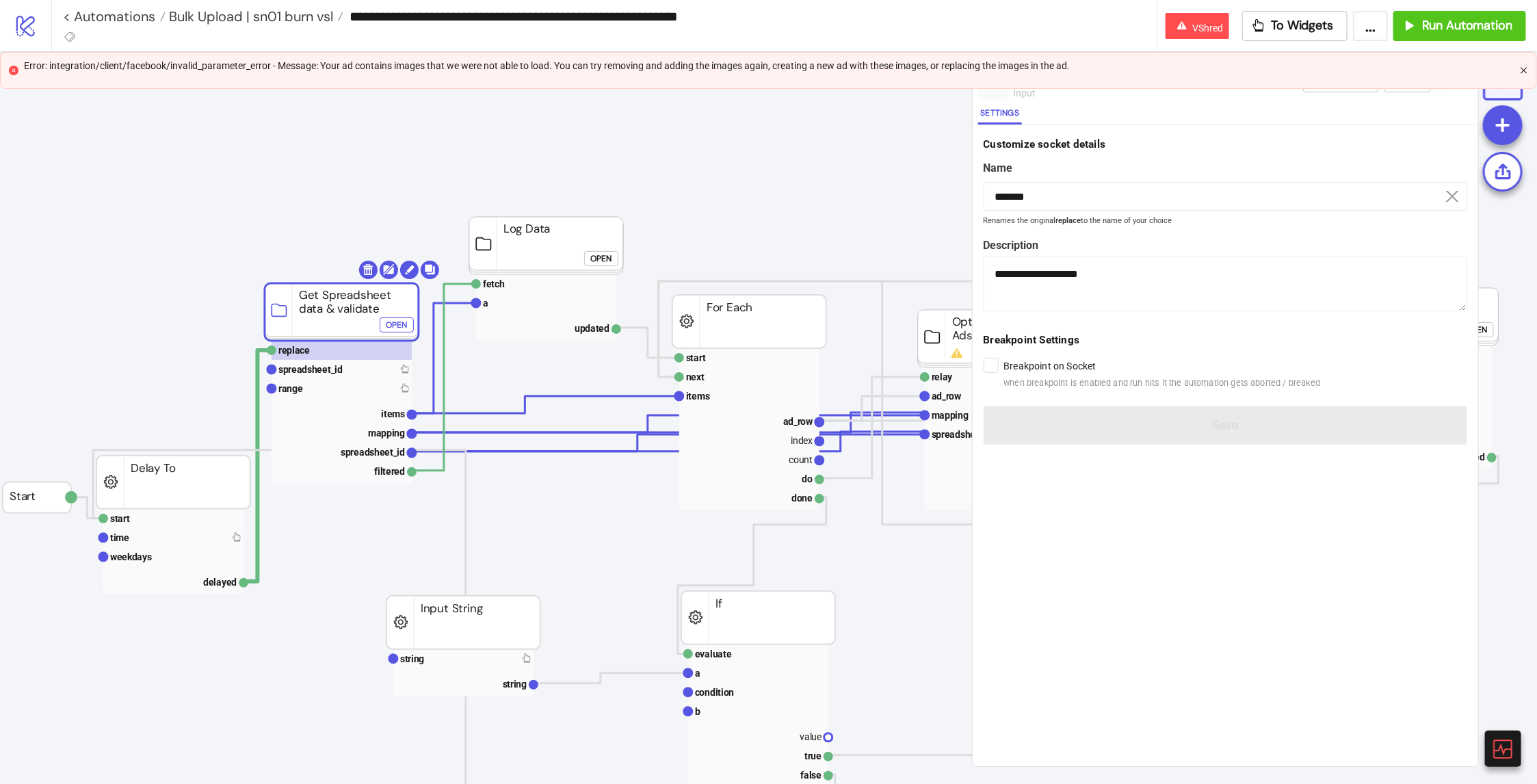
click at [1526, 69] on icon "close" at bounding box center [1524, 69] width 6 height 6
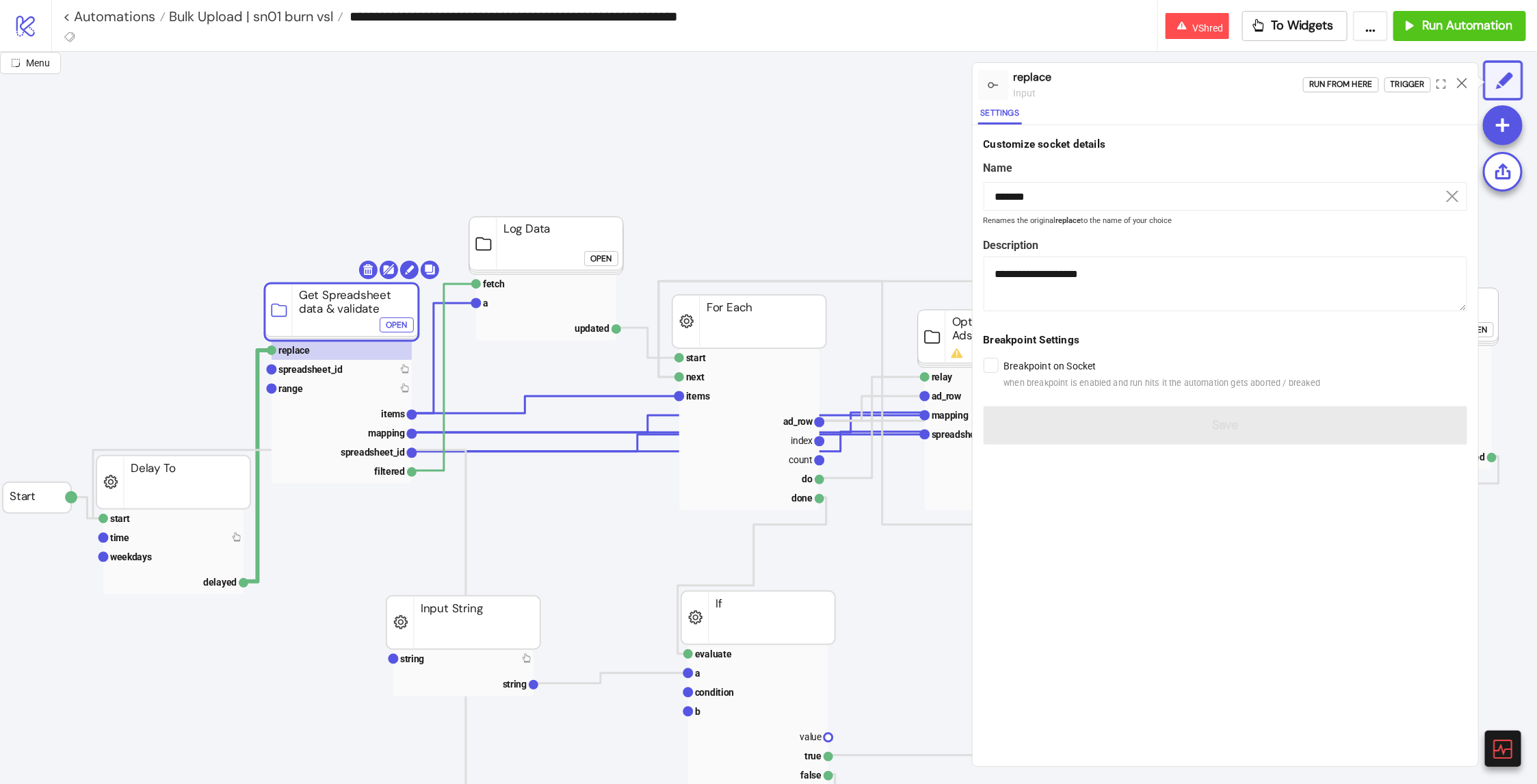
click at [1337, 92] on div "Run from here Trigger" at bounding box center [1390, 85] width 175 height 37
click at [1341, 86] on div "Run from here" at bounding box center [1341, 85] width 64 height 16
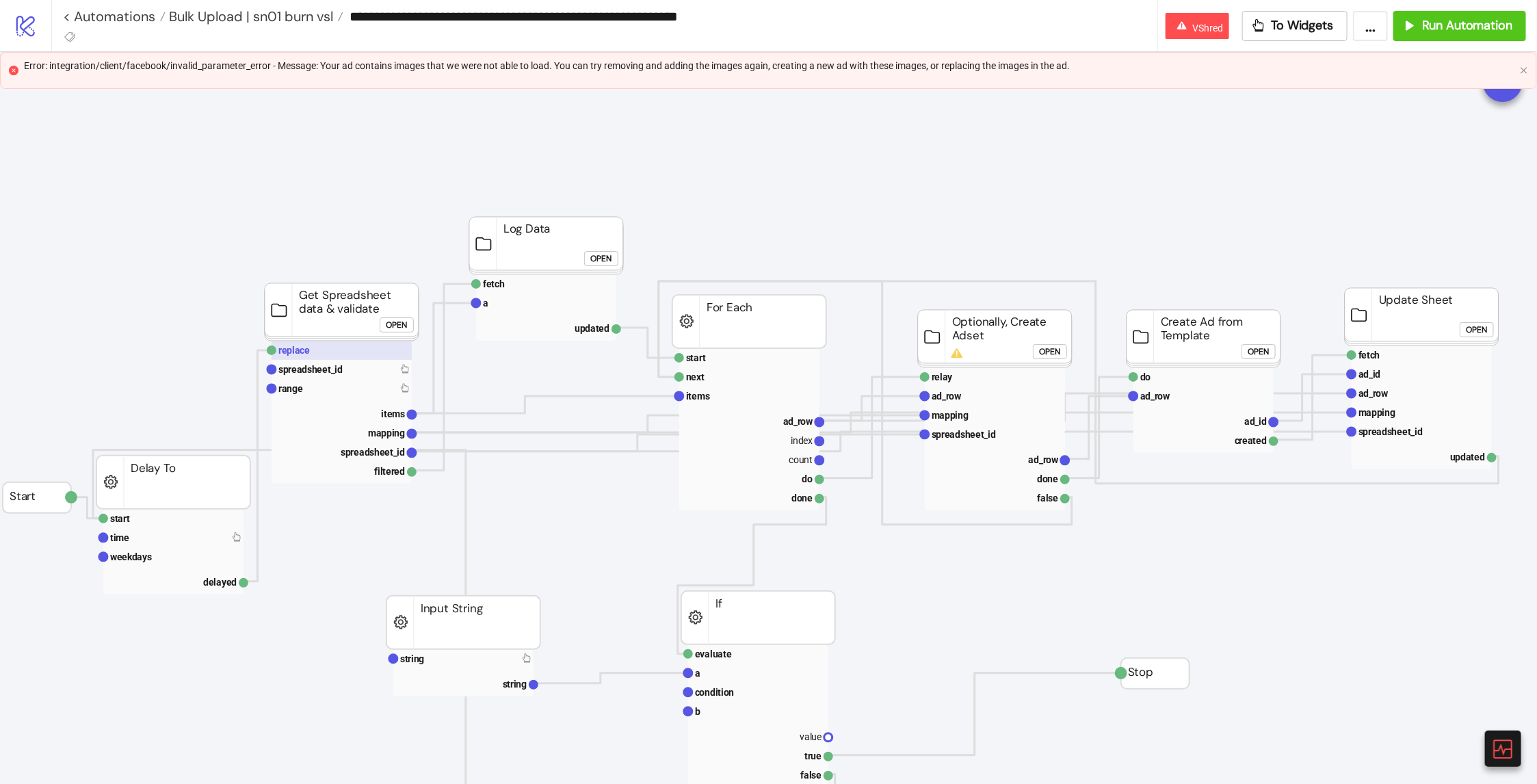
click at [338, 354] on rect at bounding box center [342, 350] width 141 height 19
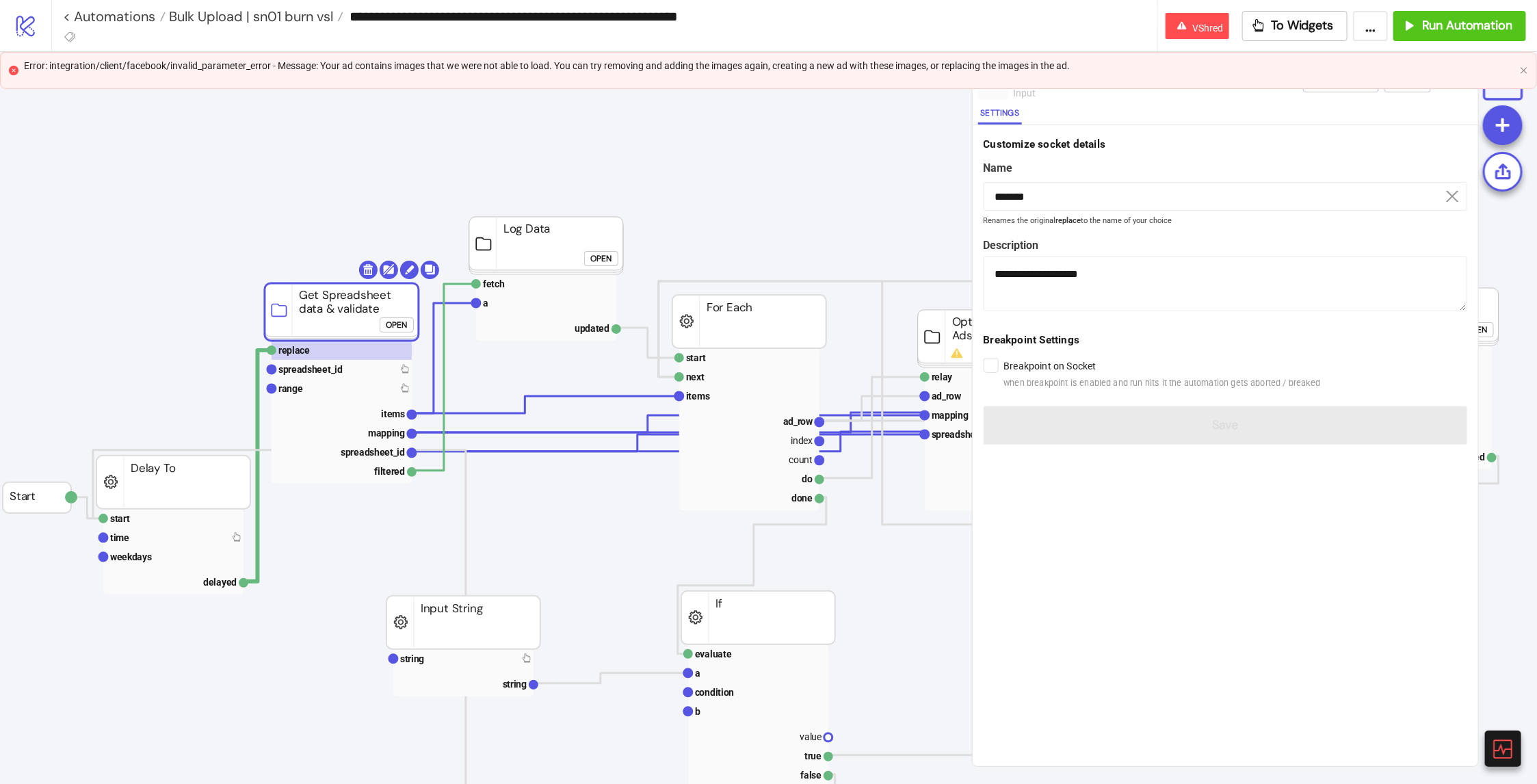
click at [1519, 72] on div "Error: integration/client/facebook/invalid_parameter_error - Message: Your ad c…" at bounding box center [768, 70] width 1537 height 37
click at [1522, 71] on icon "close" at bounding box center [1524, 70] width 8 height 8
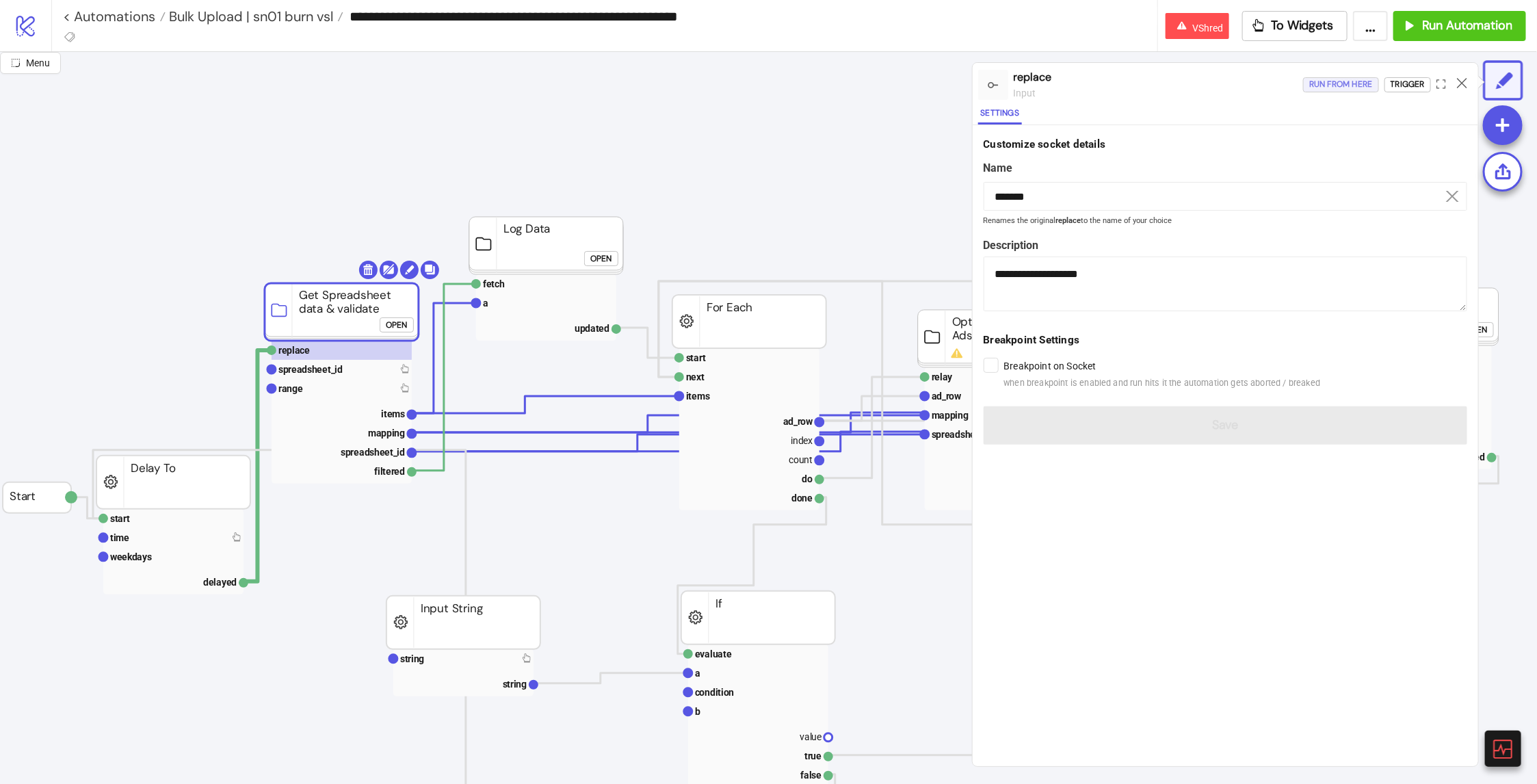
click at [1360, 77] on div "Run from here" at bounding box center [1341, 85] width 64 height 16
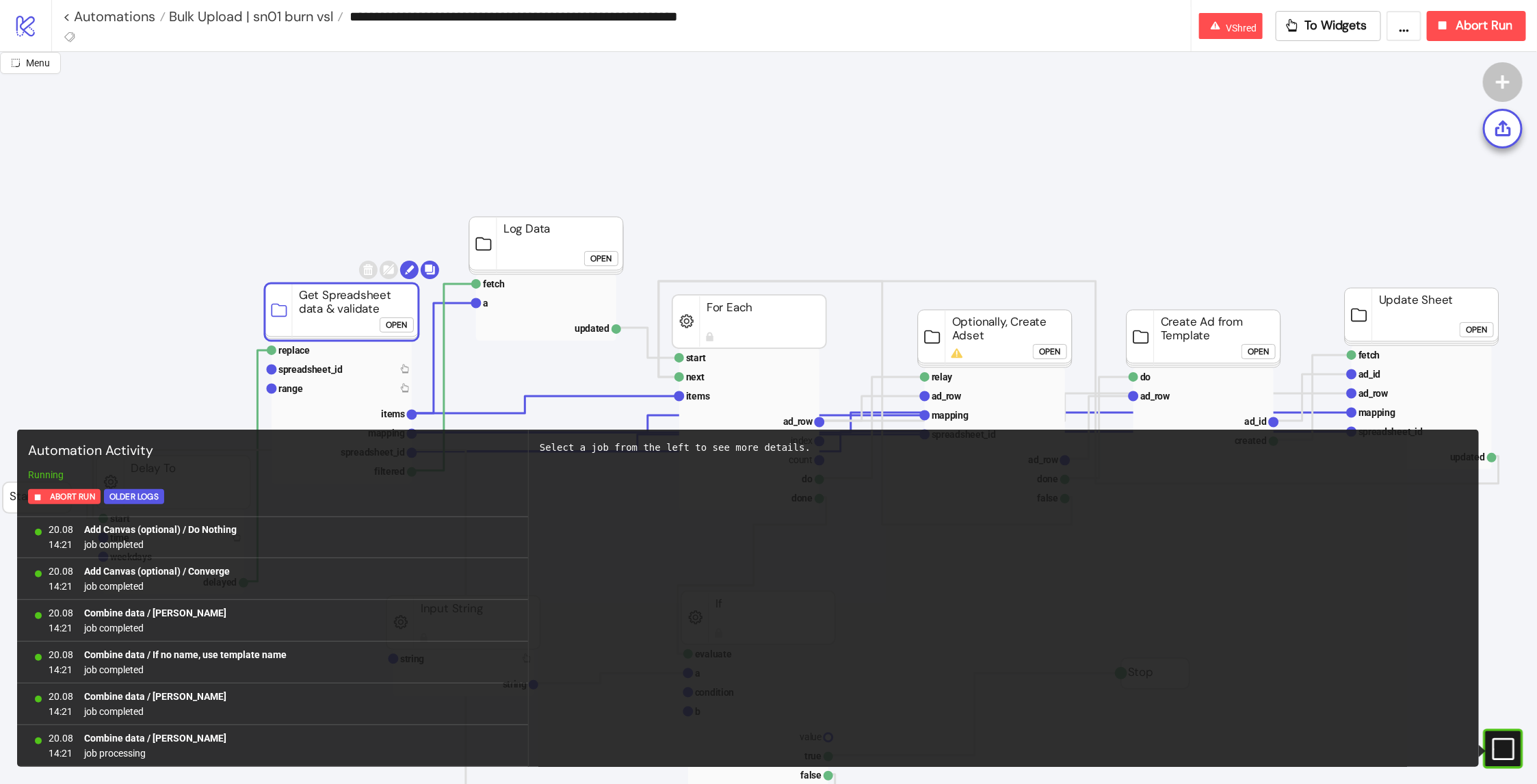
scroll to position [1089, 0]
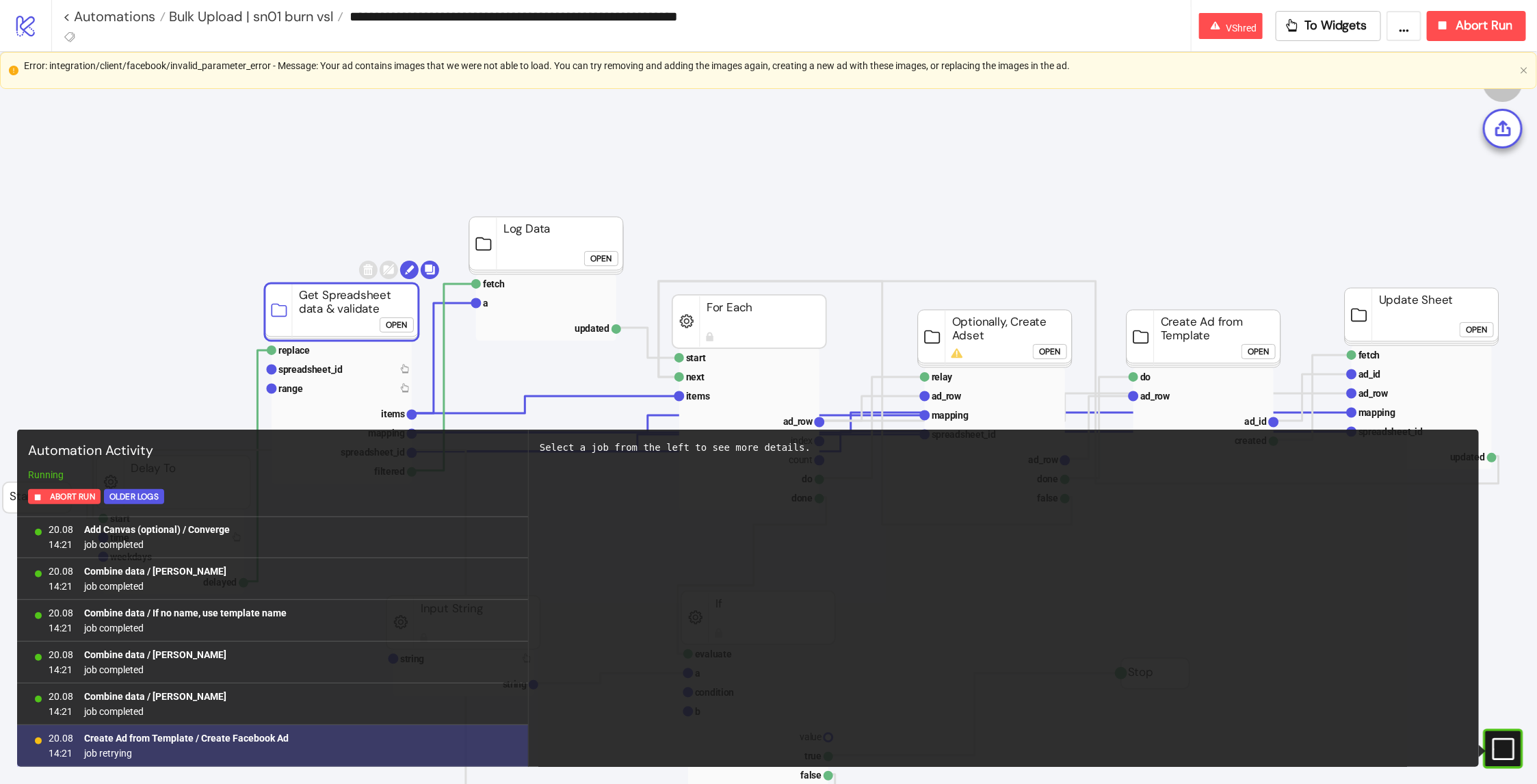
click at [266, 737] on b "Create Ad from Template / Create Facebook Ad" at bounding box center [187, 737] width 204 height 11
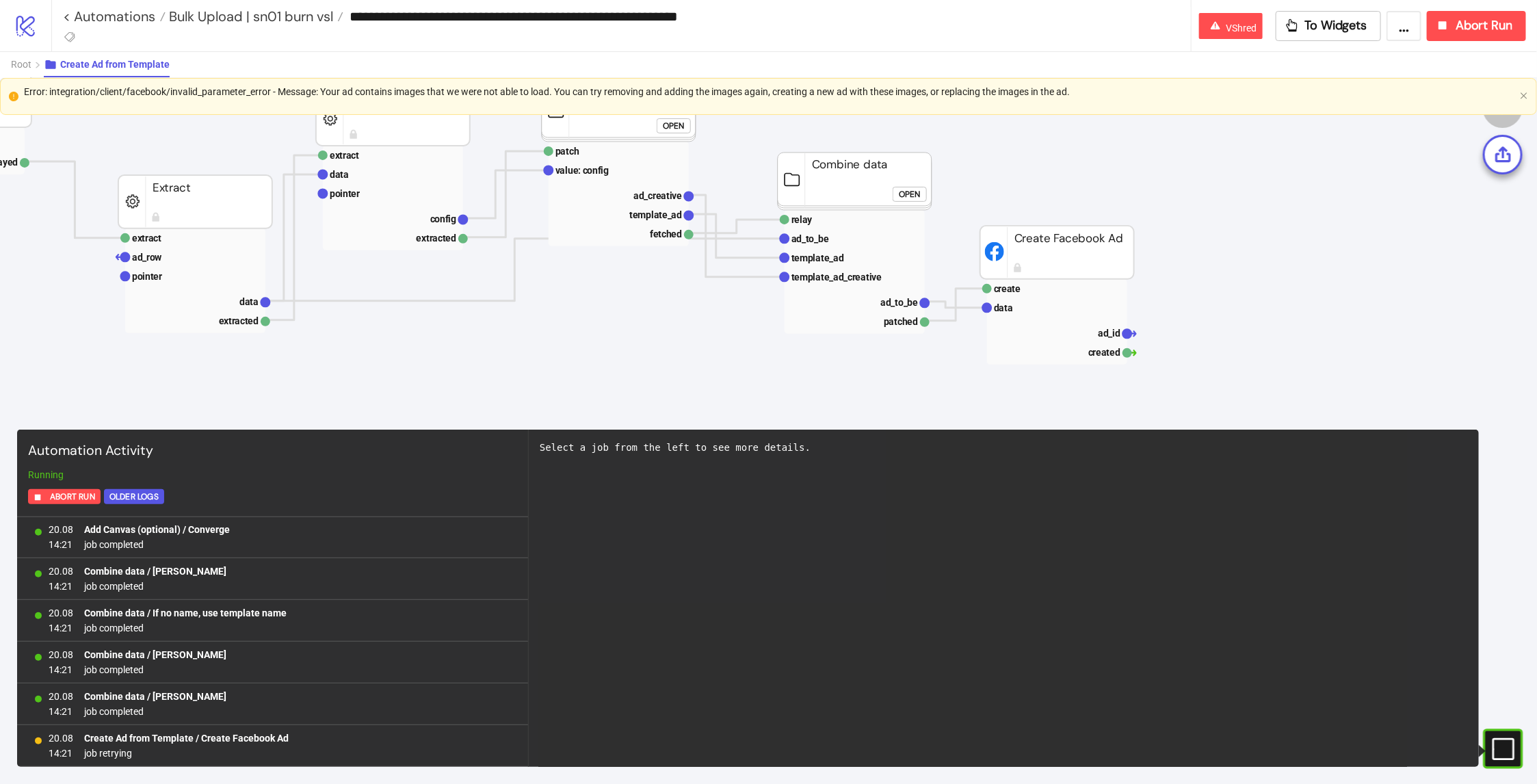
scroll to position [238, 171]
click at [988, 313] on rect at bounding box center [1056, 307] width 141 height 19
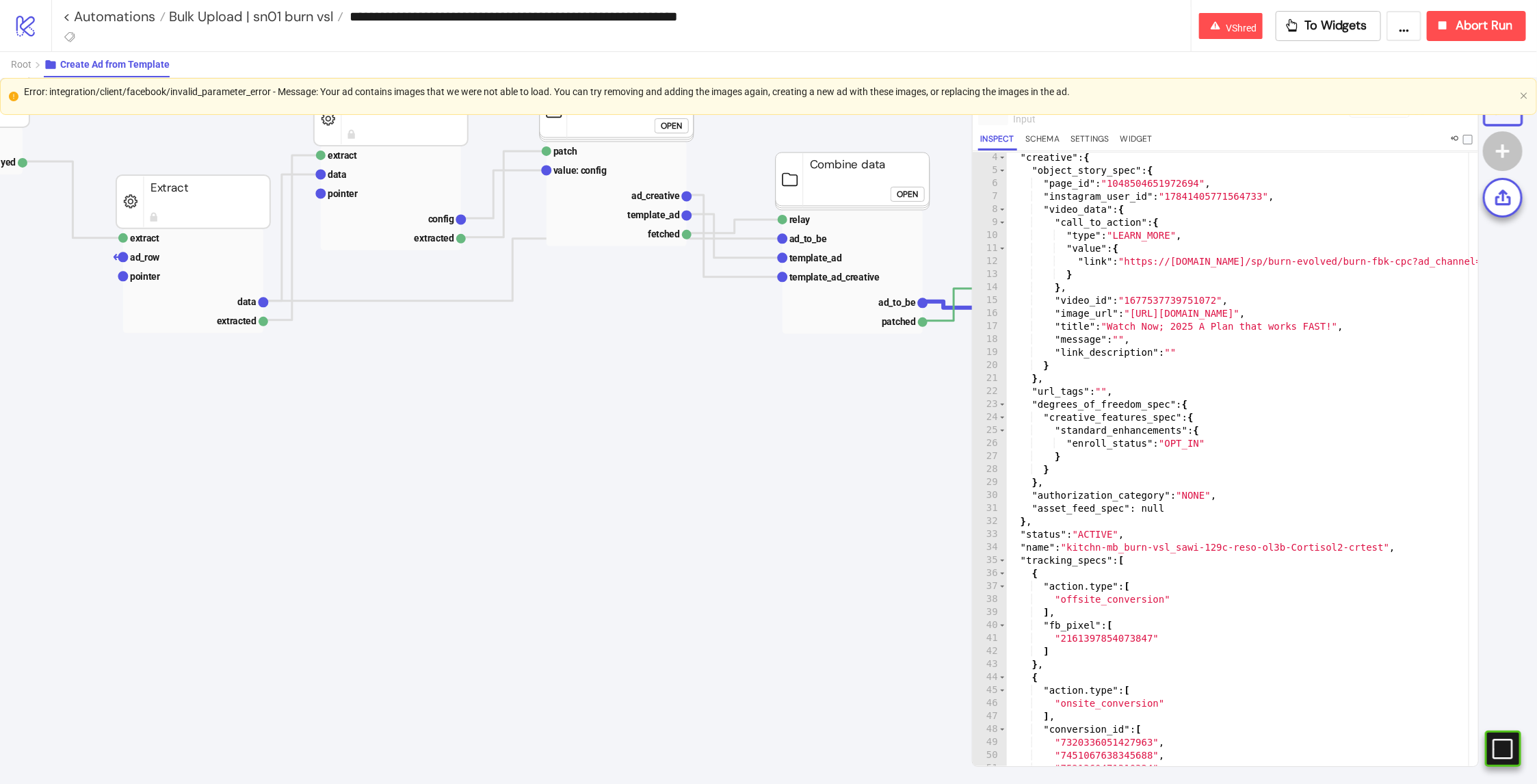
scroll to position [39, 0]
click at [1501, 17] on button "Abort Run" at bounding box center [1477, 26] width 100 height 30
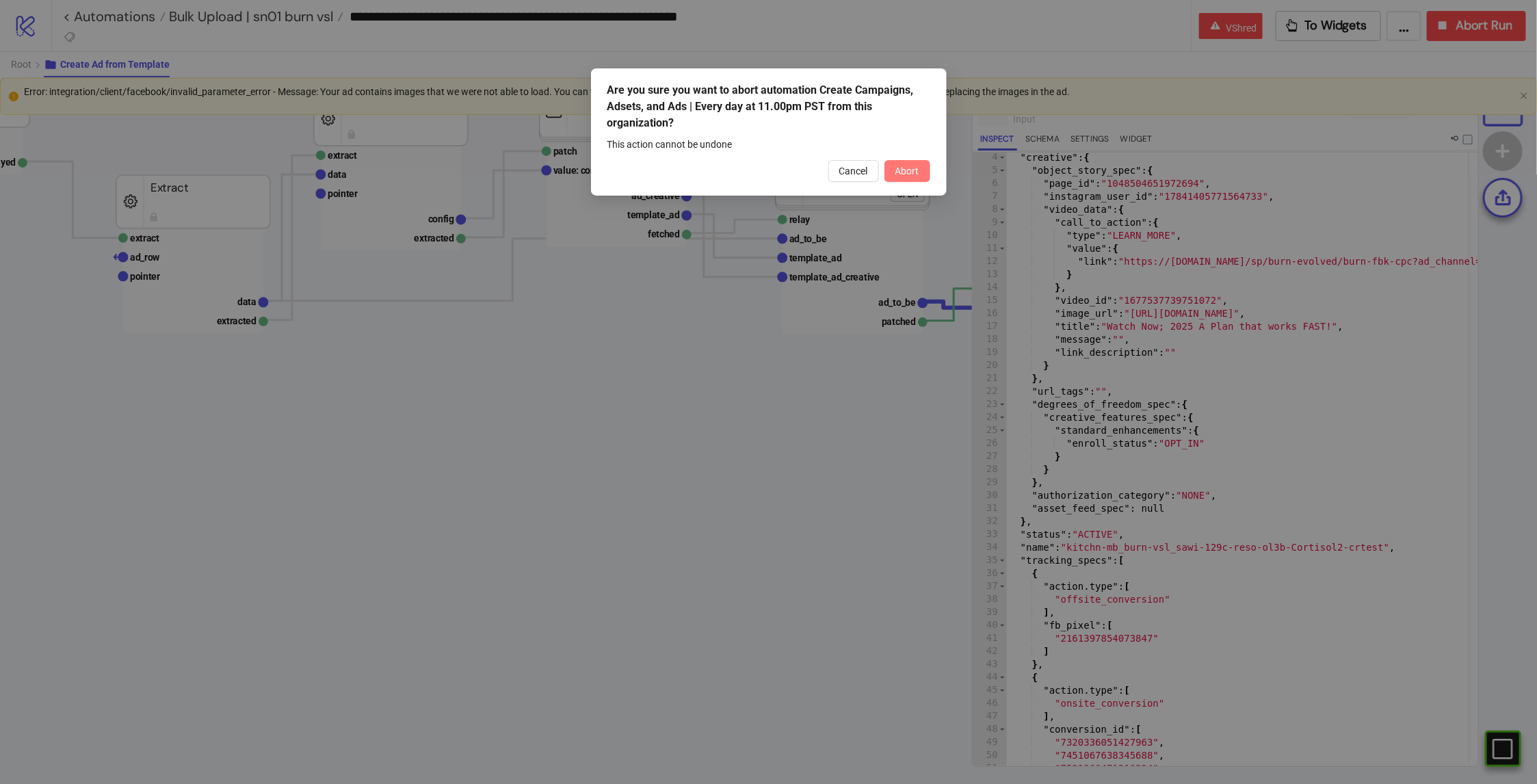
click at [922, 160] on button "Abort" at bounding box center [907, 171] width 46 height 22
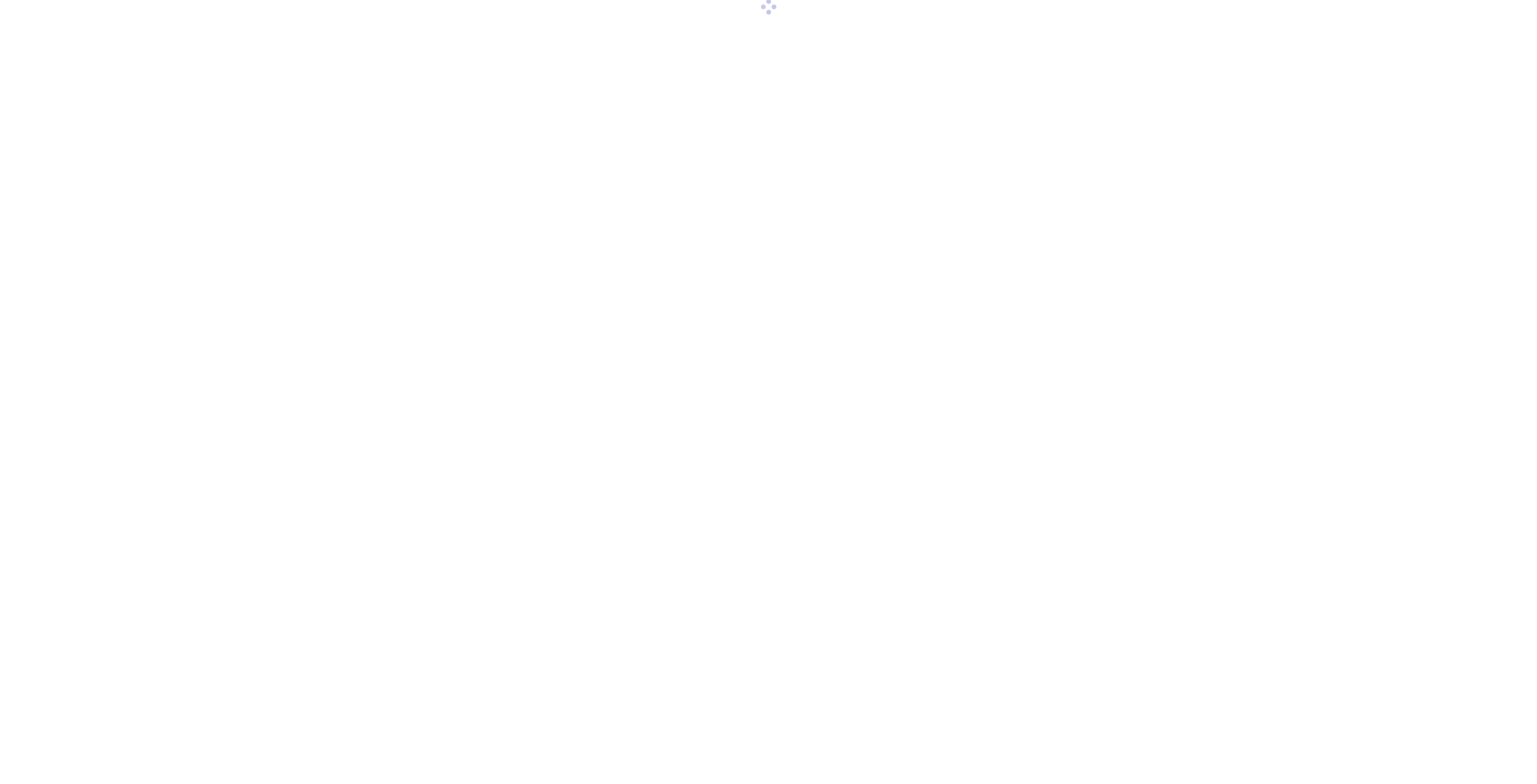
click at [62, 182] on div at bounding box center [768, 392] width 1537 height 784
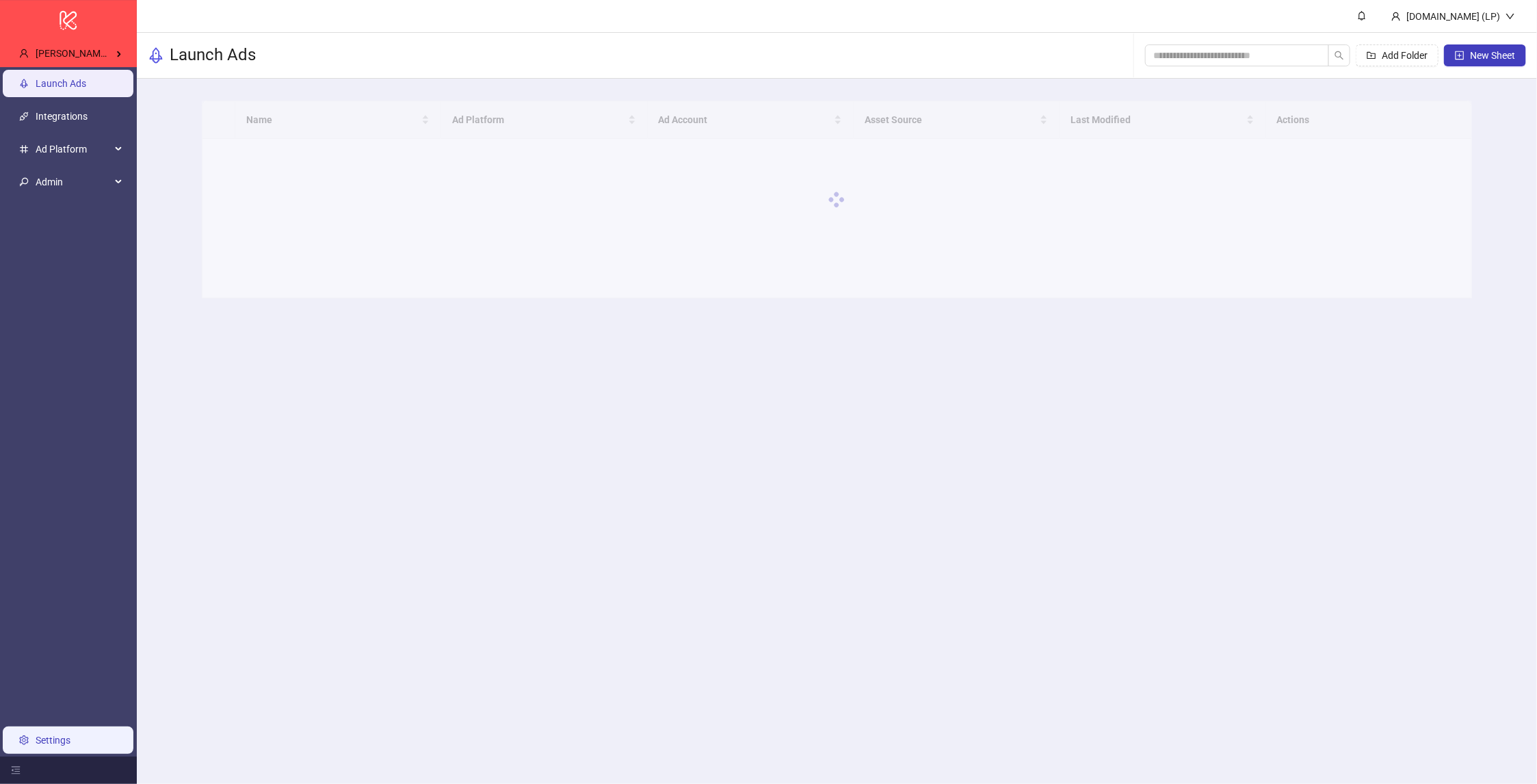
click at [70, 740] on link "Settings" at bounding box center [53, 740] width 35 height 11
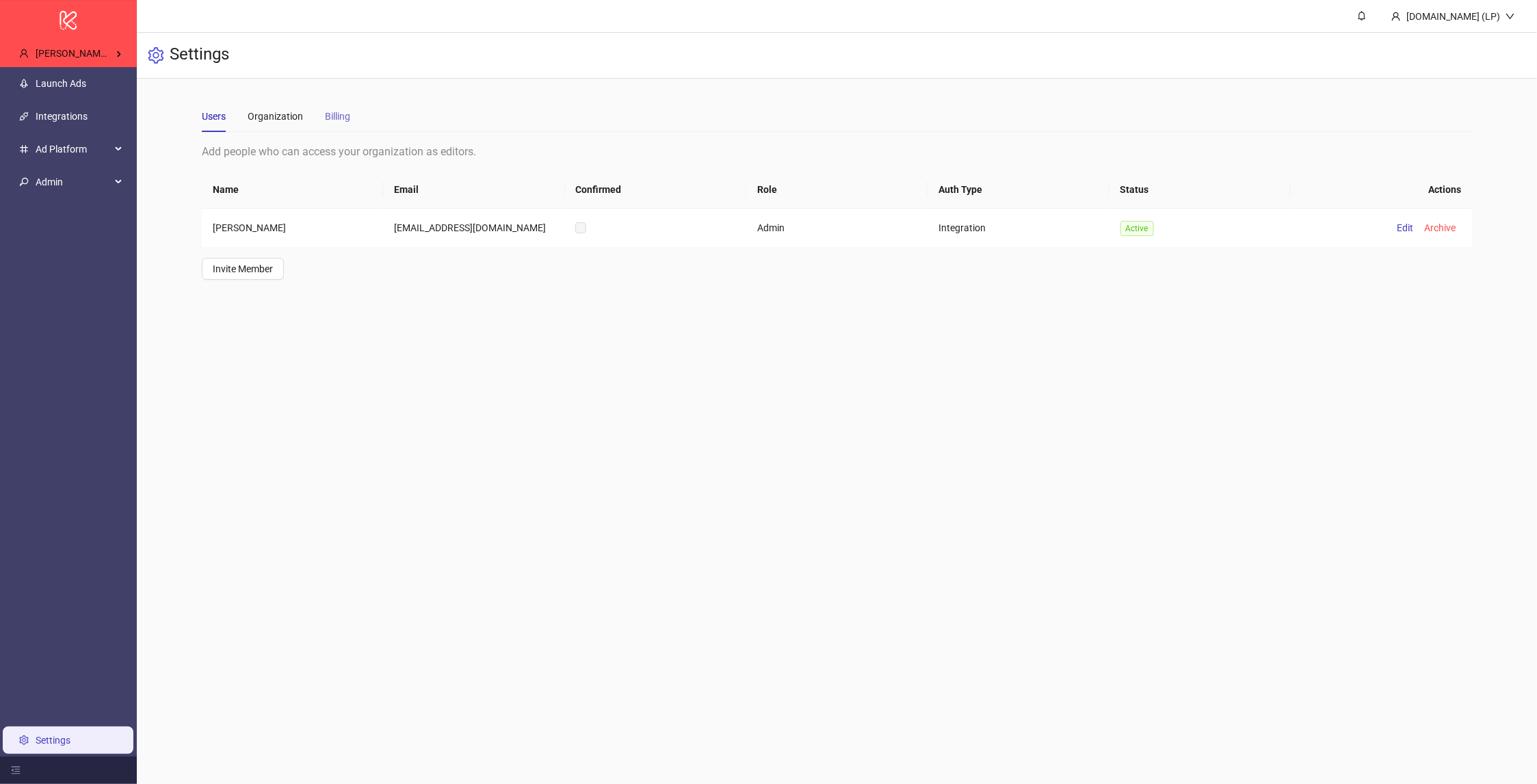
click at [340, 106] on div "Billing" at bounding box center [337, 116] width 25 height 32
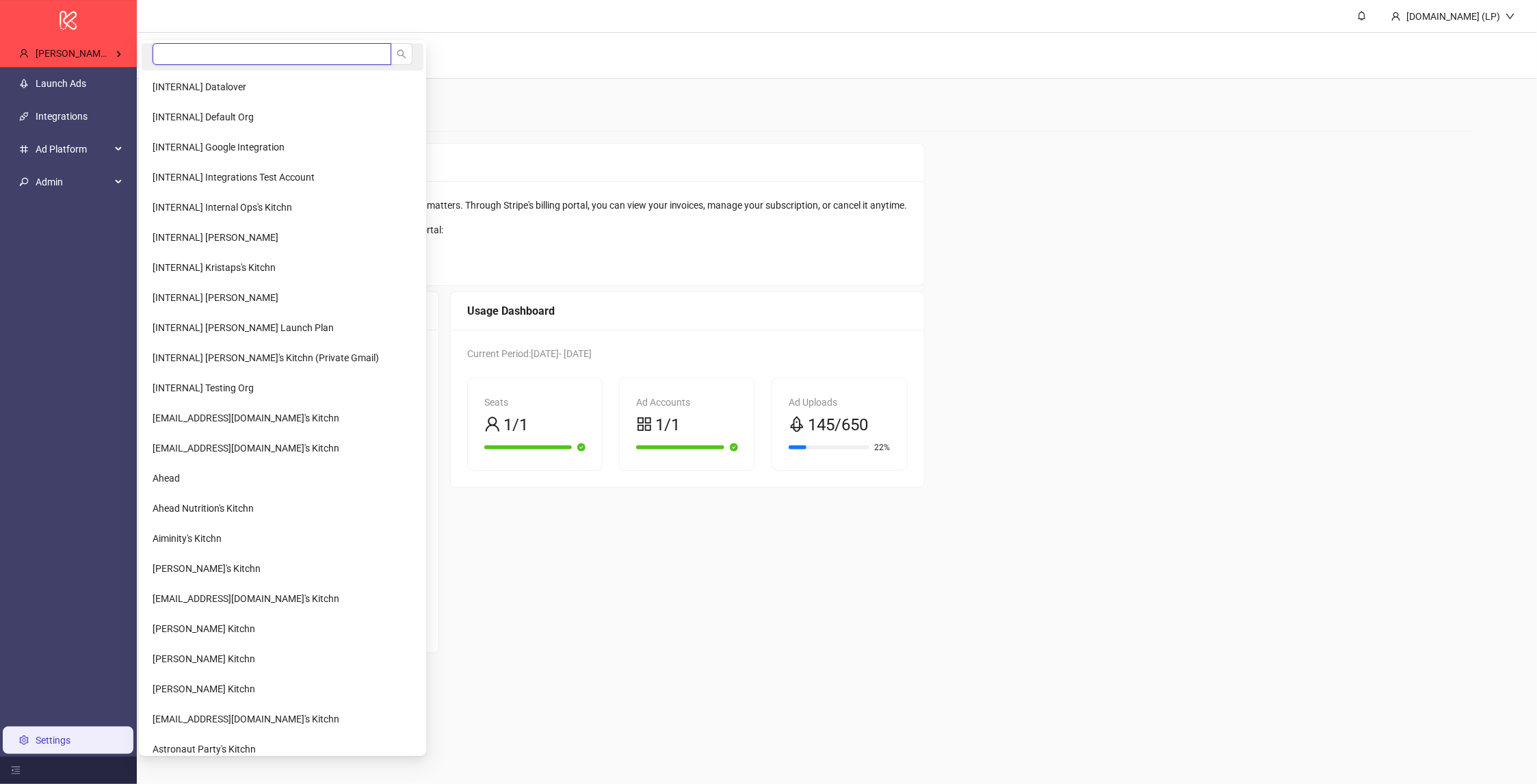
click at [198, 47] on input "search" at bounding box center [271, 54] width 239 height 22
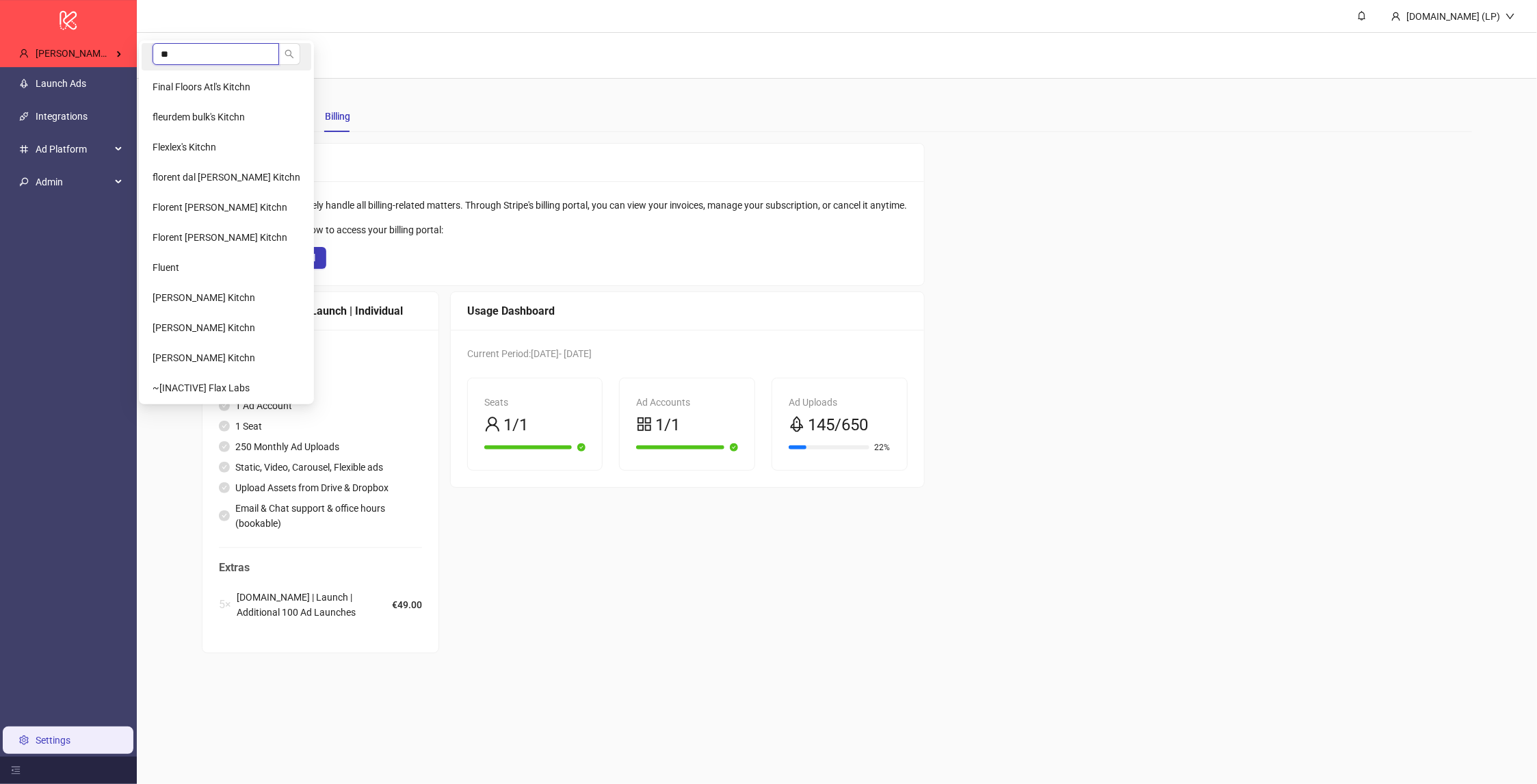
click at [200, 55] on input "**" at bounding box center [215, 54] width 126 height 22
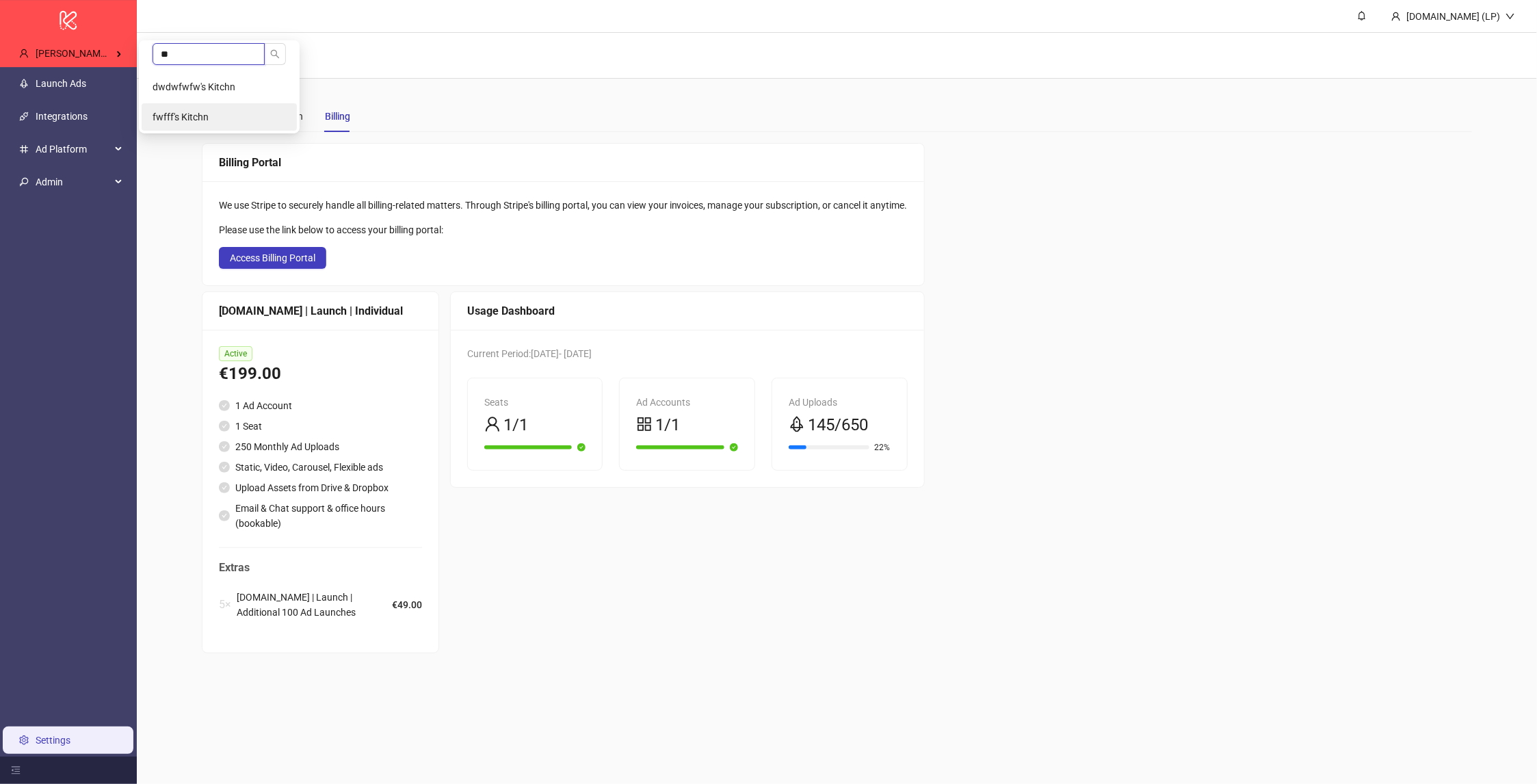
type input "**"
click at [241, 106] on li "fwfff's Kitchn" at bounding box center [219, 116] width 156 height 28
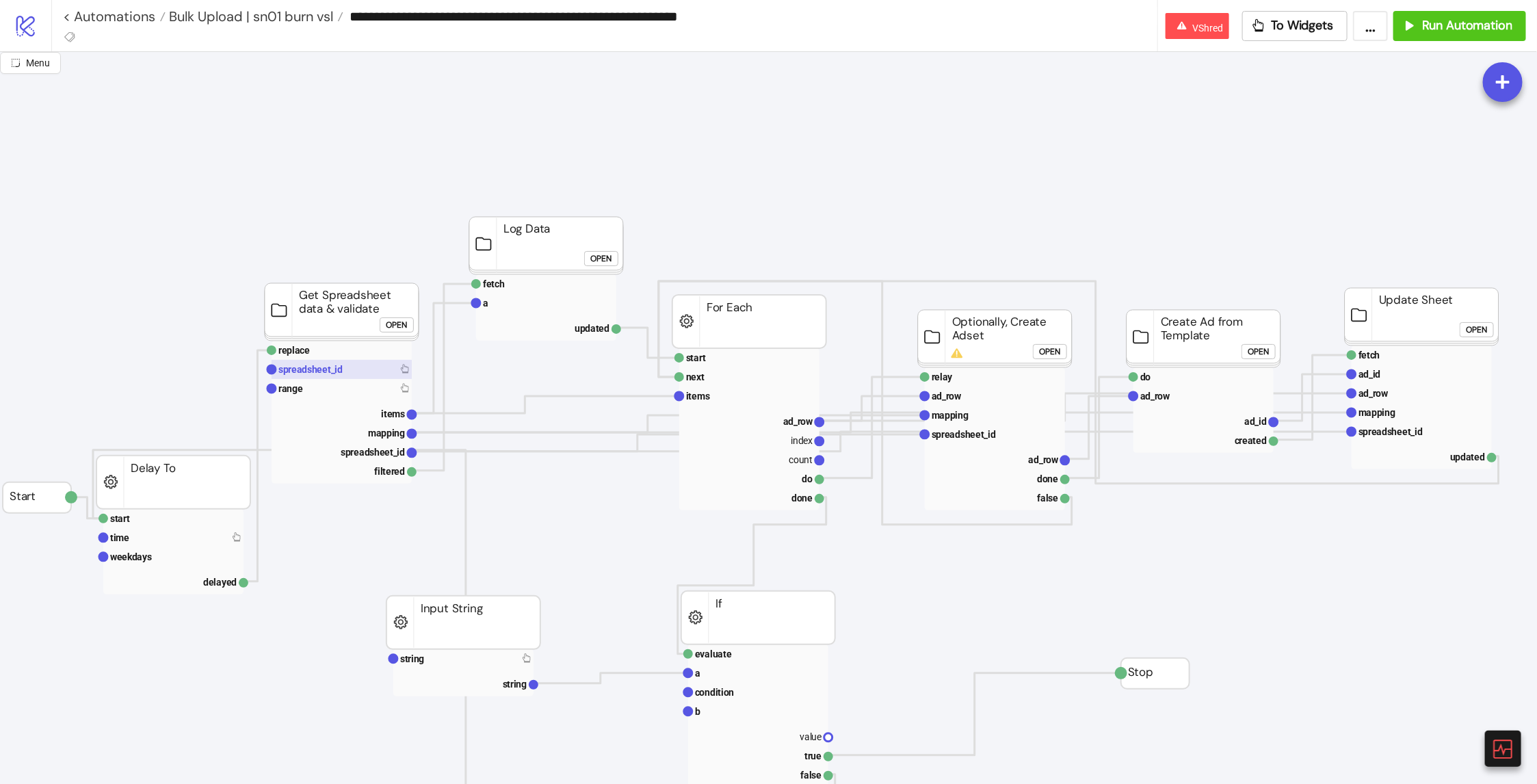
click at [369, 366] on rect at bounding box center [342, 369] width 141 height 19
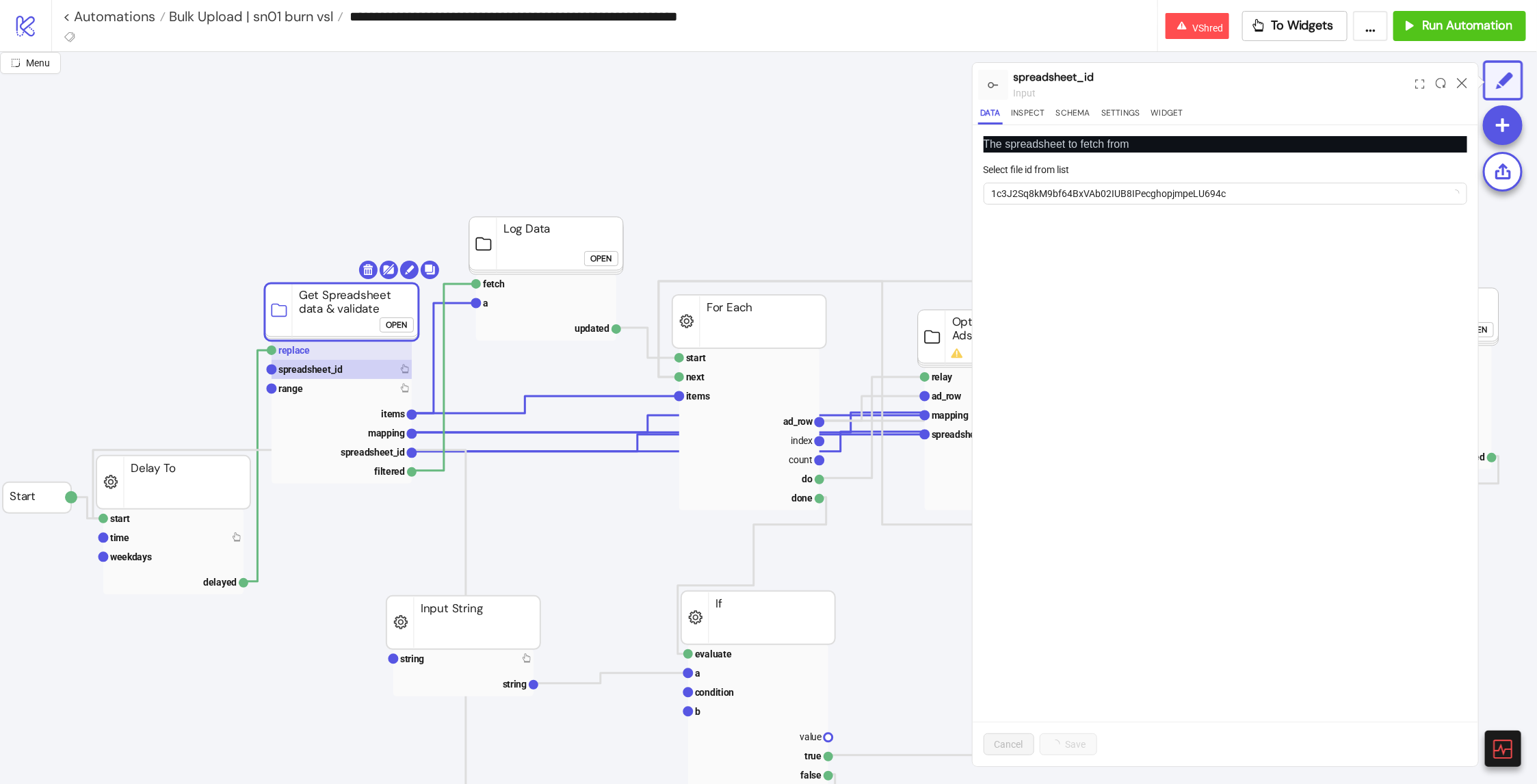
click at [373, 344] on rect at bounding box center [342, 350] width 141 height 19
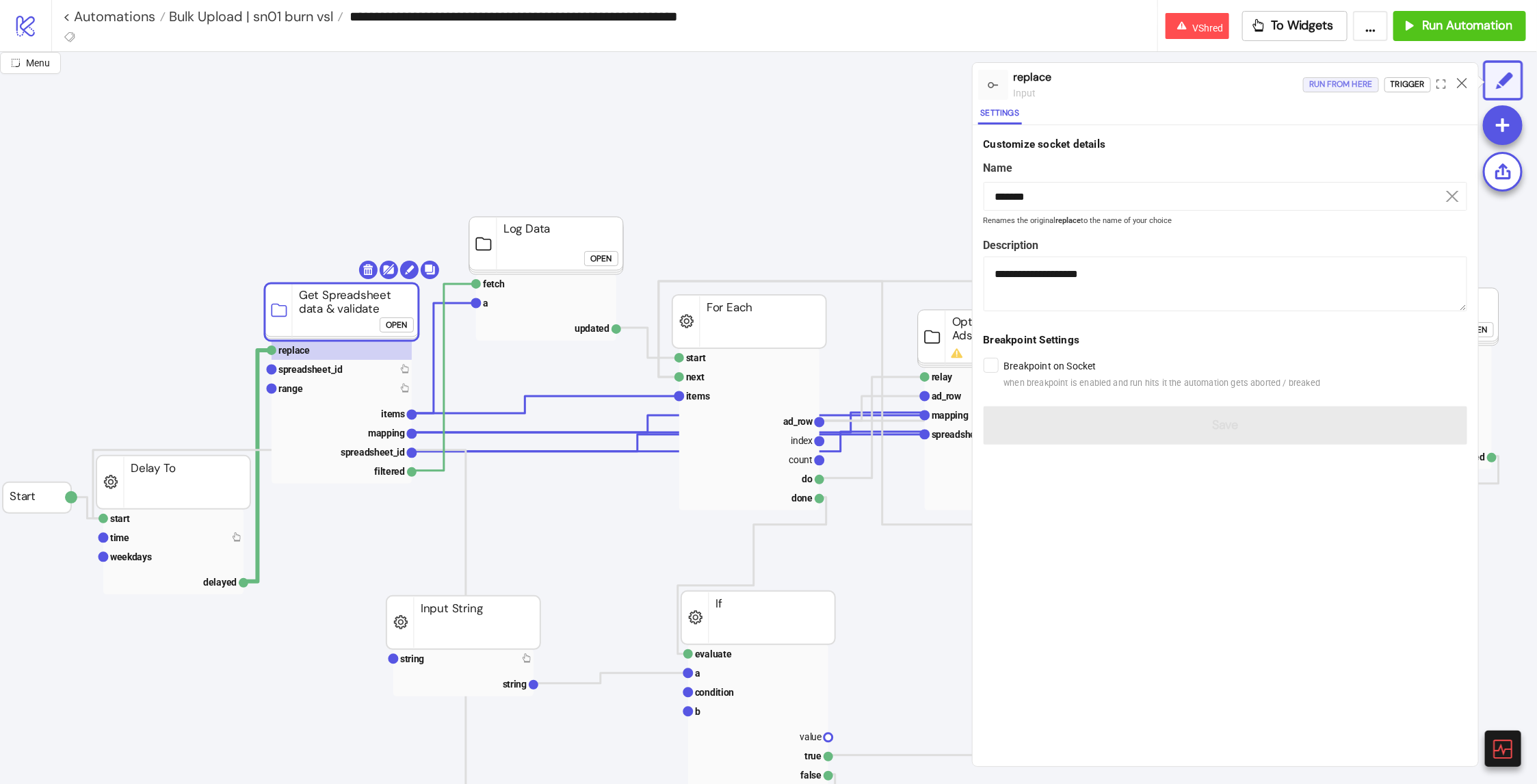
click at [1321, 88] on div "Run from here" at bounding box center [1341, 85] width 64 height 16
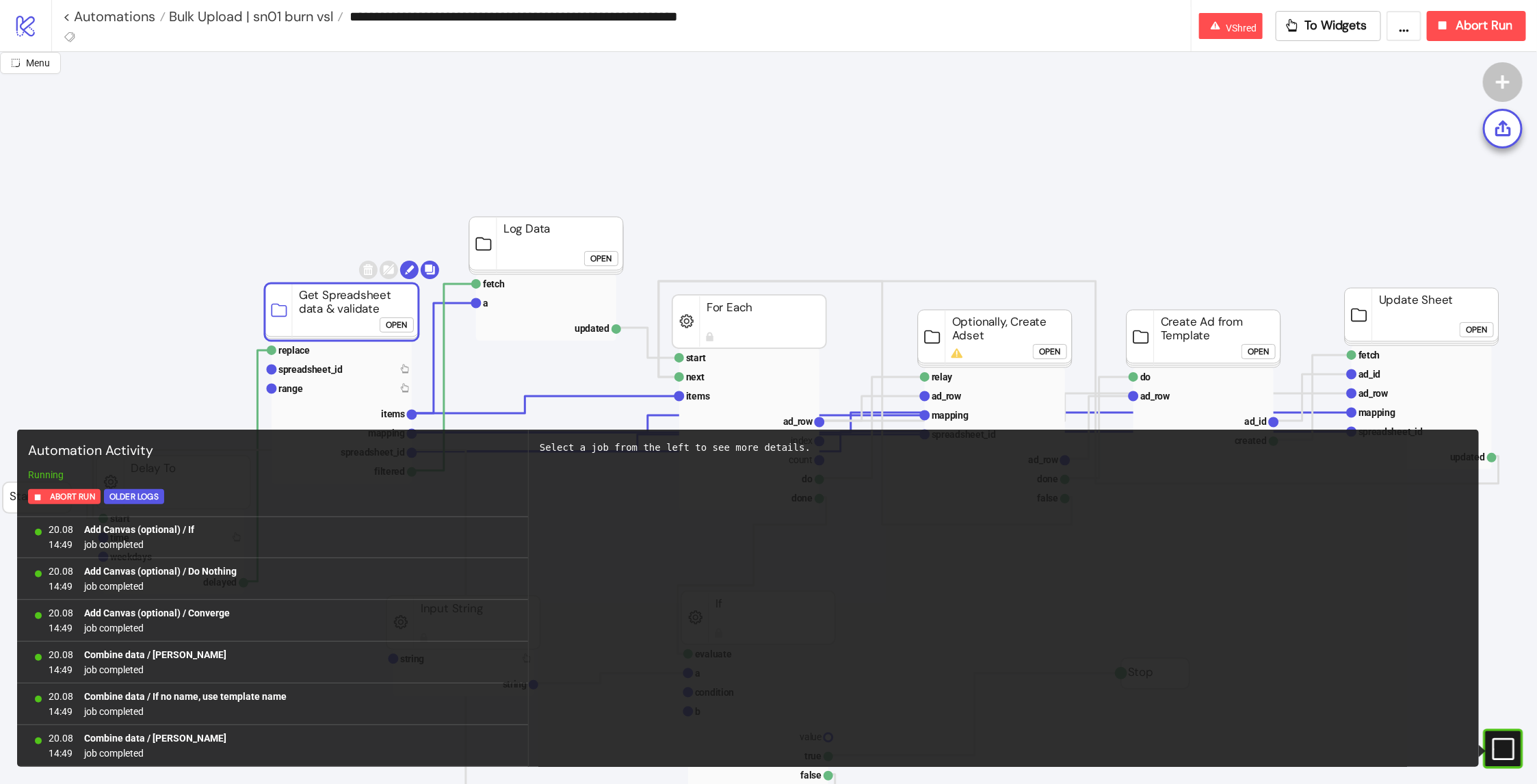
scroll to position [1089, 0]
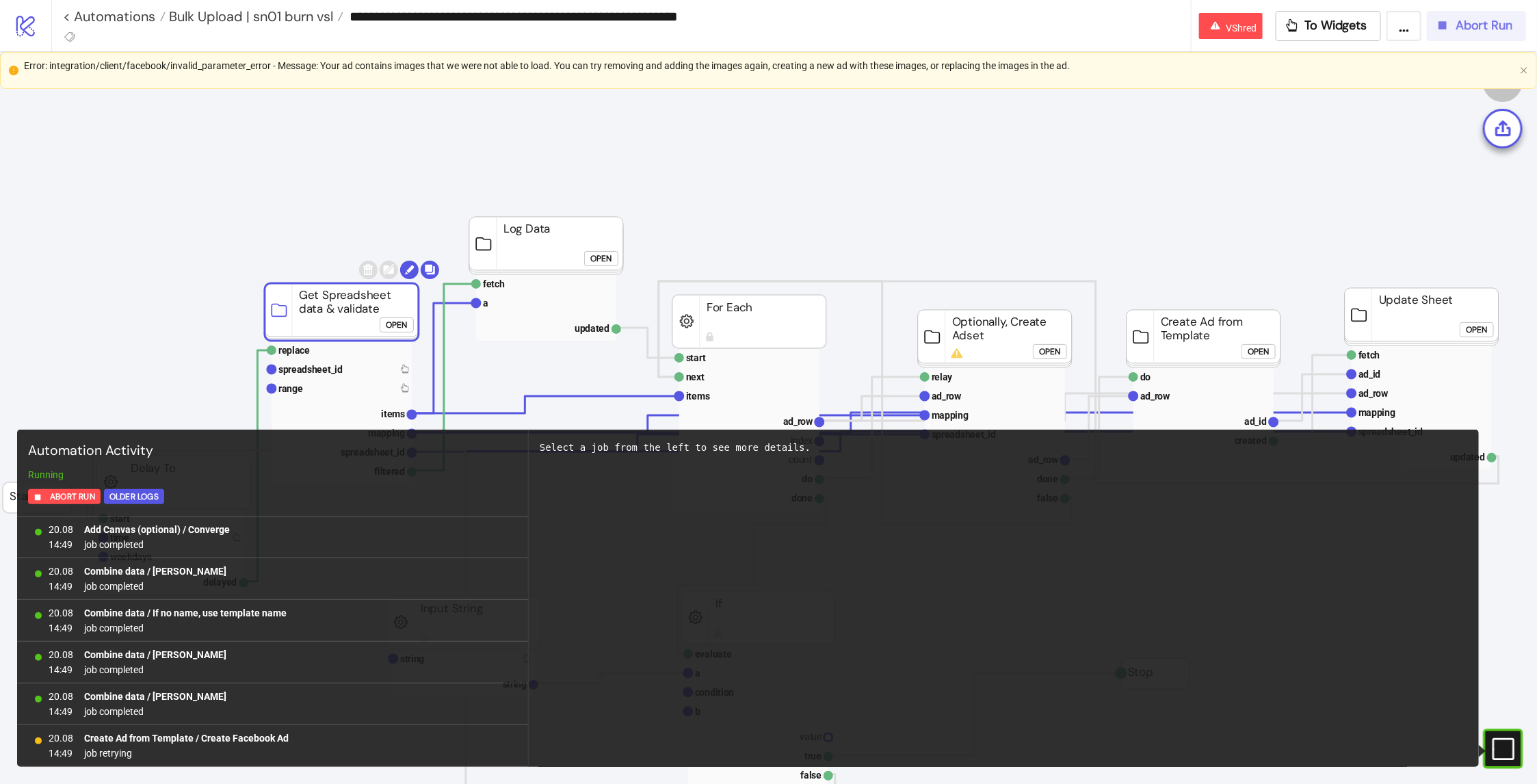
click at [1462, 34] on button "Abort Run" at bounding box center [1477, 26] width 100 height 30
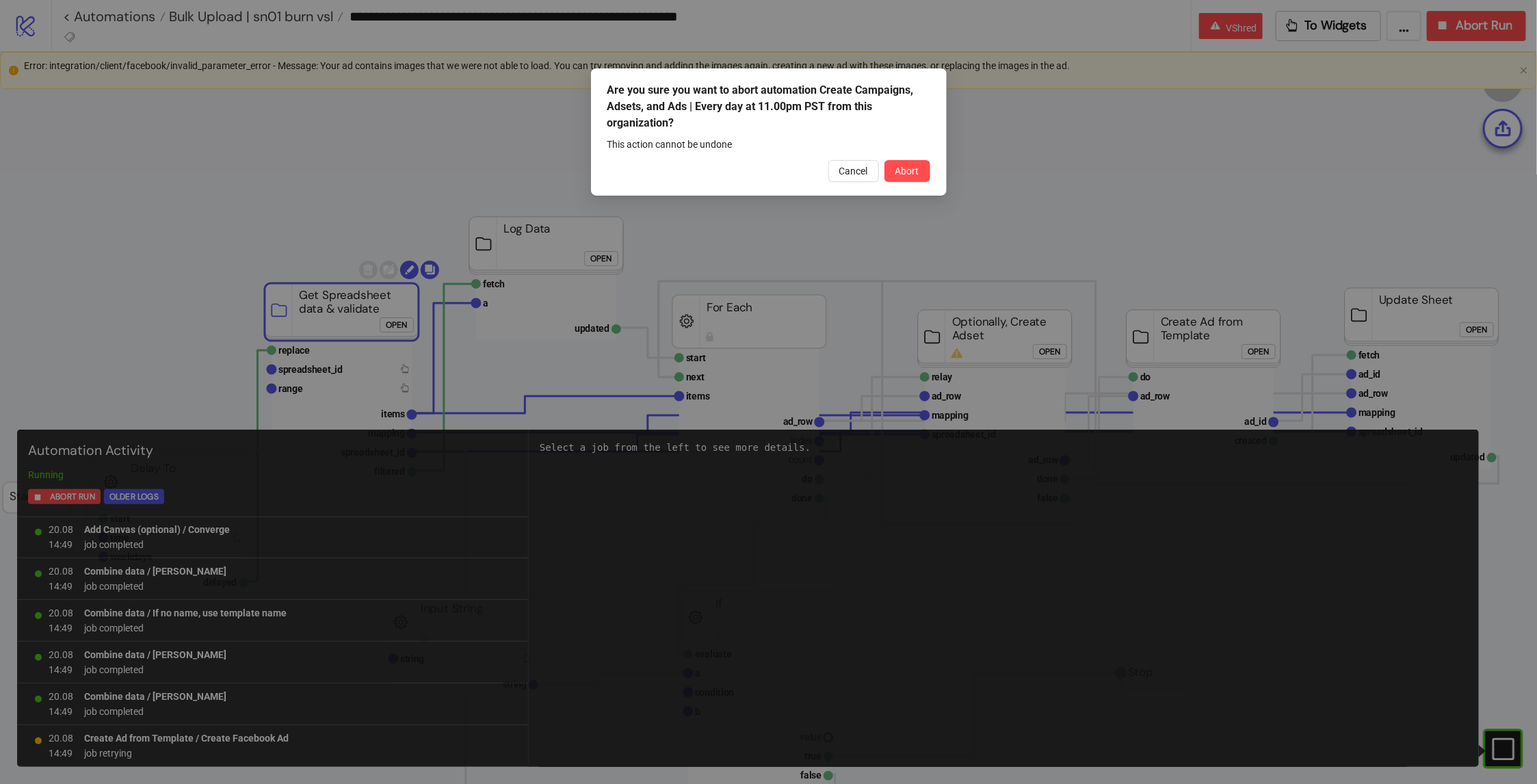
click at [933, 174] on div "Are you sure you want to abort automation Create Campaigns, Adsets, and Ads | E…" at bounding box center [768, 132] width 356 height 127
click at [917, 172] on span "Abort" at bounding box center [907, 171] width 24 height 11
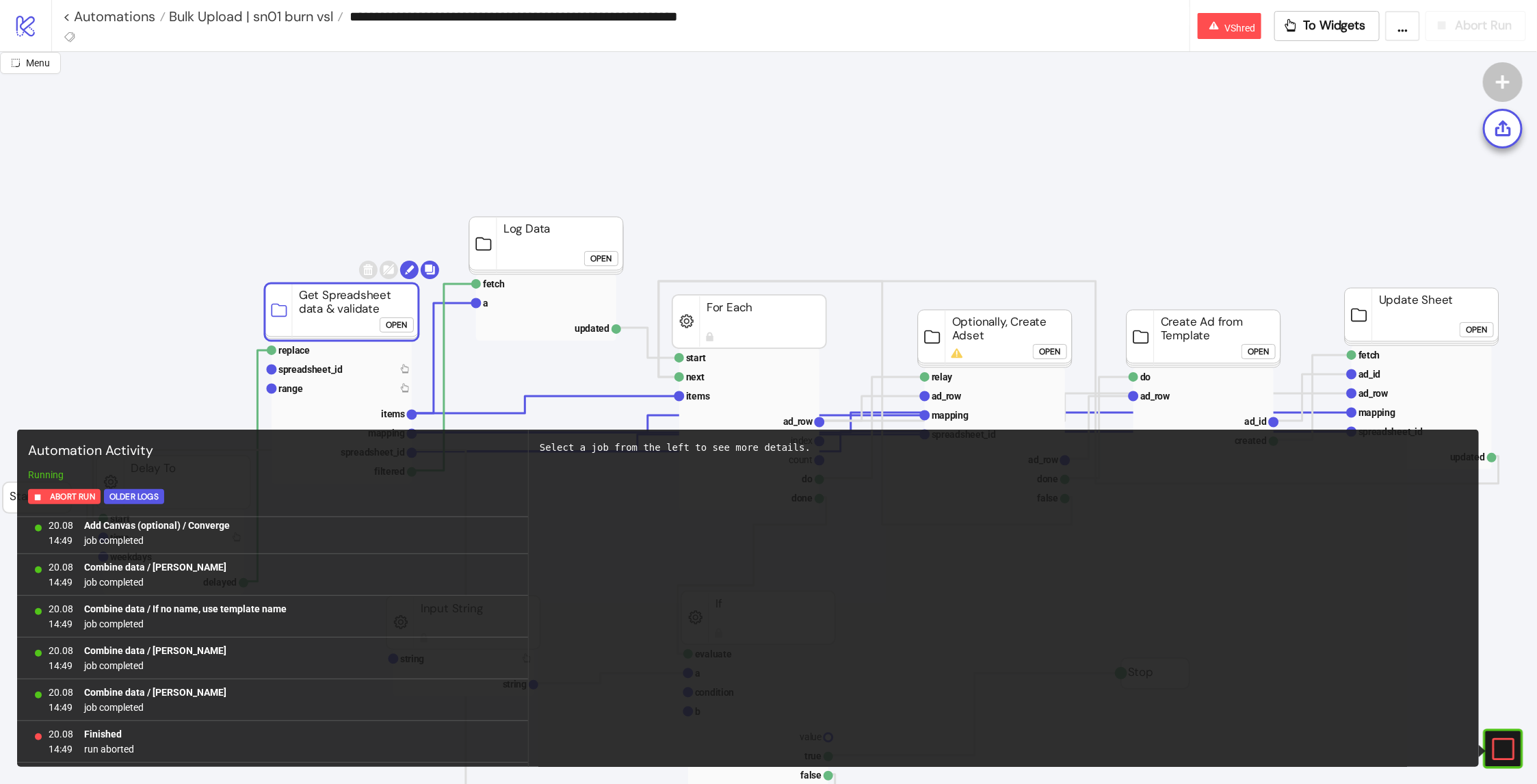
scroll to position [0, 0]
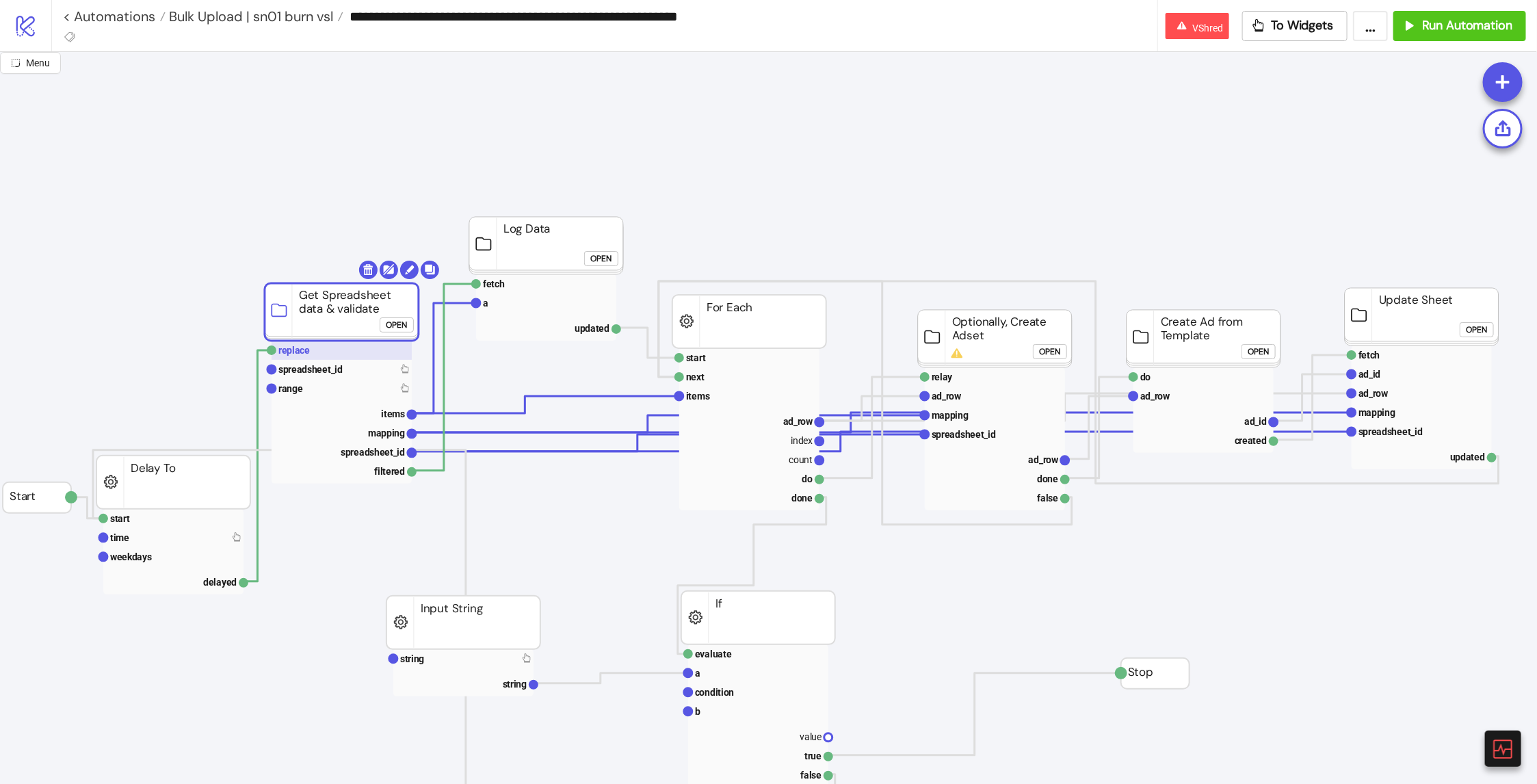
click at [318, 358] on rect at bounding box center [342, 350] width 141 height 19
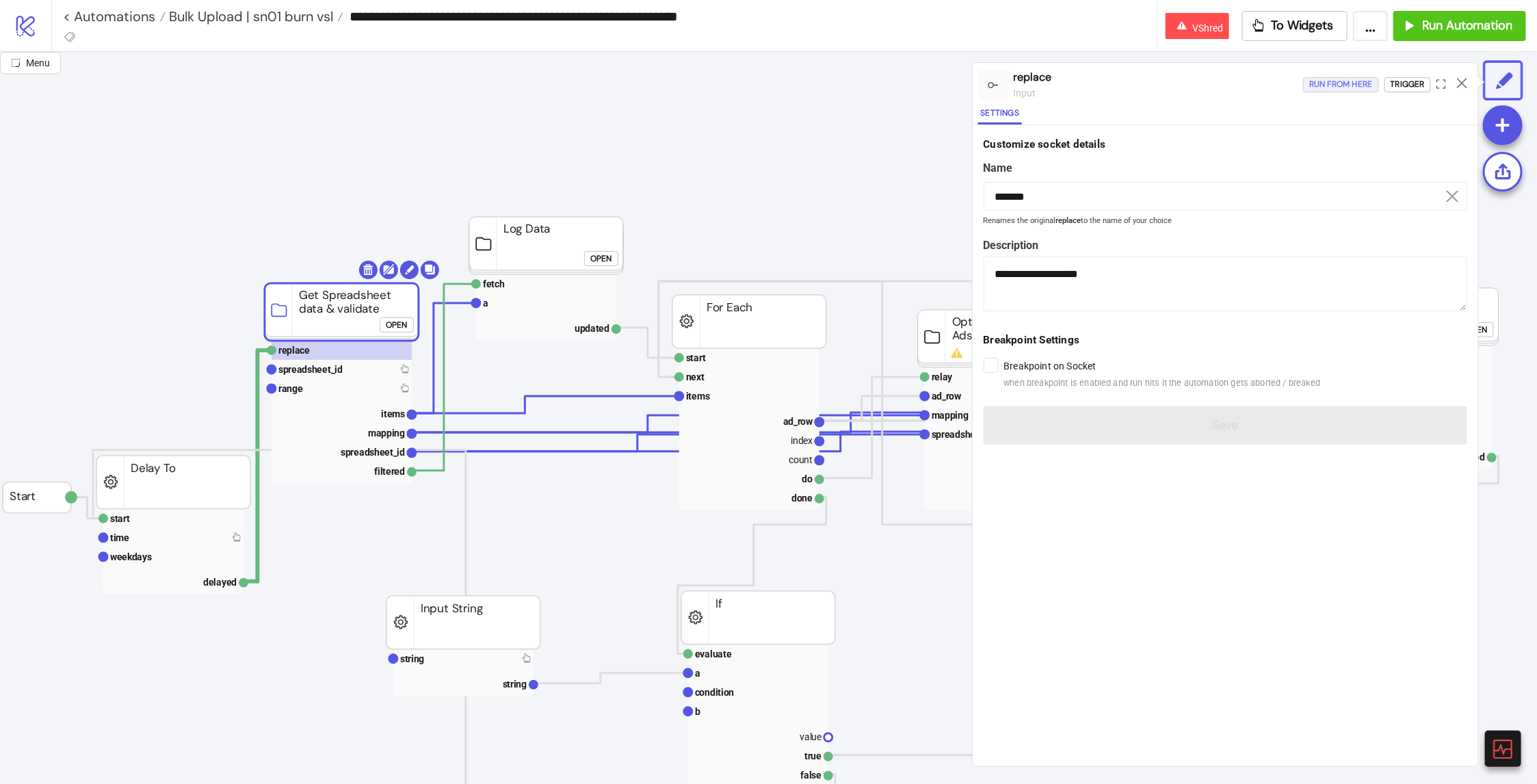
click at [1309, 77] on div "Run from here" at bounding box center [1341, 85] width 64 height 16
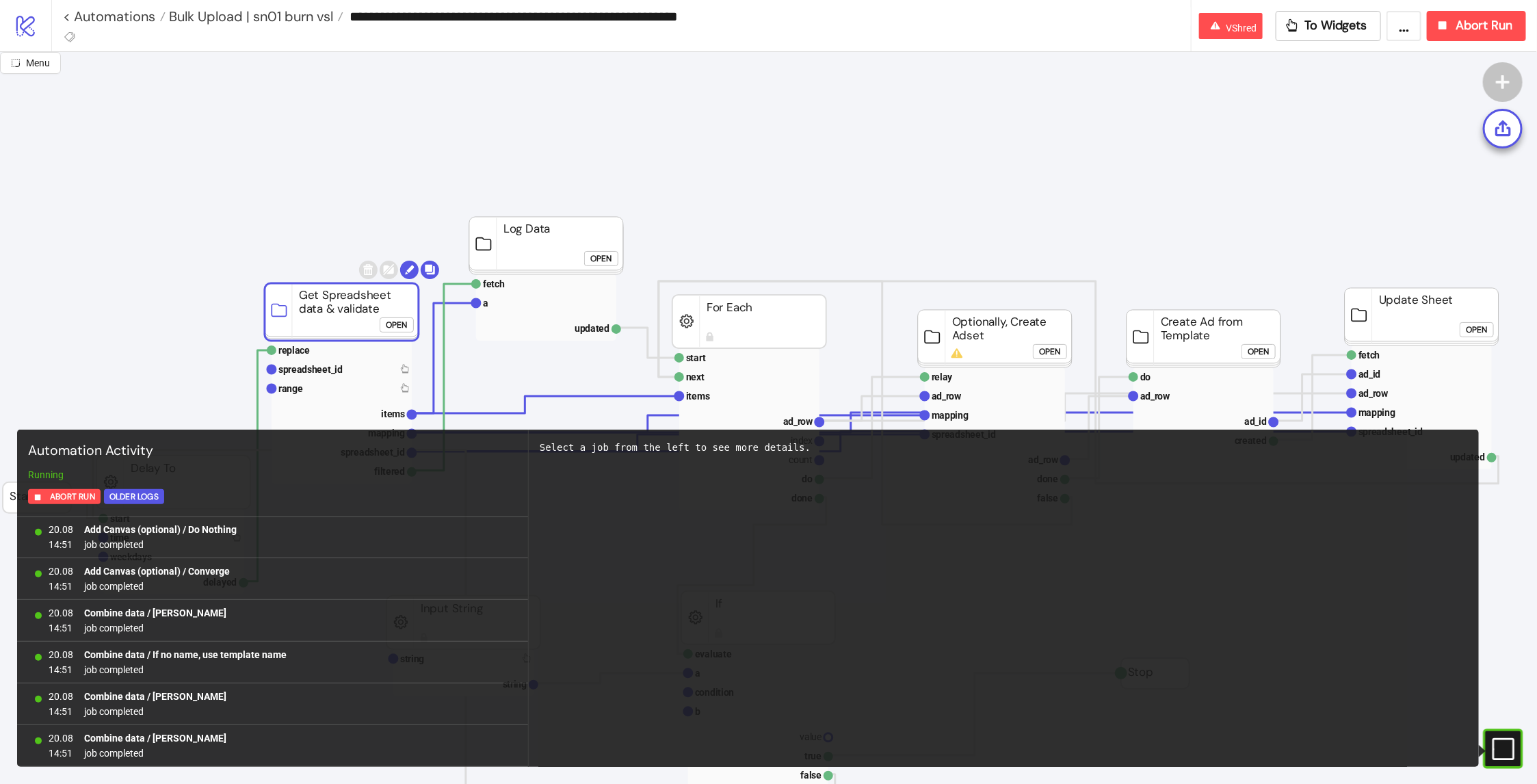
scroll to position [2764, 0]
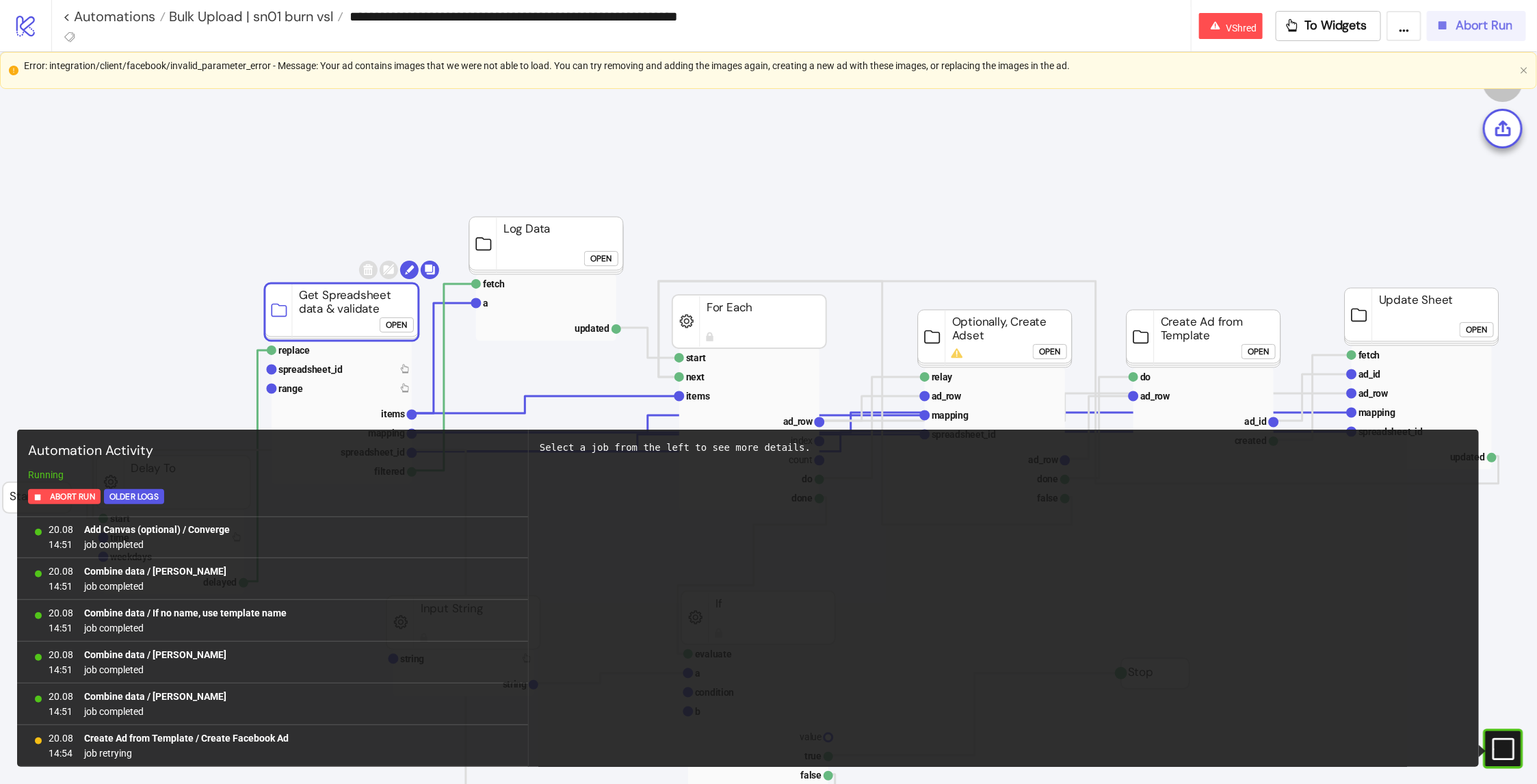
click at [1455, 19] on div "Abort Run" at bounding box center [1474, 25] width 77 height 16
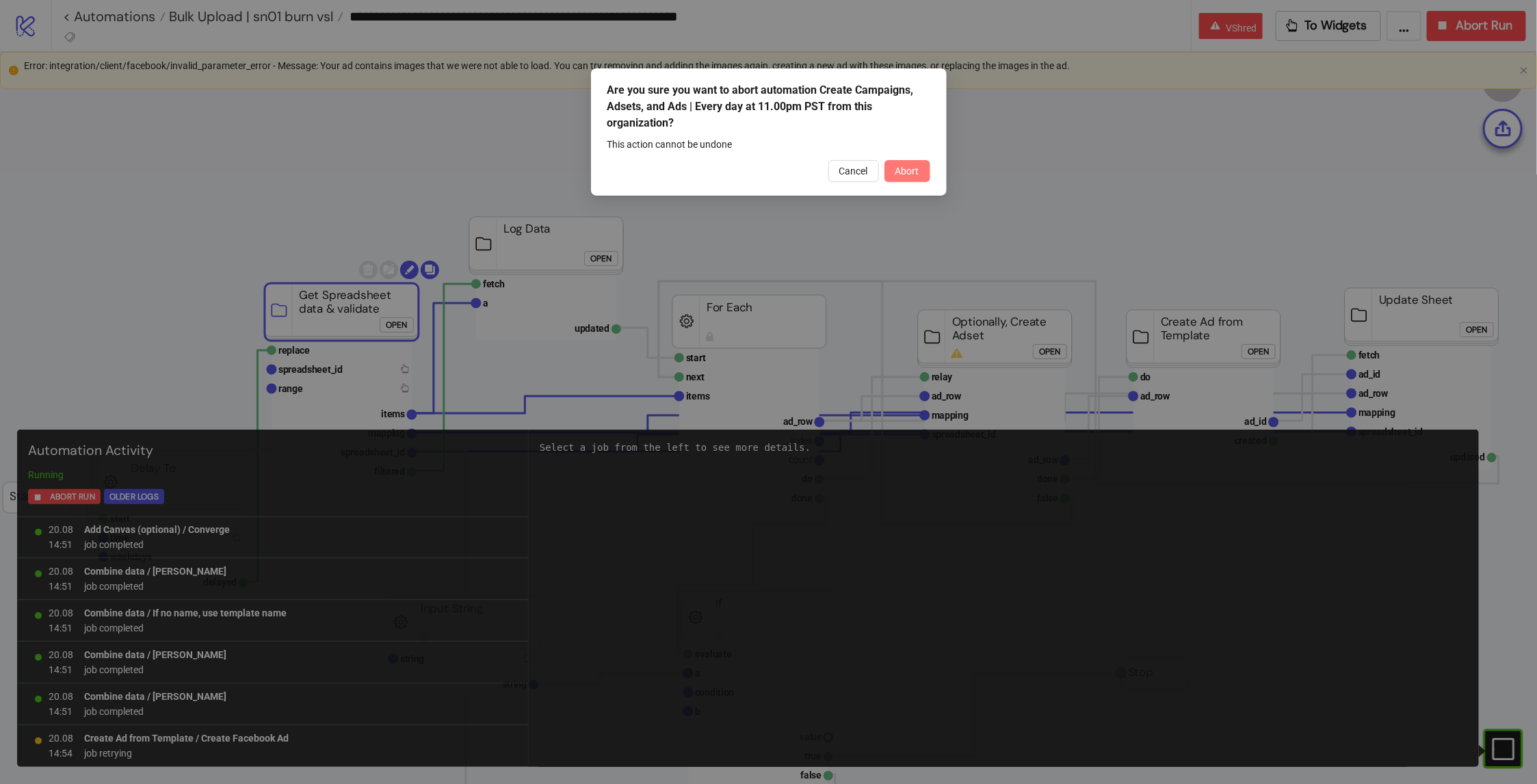
click at [923, 166] on button "Abort" at bounding box center [907, 171] width 46 height 22
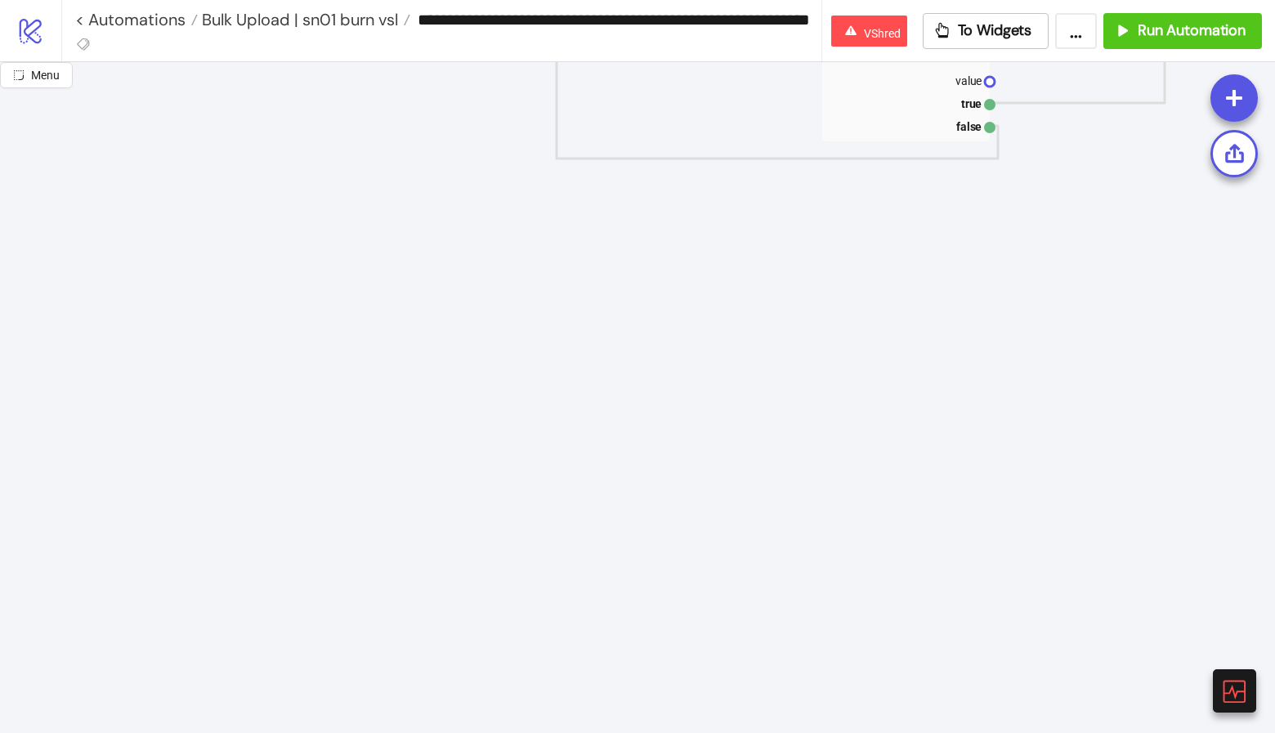
scroll to position [802, 0]
